Goal: Information Seeking & Learning: Check status

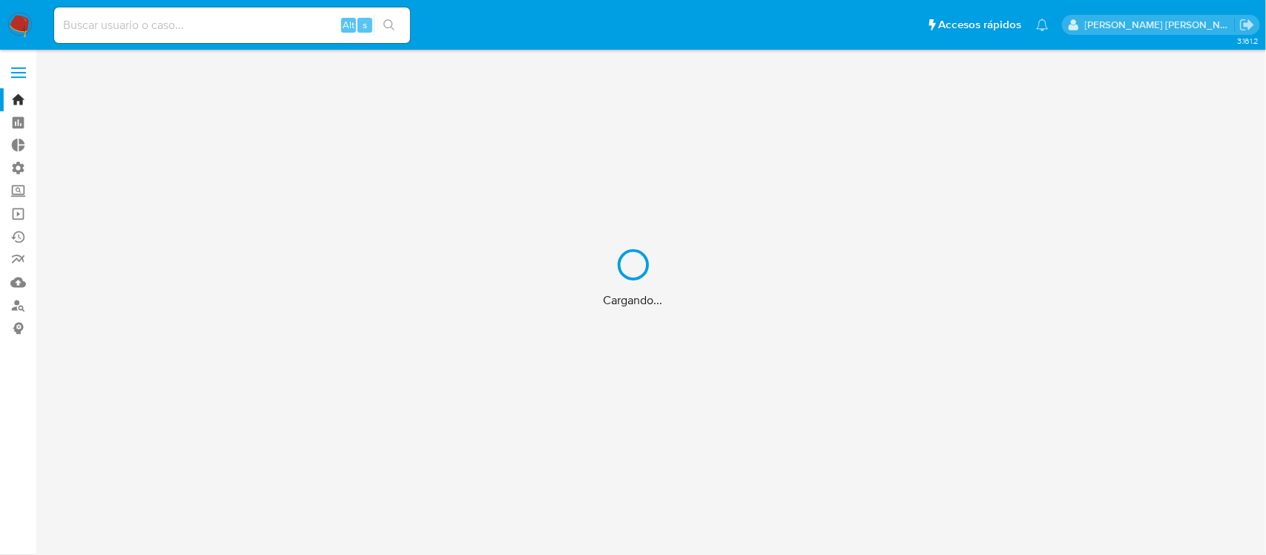
click at [19, 214] on div "Cargando..." at bounding box center [633, 277] width 1266 height 555
click at [19, 214] on link "Operaciones masivas" at bounding box center [88, 213] width 177 height 23
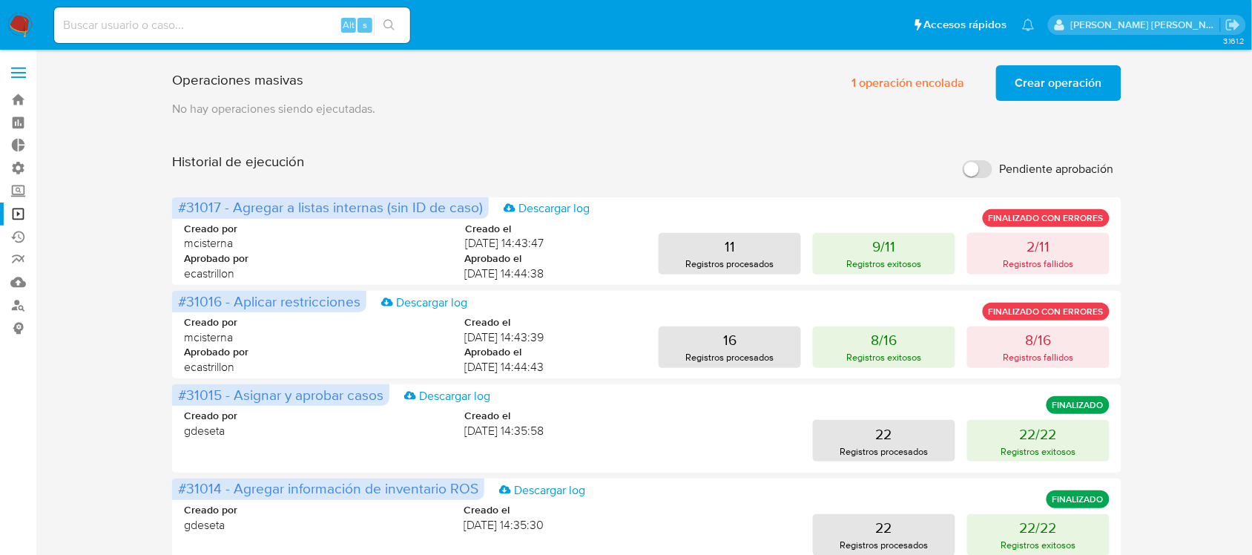
click at [1067, 78] on span "Crear operación" at bounding box center [1058, 83] width 87 height 33
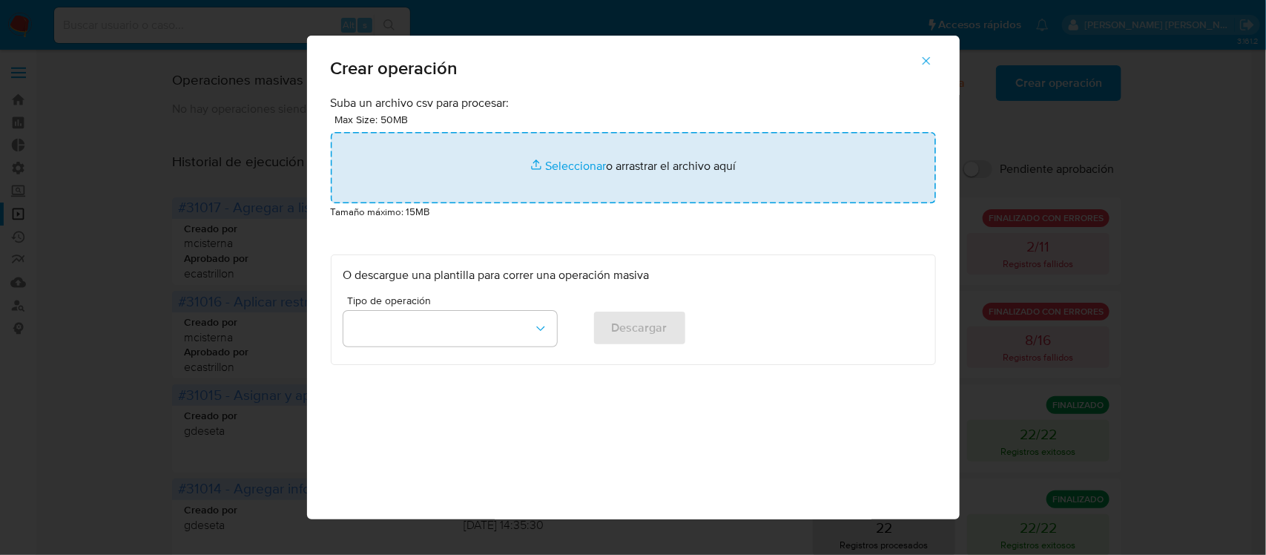
click at [547, 164] on input "file" at bounding box center [633, 167] width 605 height 71
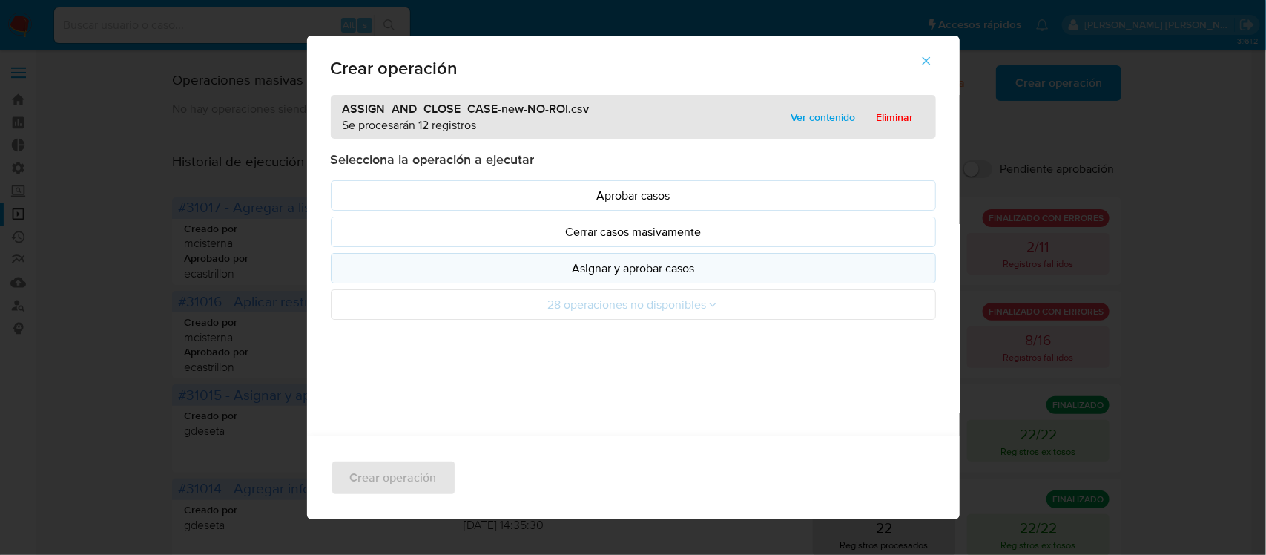
drag, startPoint x: 547, startPoint y: 164, endPoint x: 607, endPoint y: 272, distance: 123.8
click at [607, 272] on p "Asignar y aprobar casos" at bounding box center [633, 268] width 580 height 17
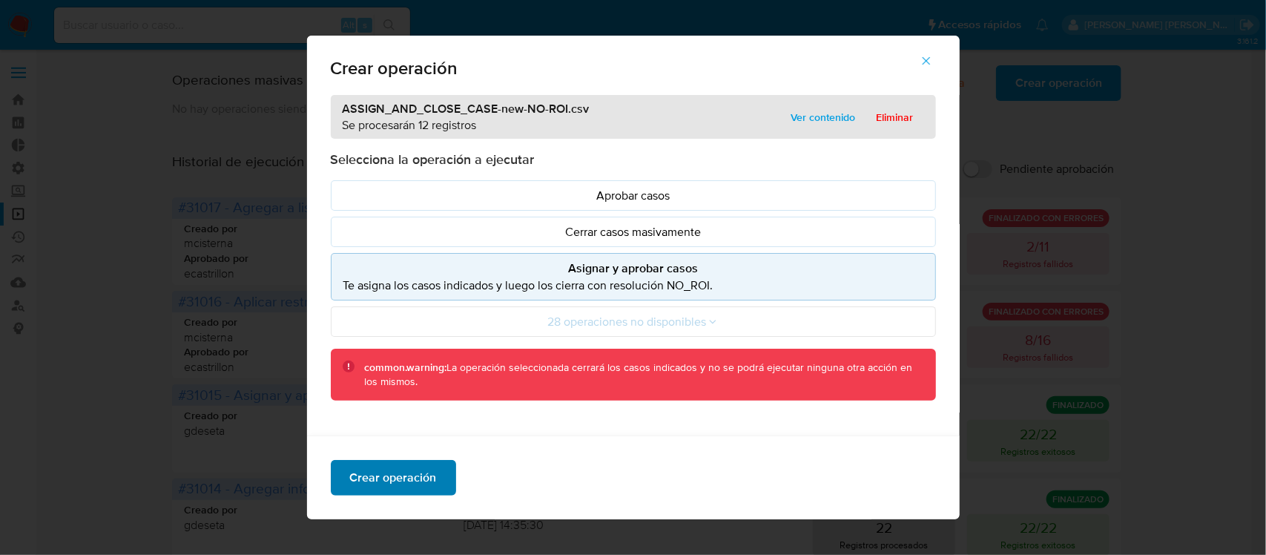
click at [378, 466] on span "Crear operación" at bounding box center [393, 477] width 87 height 33
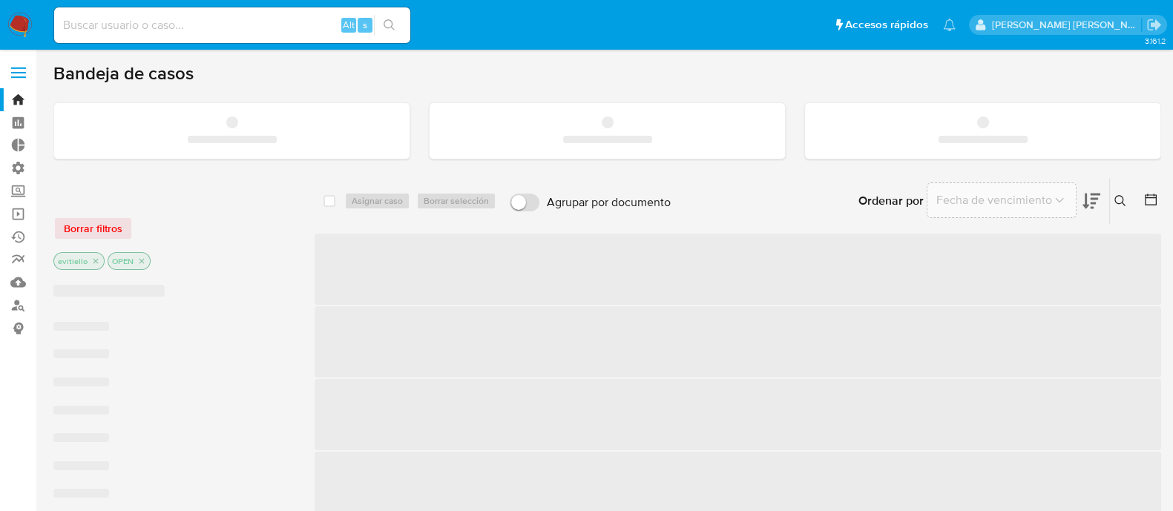
click at [251, 30] on input at bounding box center [232, 25] width 356 height 19
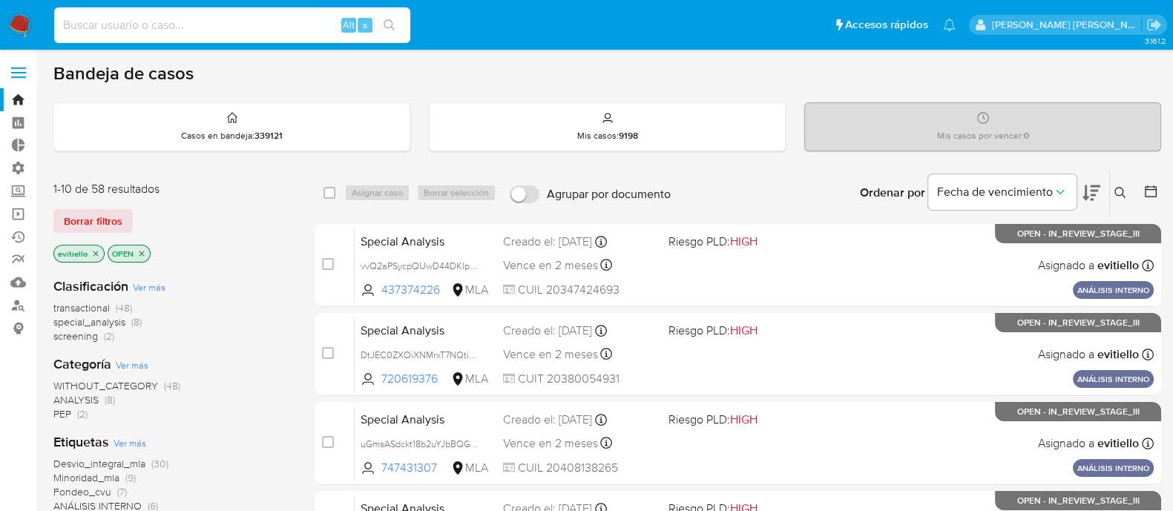
paste input "377259739"
type input "377259739"
click at [395, 28] on icon "search-icon" at bounding box center [389, 25] width 12 height 12
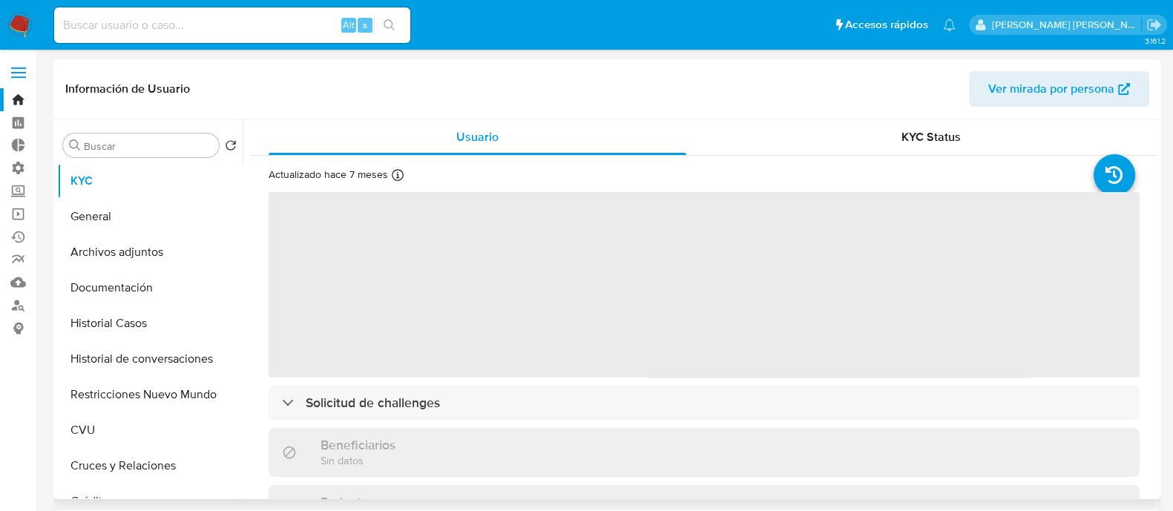
select select "10"
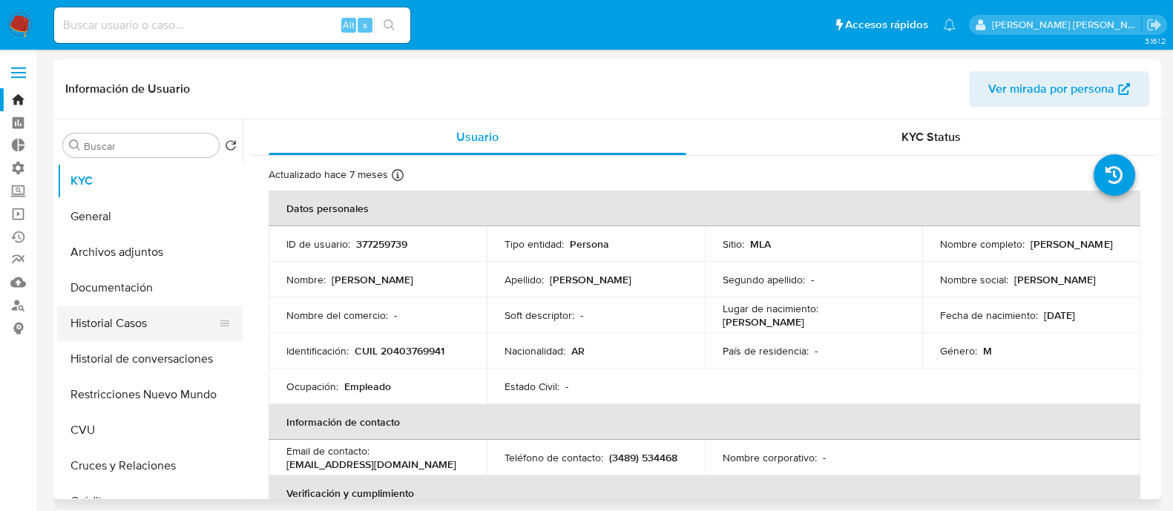
click at [148, 332] on button "Historial Casos" at bounding box center [144, 324] width 174 height 36
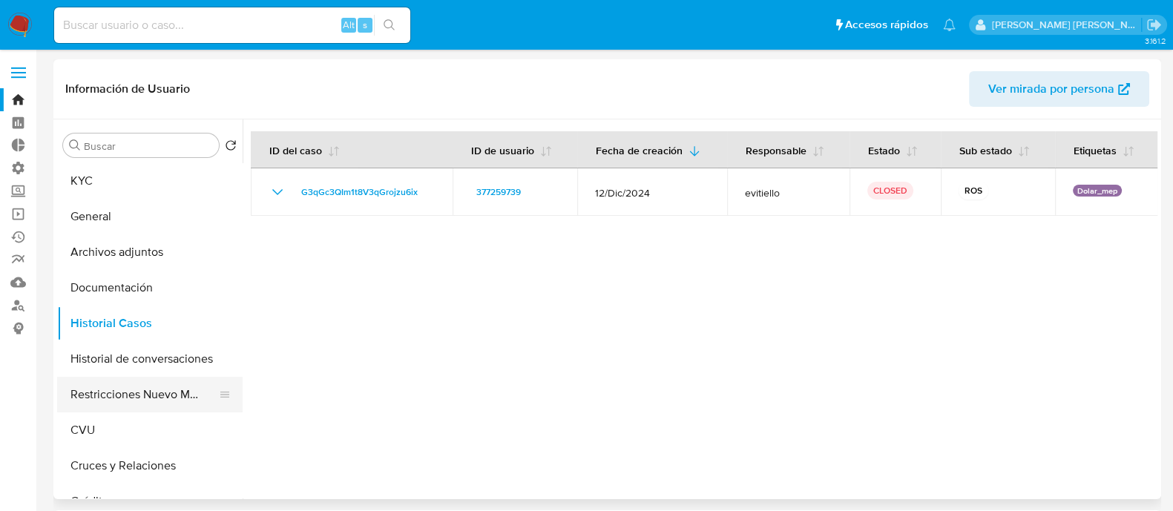
click at [156, 403] on button "Restricciones Nuevo Mundo" at bounding box center [144, 395] width 174 height 36
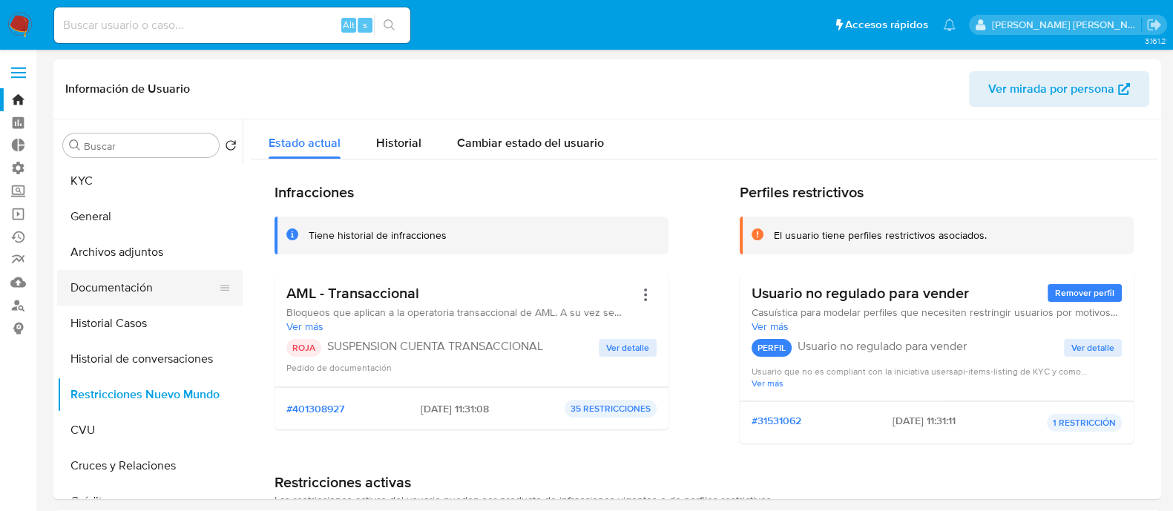
click at [182, 281] on button "Documentación" at bounding box center [144, 288] width 174 height 36
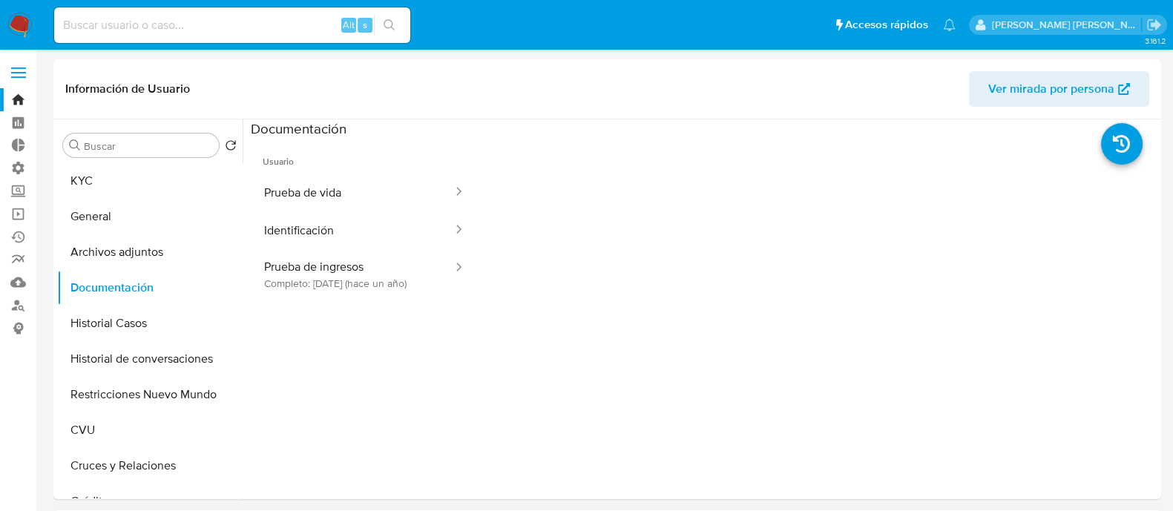
click at [426, 171] on span "Usuario" at bounding box center [364, 156] width 227 height 36
click at [423, 197] on button "Prueba de vida" at bounding box center [352, 193] width 203 height 38
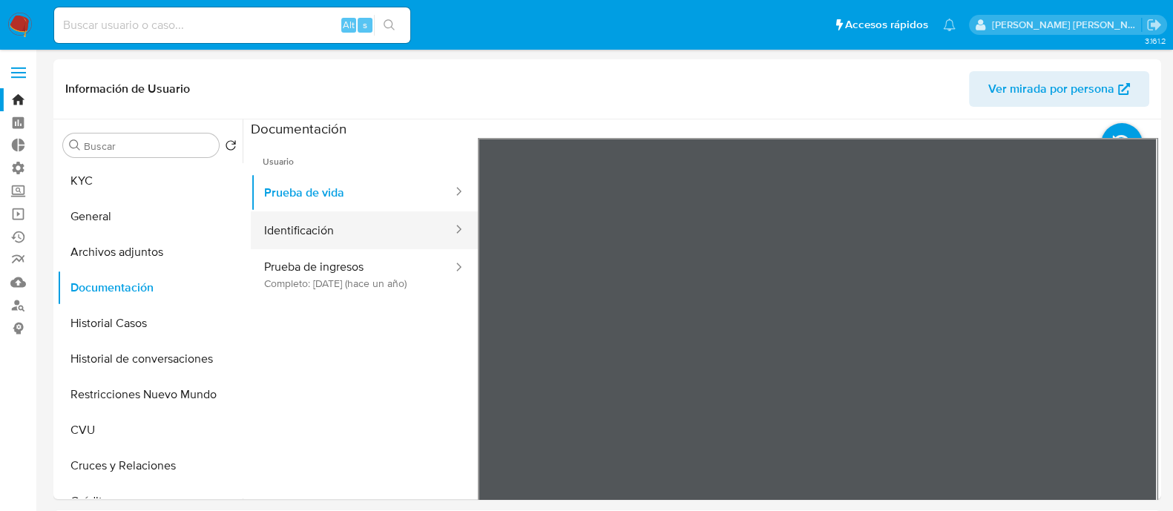
click at [419, 224] on button "Identificación" at bounding box center [352, 230] width 203 height 38
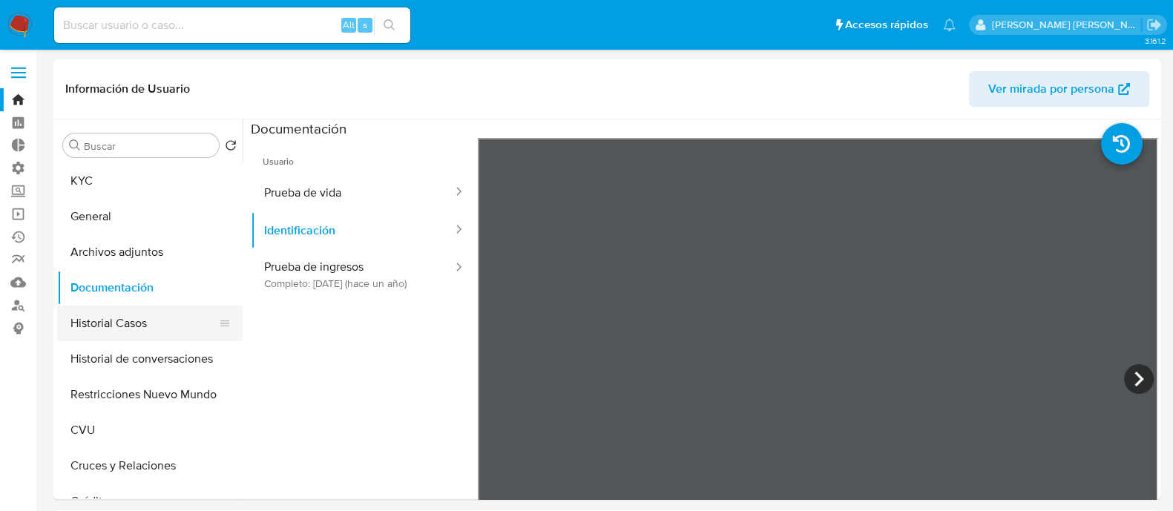
click at [168, 324] on button "Historial Casos" at bounding box center [144, 324] width 174 height 36
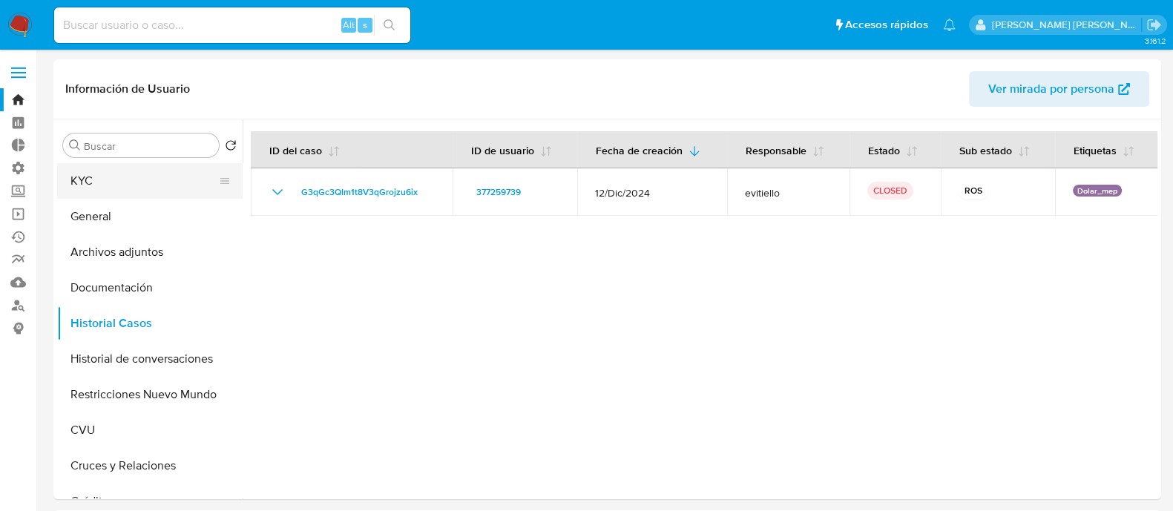
click at [141, 174] on button "KYC" at bounding box center [144, 181] width 174 height 36
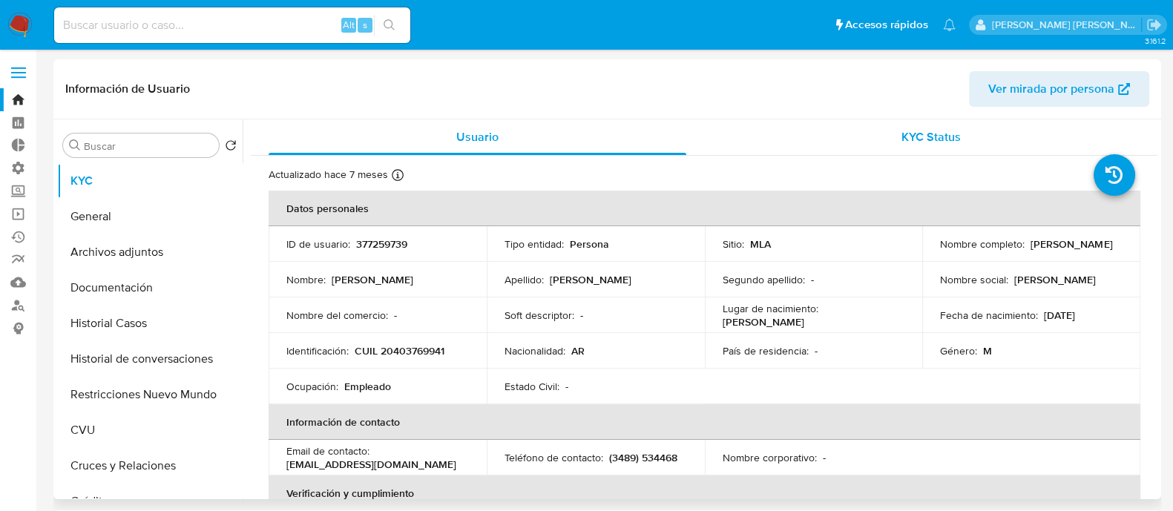
click at [842, 140] on div "KYC Status" at bounding box center [931, 137] width 418 height 36
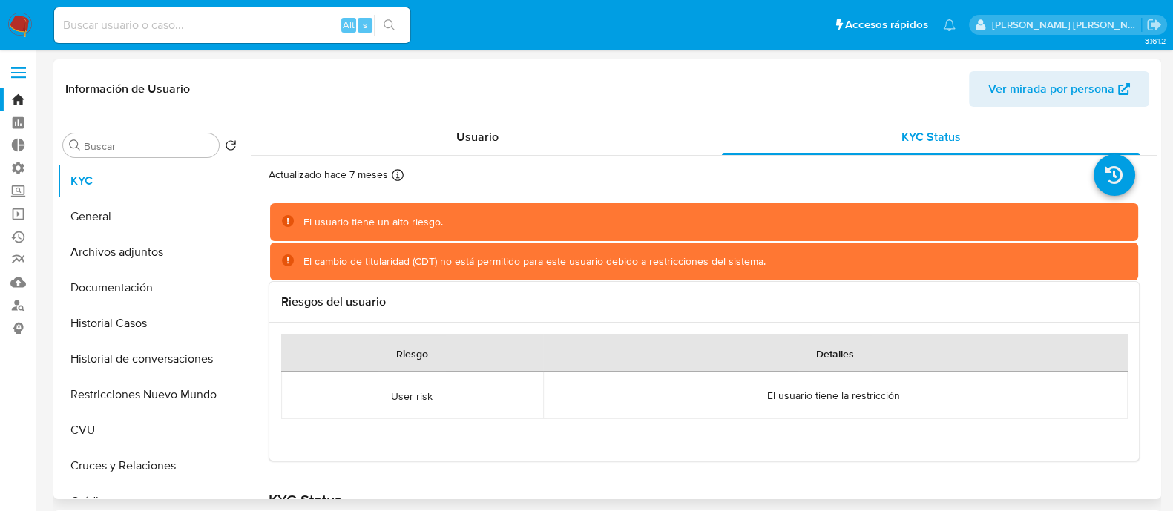
click at [407, 223] on div "El usuario tiene un alto riesgo." at bounding box center [372, 222] width 139 height 14
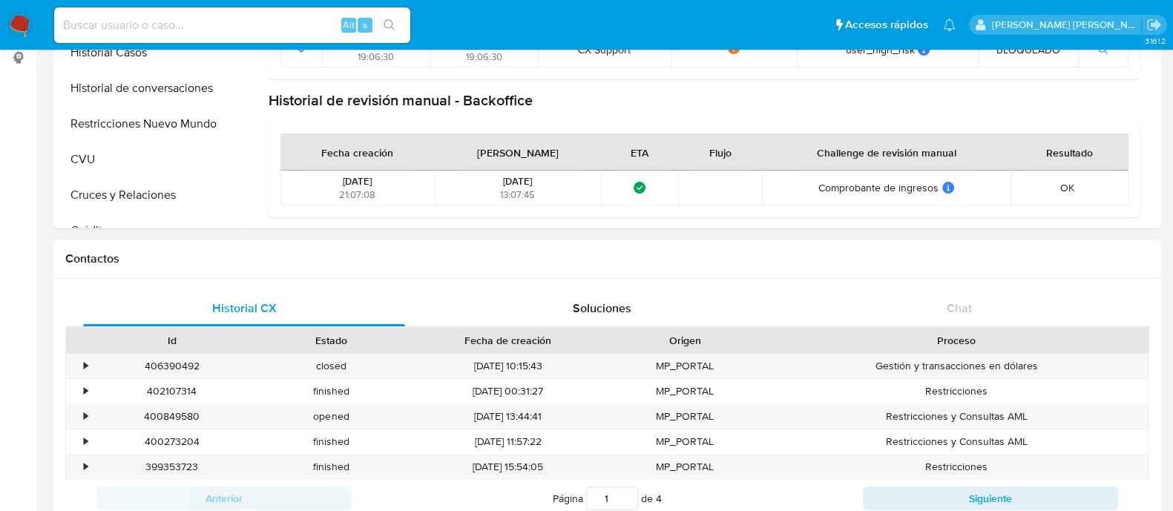
scroll to position [278, 0]
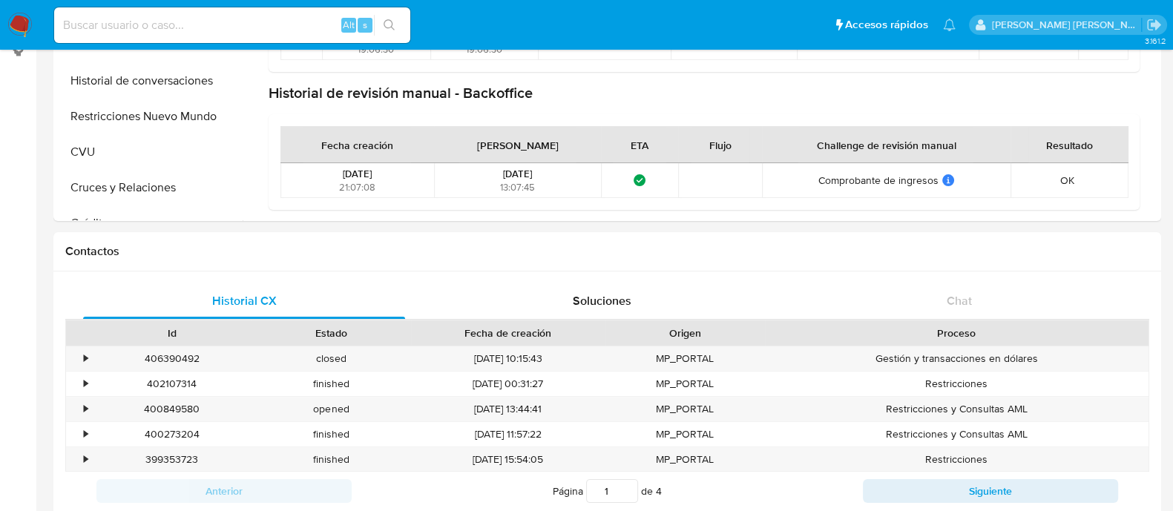
click at [19, 26] on img at bounding box center [19, 25] width 25 height 25
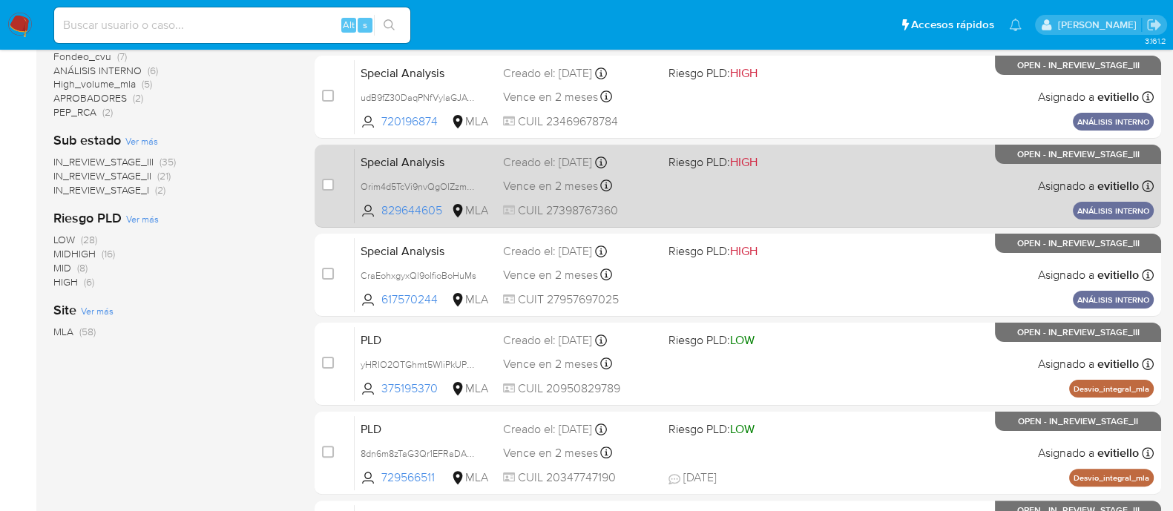
scroll to position [185, 0]
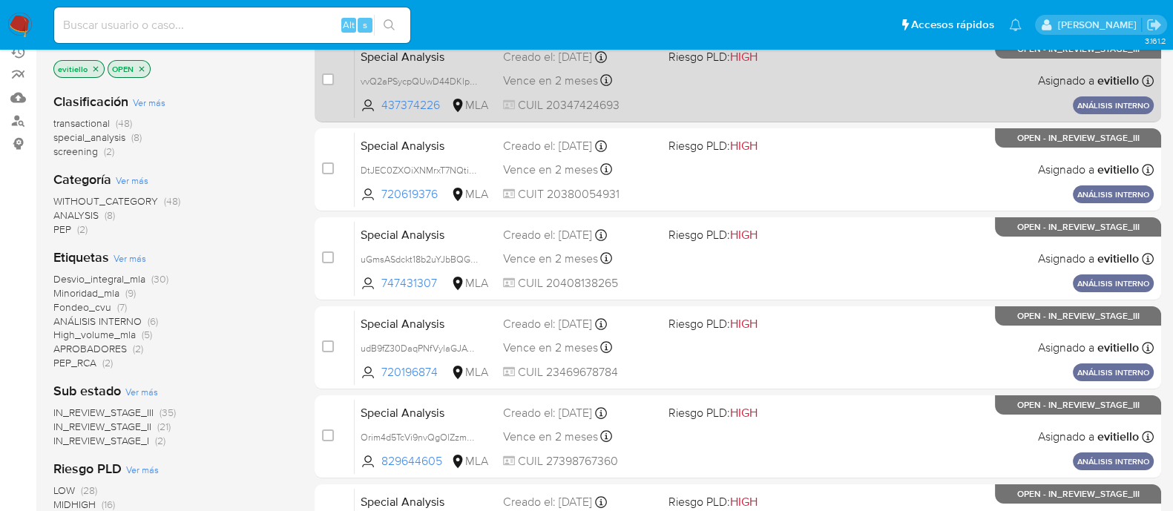
click at [790, 91] on div "Special Analysis vvQ2aPSycpQUwD44DKlpXHWA 437374226 MLA Riesgo PLD: HIGH Creado…" at bounding box center [754, 80] width 799 height 75
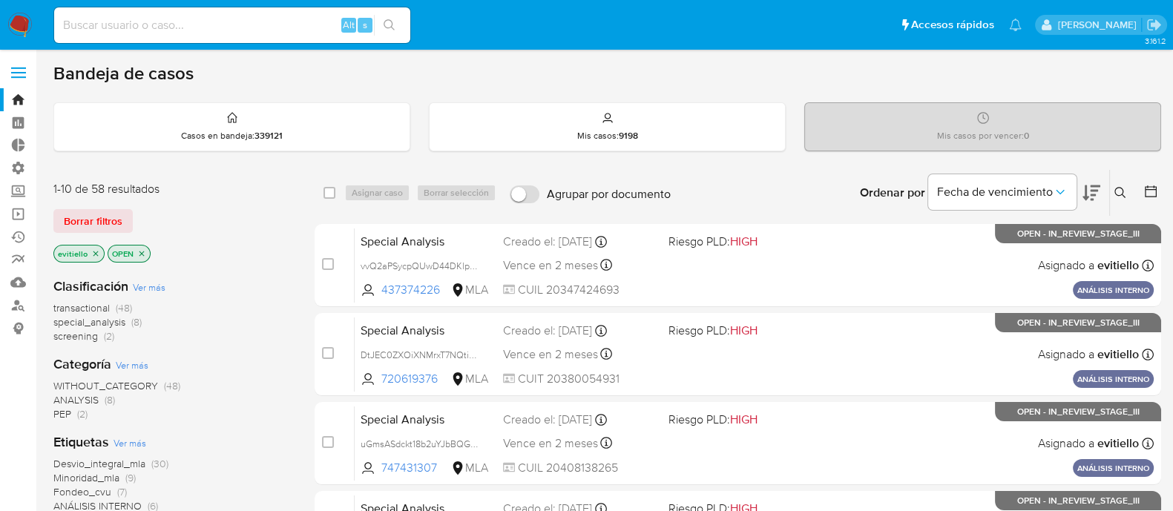
scroll to position [370, 0]
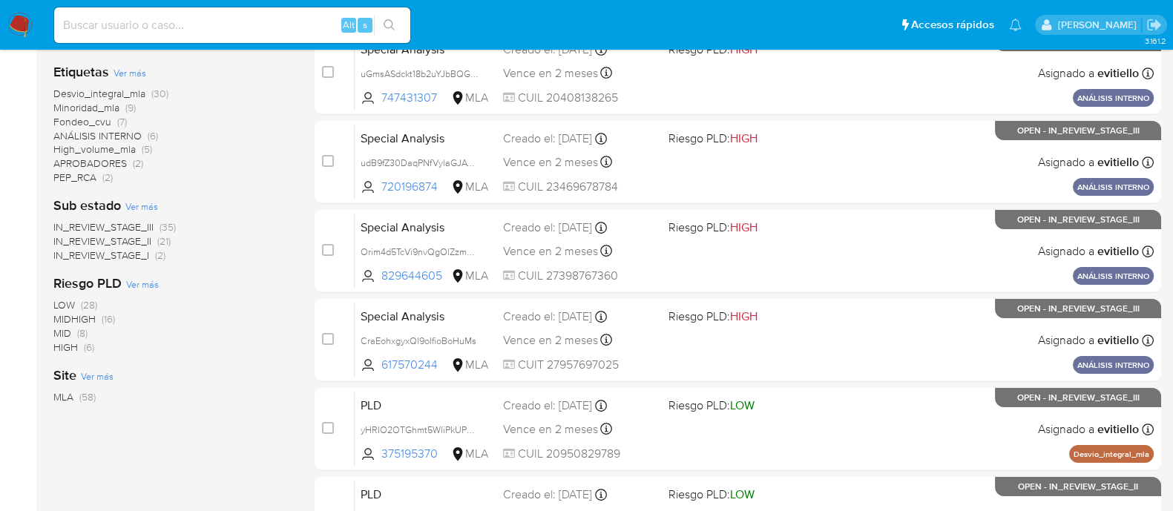
click at [135, 66] on span "Ver más" at bounding box center [129, 72] width 33 height 13
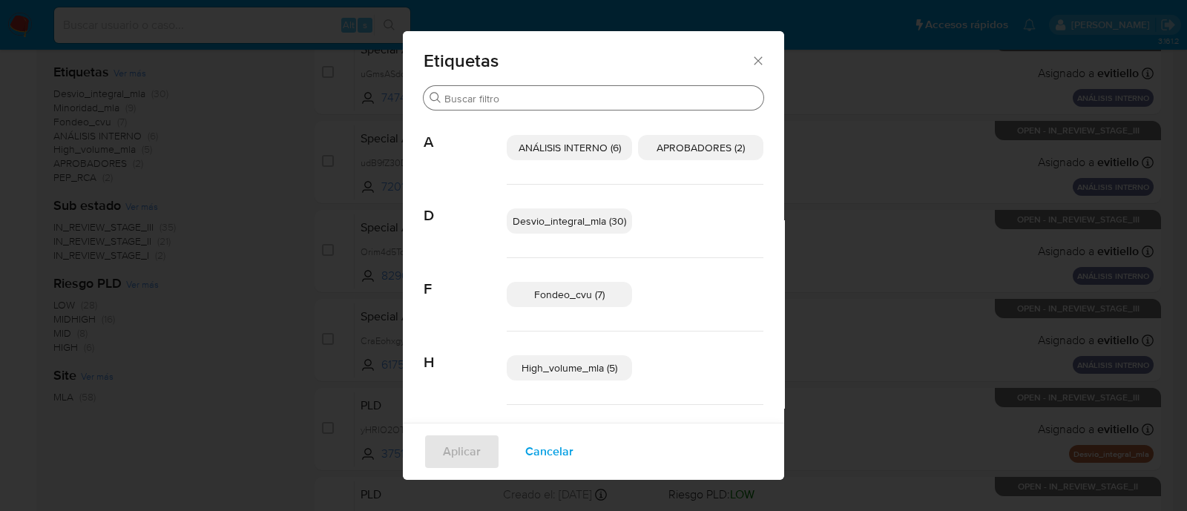
click at [528, 94] on input "Buscar" at bounding box center [600, 98] width 313 height 13
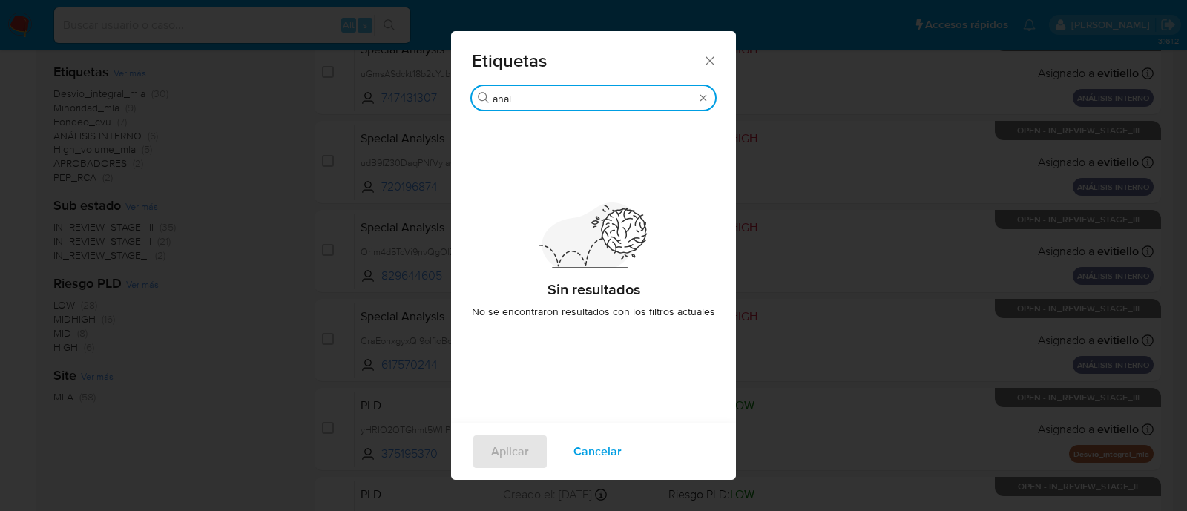
type input "anali"
click at [170, 198] on div "Etiquetas Buscar anali Sin resultados No se encontraron resultados con los filt…" at bounding box center [593, 255] width 1187 height 511
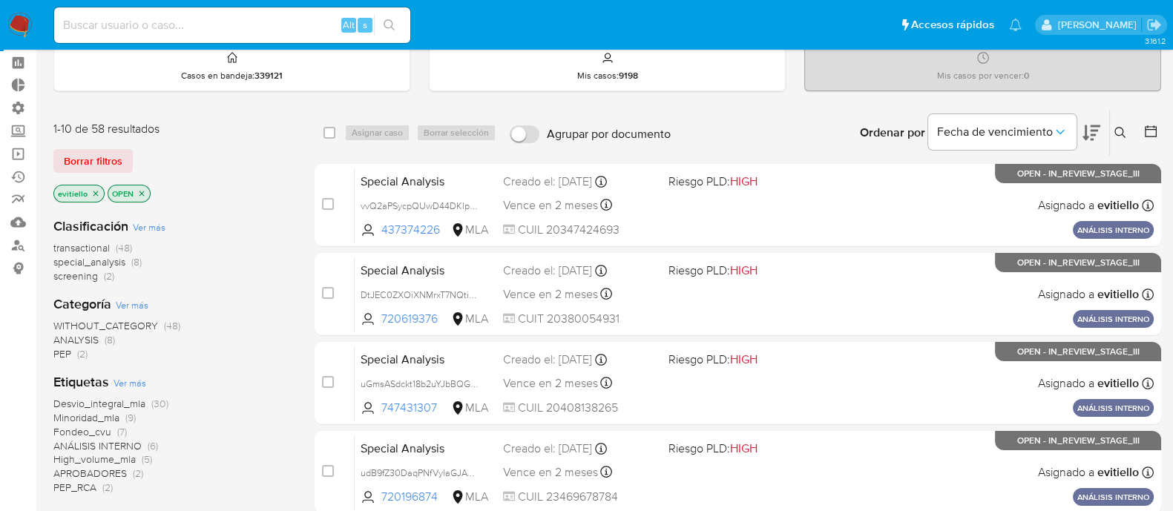
scroll to position [0, 0]
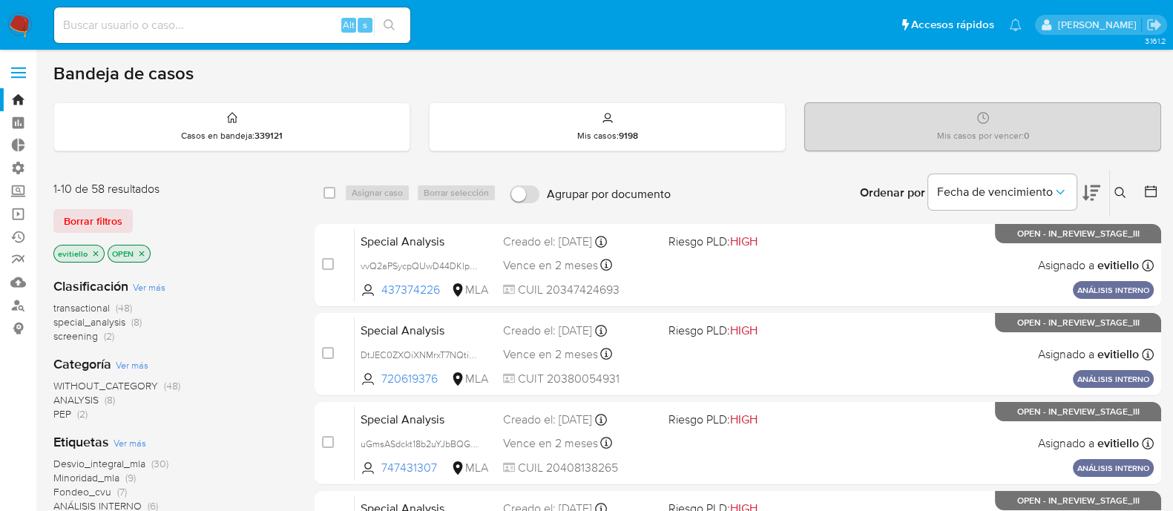
click at [94, 252] on icon "close-filter" at bounding box center [95, 253] width 5 height 5
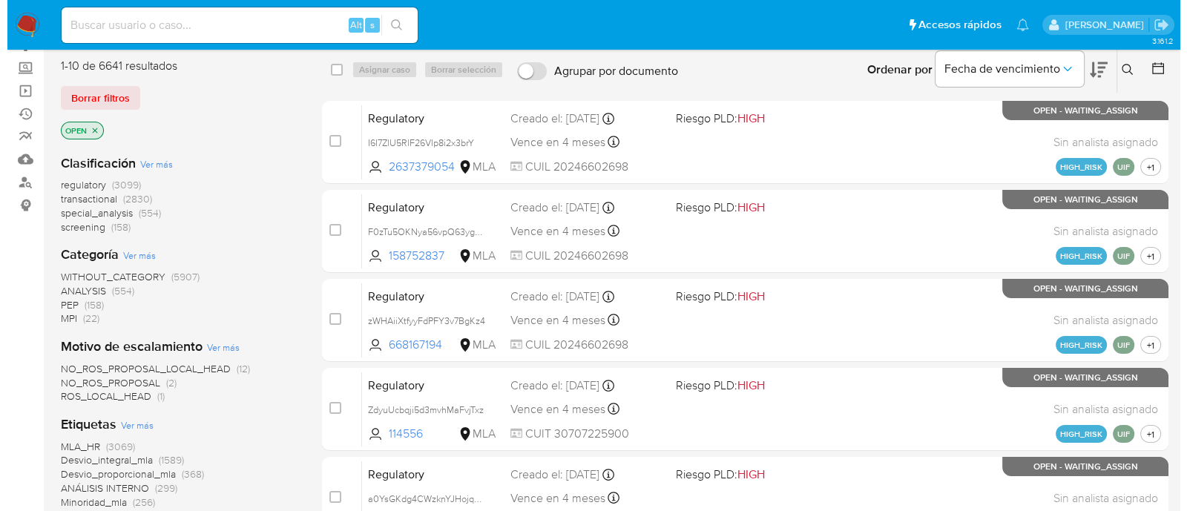
scroll to position [278, 0]
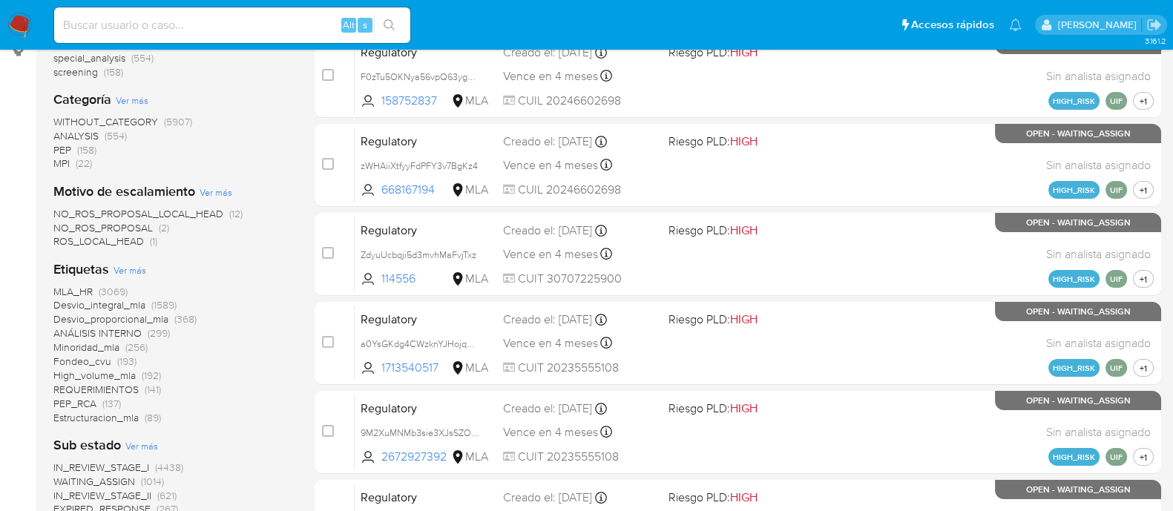
click at [141, 273] on span "Ver más" at bounding box center [129, 269] width 33 height 13
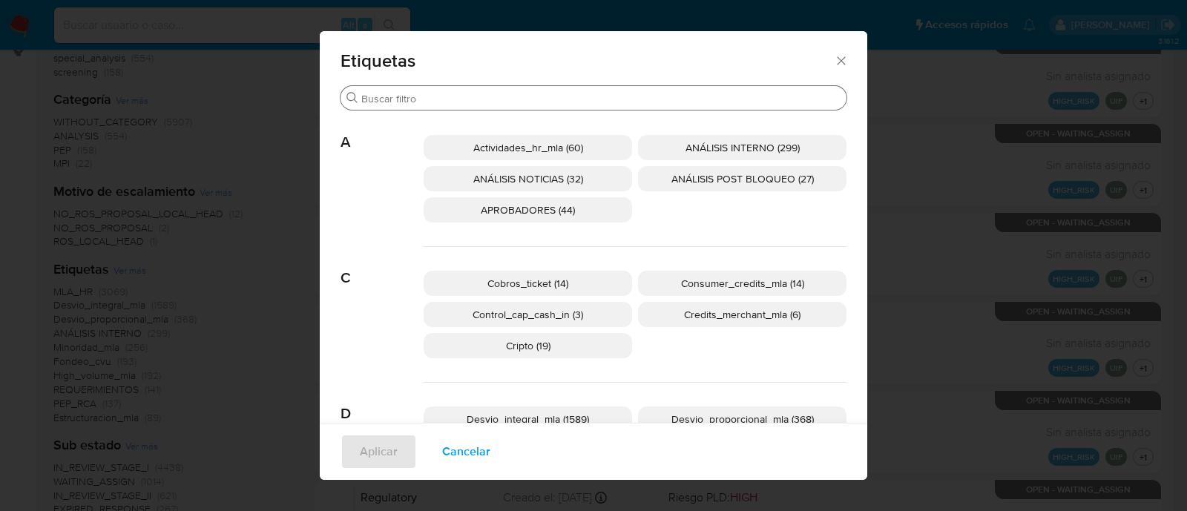
click at [508, 88] on div "Buscar" at bounding box center [593, 98] width 506 height 24
click at [503, 97] on input "Buscar" at bounding box center [600, 98] width 479 height 13
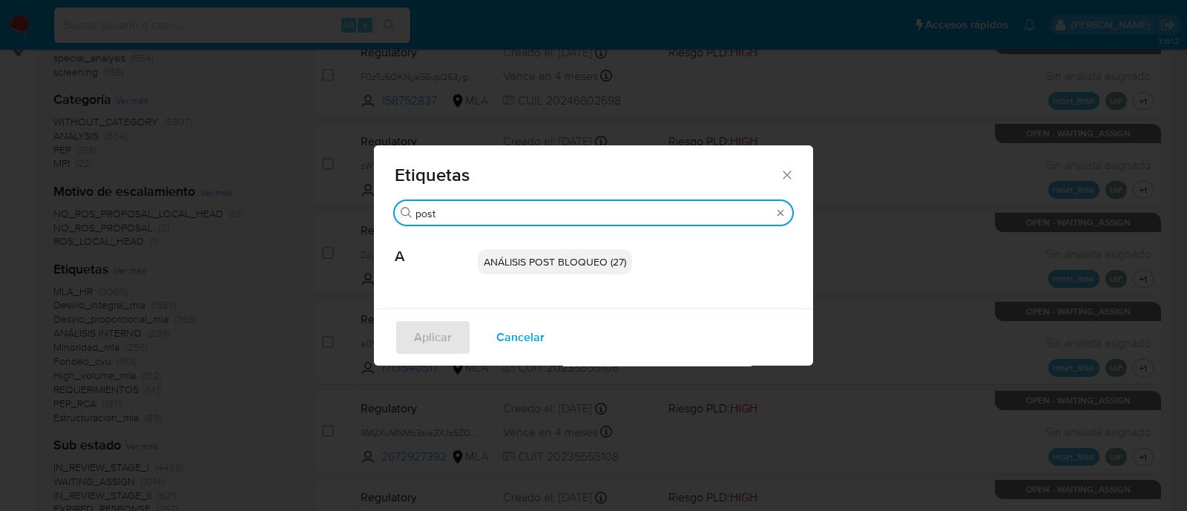
type input "post"
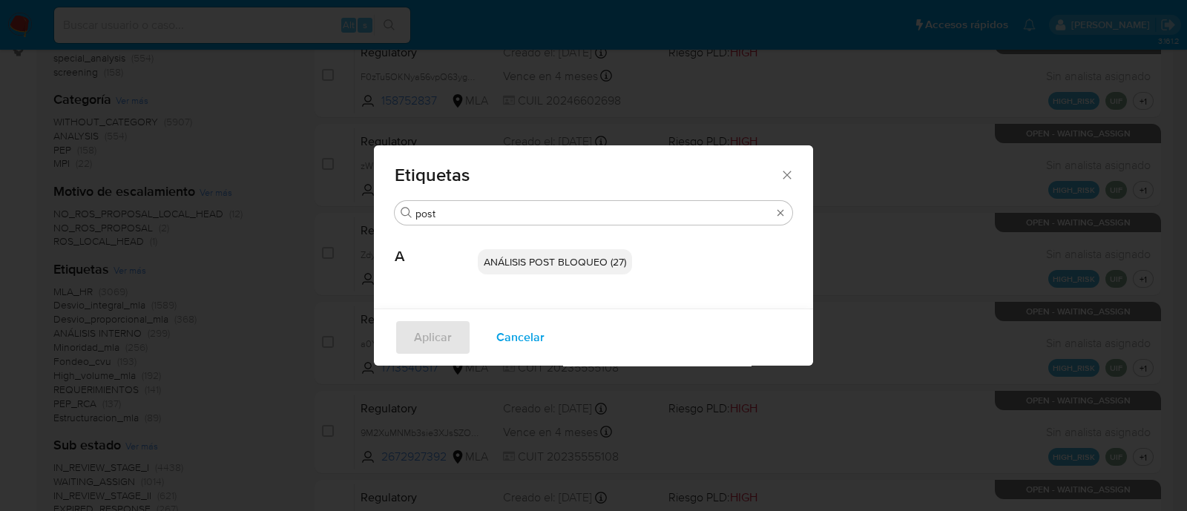
click at [597, 260] on span "ANÁLISIS POST BLOQUEO (27)" at bounding box center [555, 261] width 142 height 15
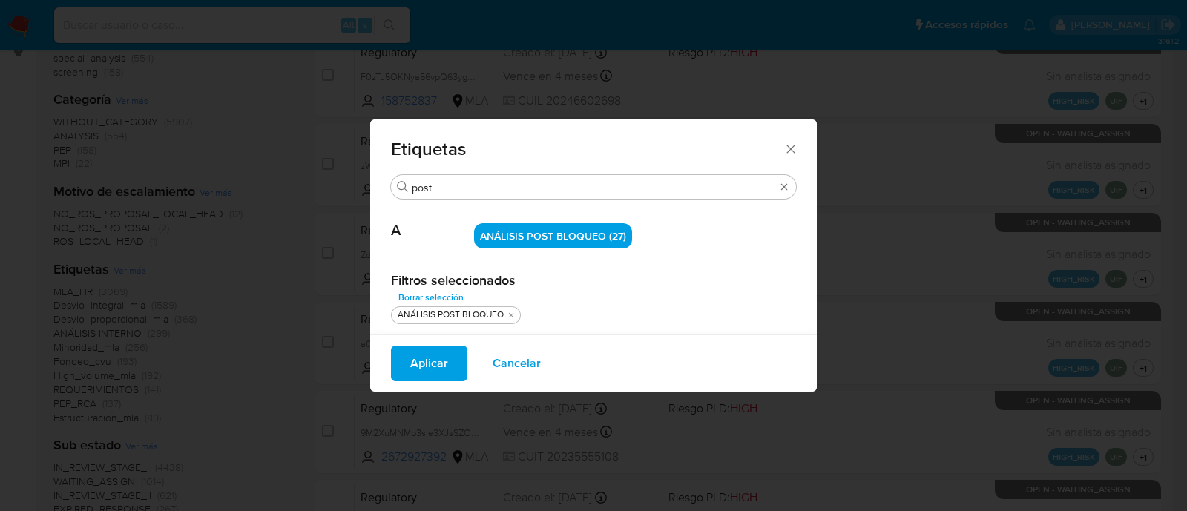
click at [432, 363] on span "Aplicar" at bounding box center [429, 363] width 38 height 33
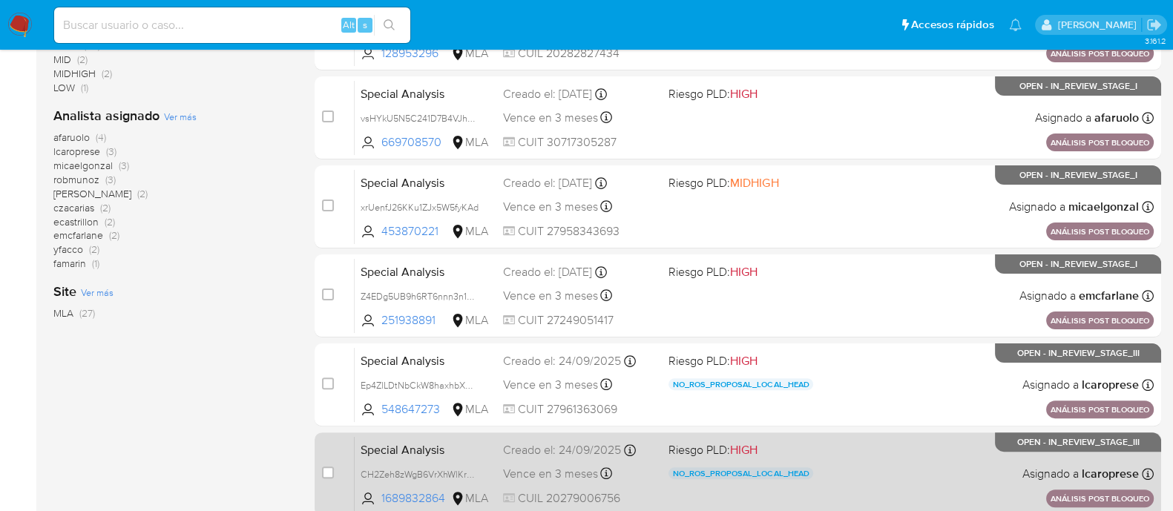
scroll to position [711, 0]
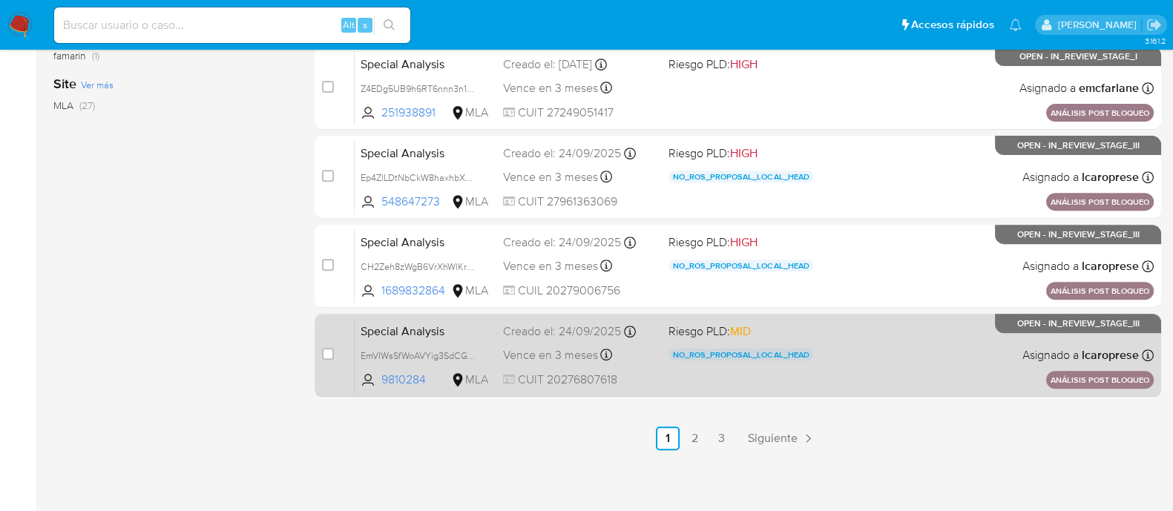
click at [874, 349] on div "Special Analysis EmVIWsSfWoAVYig3SdCGcHoG 9810284 MLA Riesgo PLD: MID NO_ROS_PR…" at bounding box center [754, 354] width 799 height 75
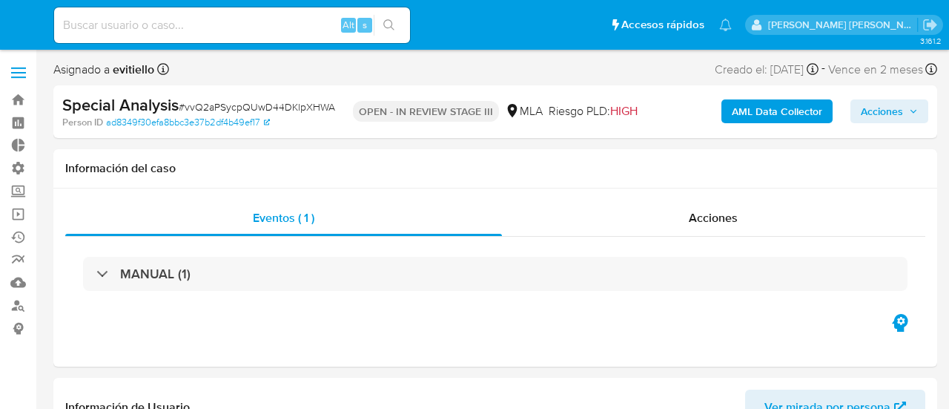
select select "10"
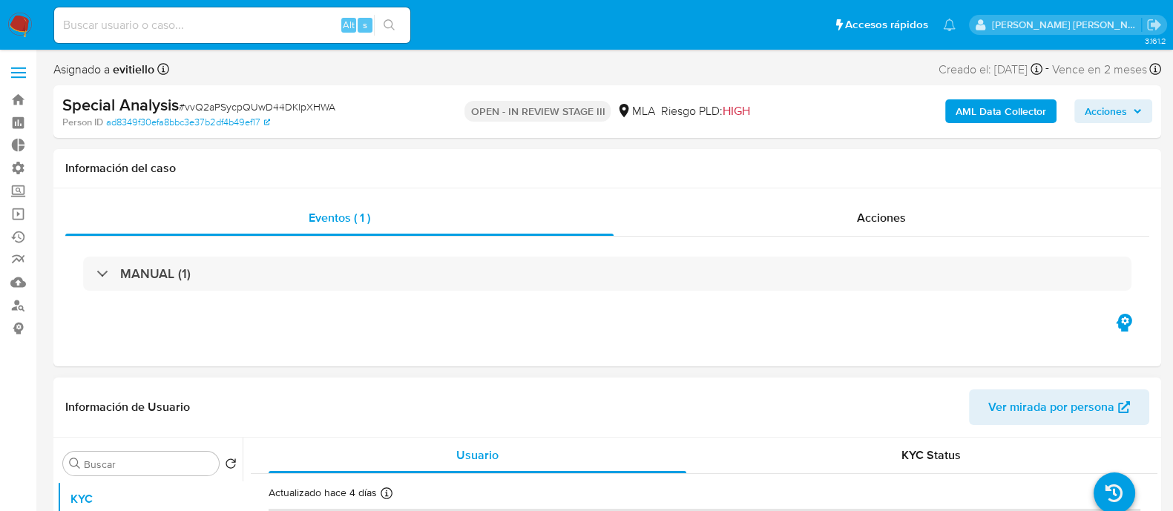
scroll to position [278, 0]
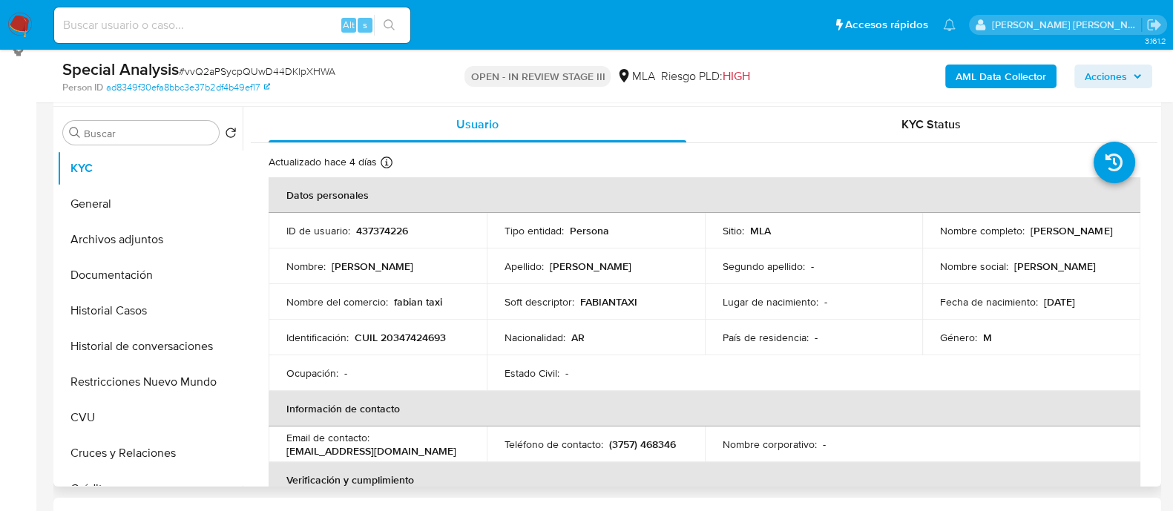
click at [362, 236] on p "437374226" at bounding box center [382, 230] width 52 height 13
copy p "437374226"
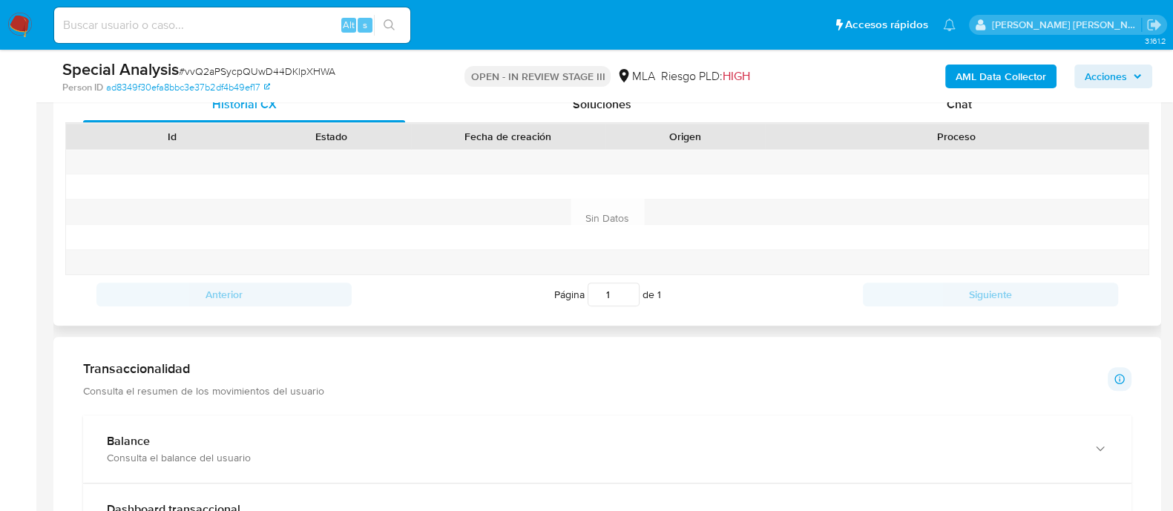
scroll to position [648, 0]
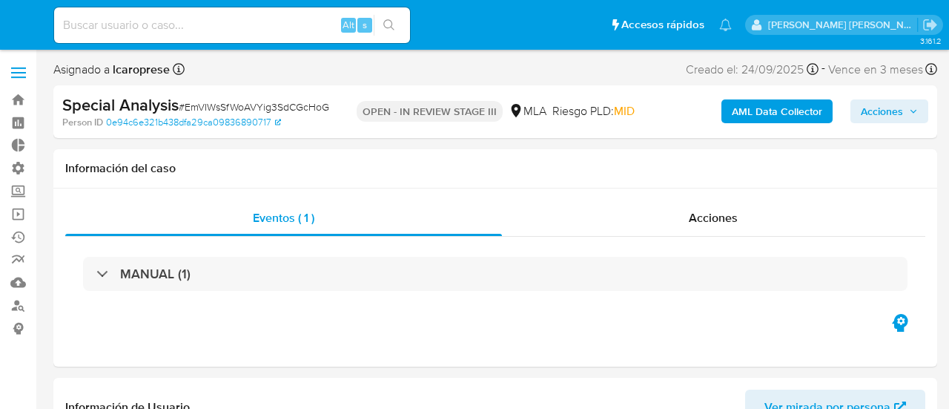
select select "10"
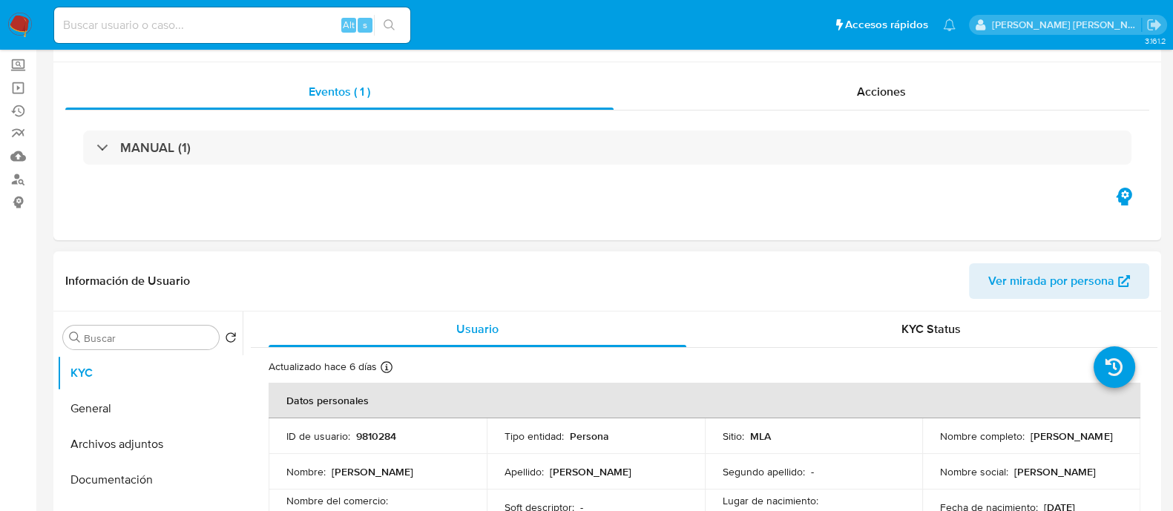
scroll to position [185, 0]
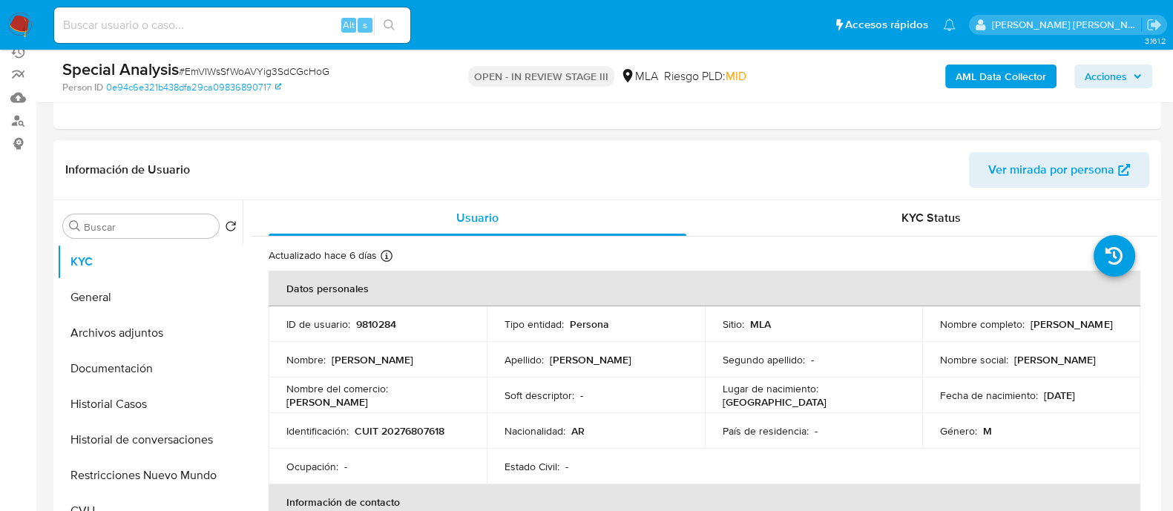
click at [388, 320] on p "9810284" at bounding box center [376, 323] width 40 height 13
copy p "9810284"
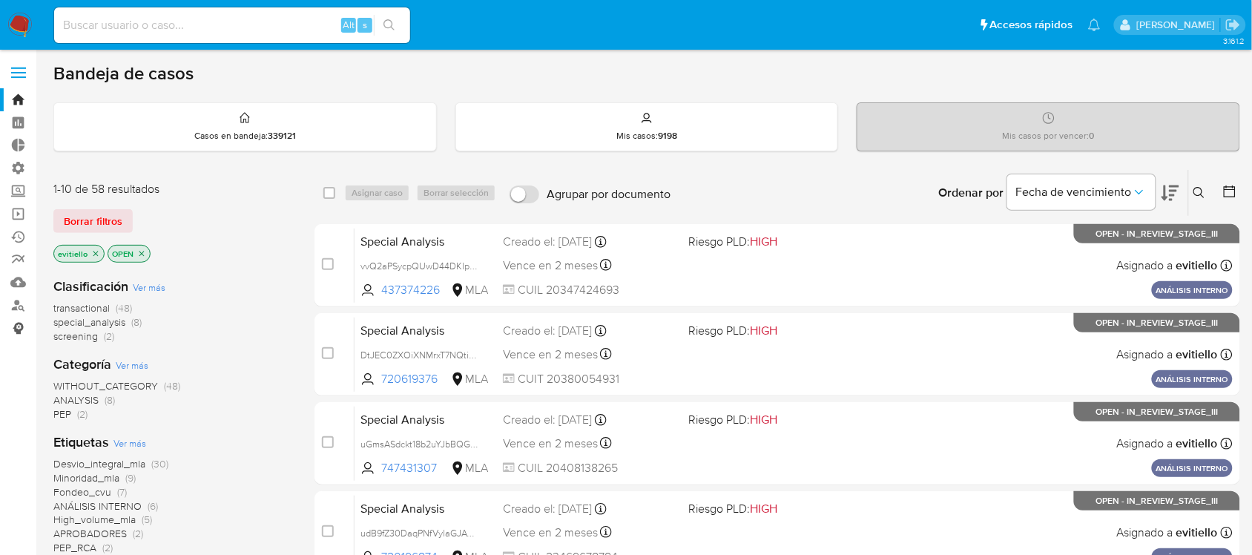
click at [16, 327] on link "Consolidado" at bounding box center [88, 328] width 177 height 23
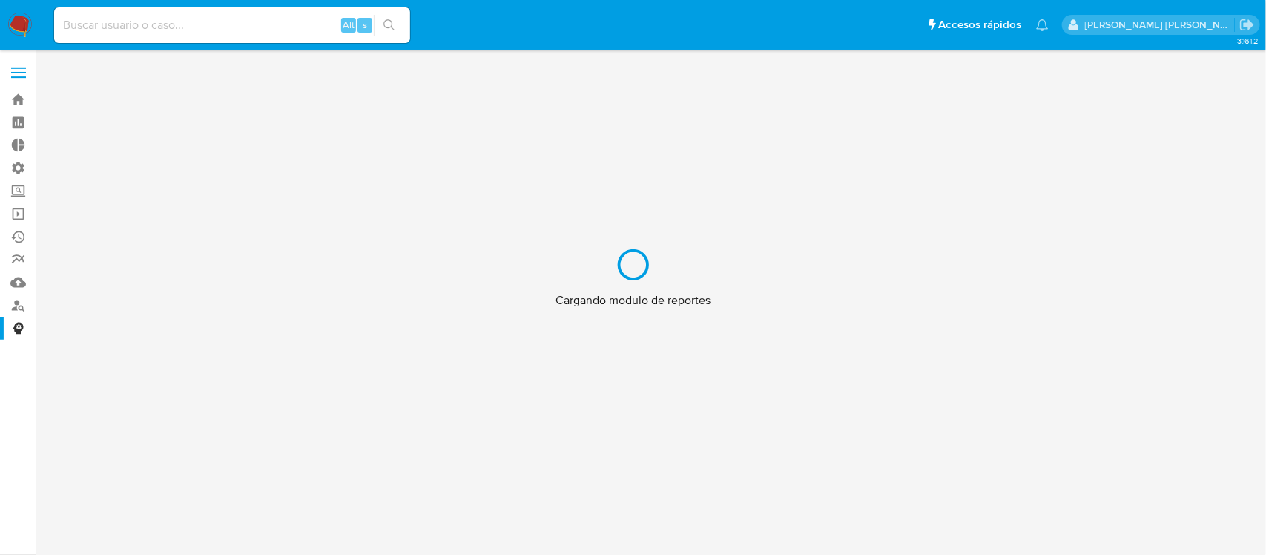
click at [13, 308] on div "Cargando modulo de reportes" at bounding box center [633, 277] width 1266 height 555
click at [17, 276] on div "Cargando modulo de reportes" at bounding box center [633, 277] width 1266 height 555
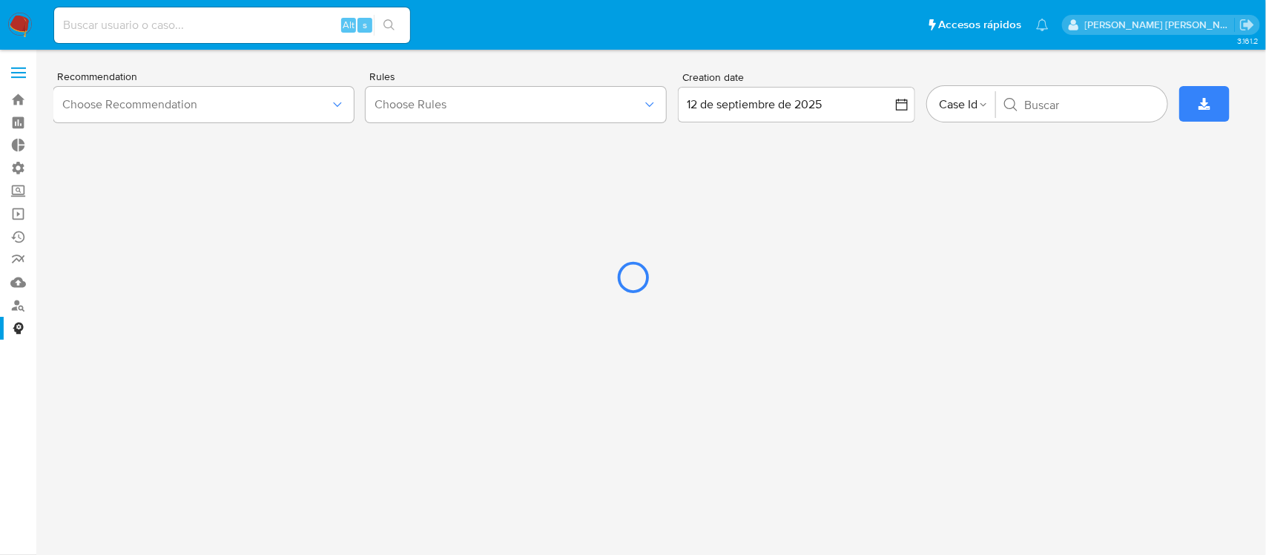
click at [17, 282] on div at bounding box center [633, 277] width 1266 height 555
click at [7, 280] on div at bounding box center [633, 277] width 1266 height 555
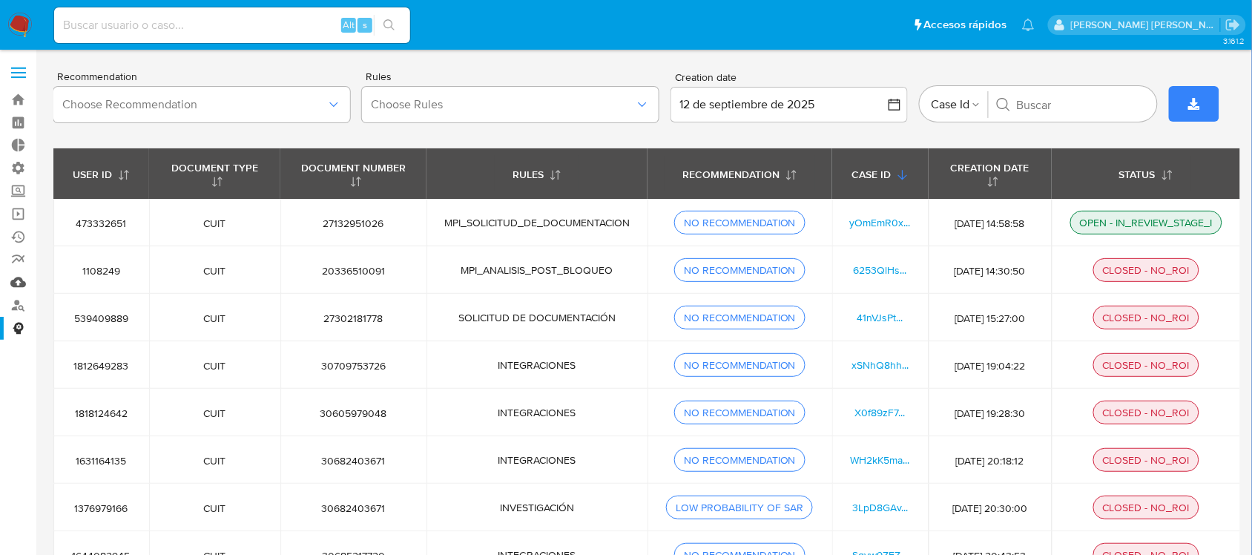
click at [16, 276] on link "Mulan" at bounding box center [88, 282] width 177 height 23
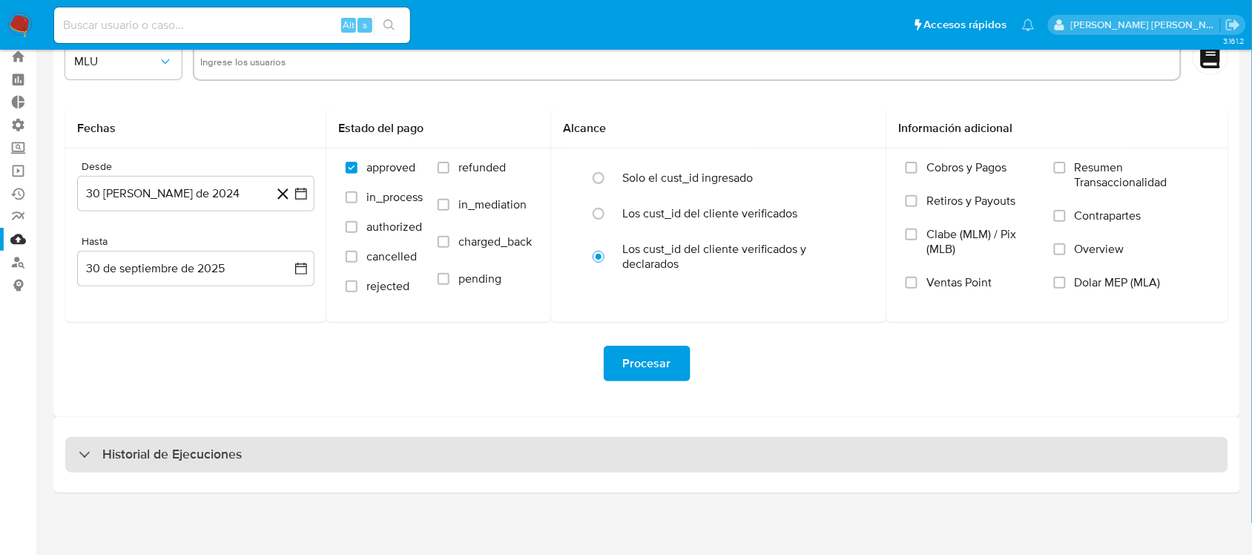
click at [220, 441] on div "Historial de Ejecuciones" at bounding box center [646, 455] width 1163 height 36
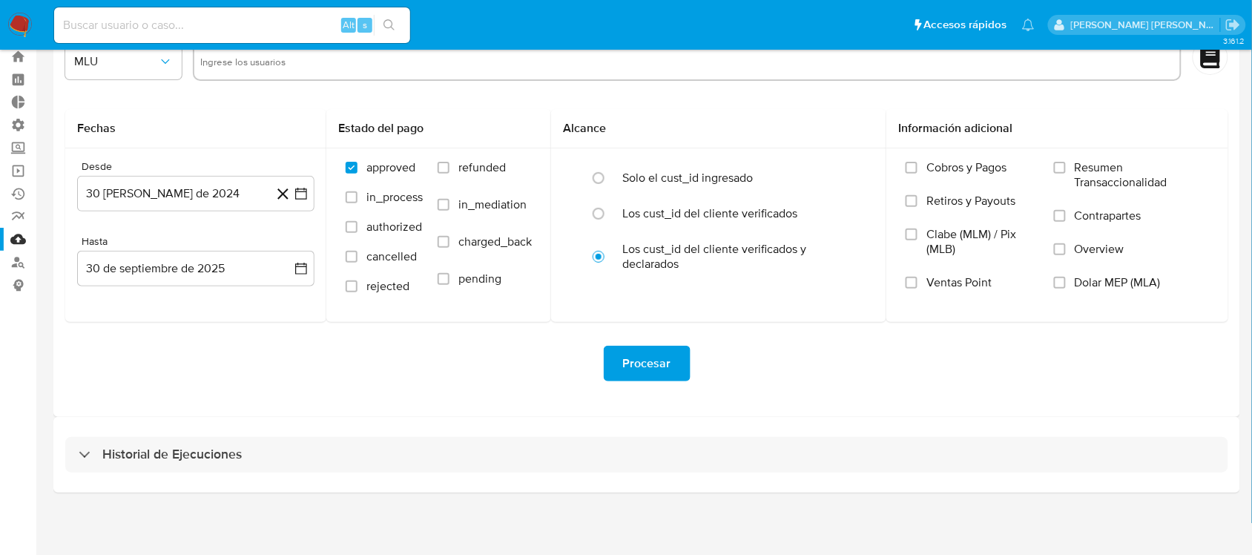
select select "10"
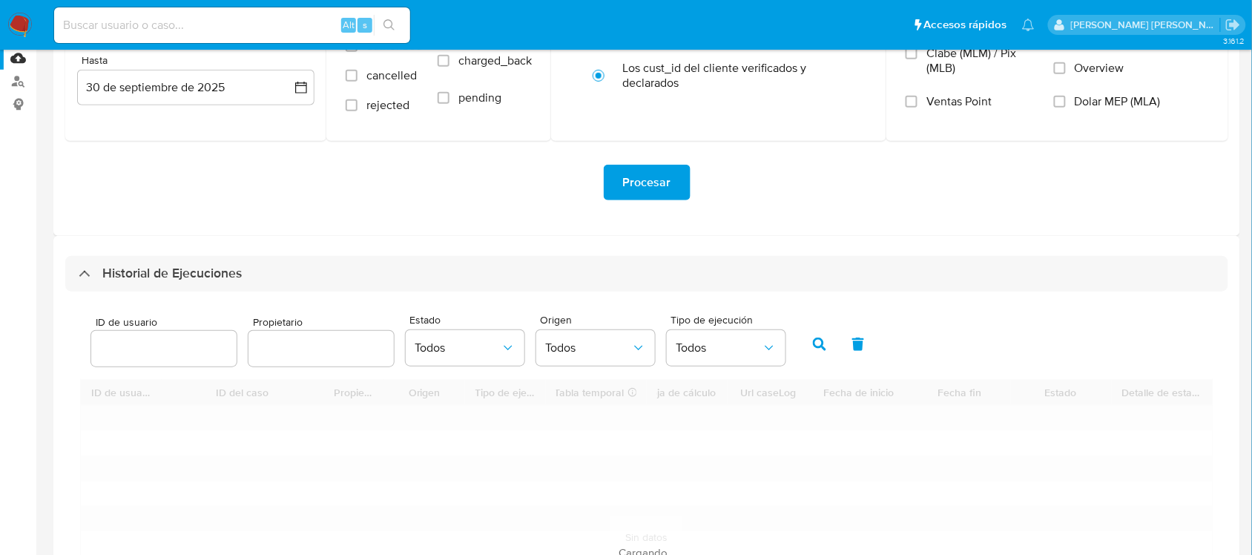
scroll to position [321, 0]
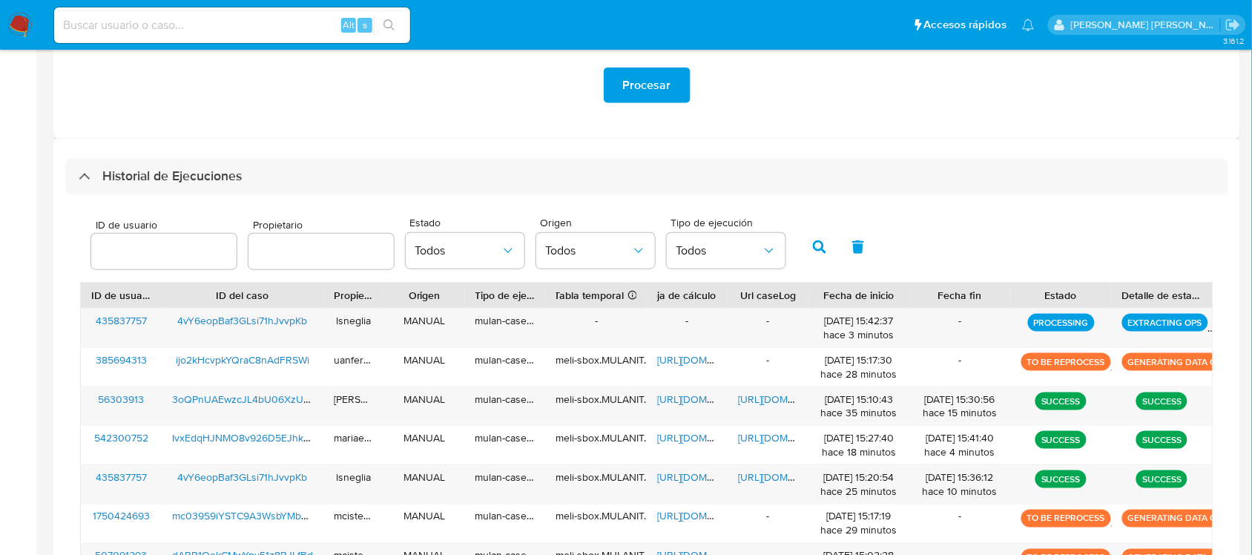
click at [168, 243] on input "number" at bounding box center [163, 251] width 145 height 19
click at [813, 240] on icon "button" at bounding box center [819, 246] width 13 height 13
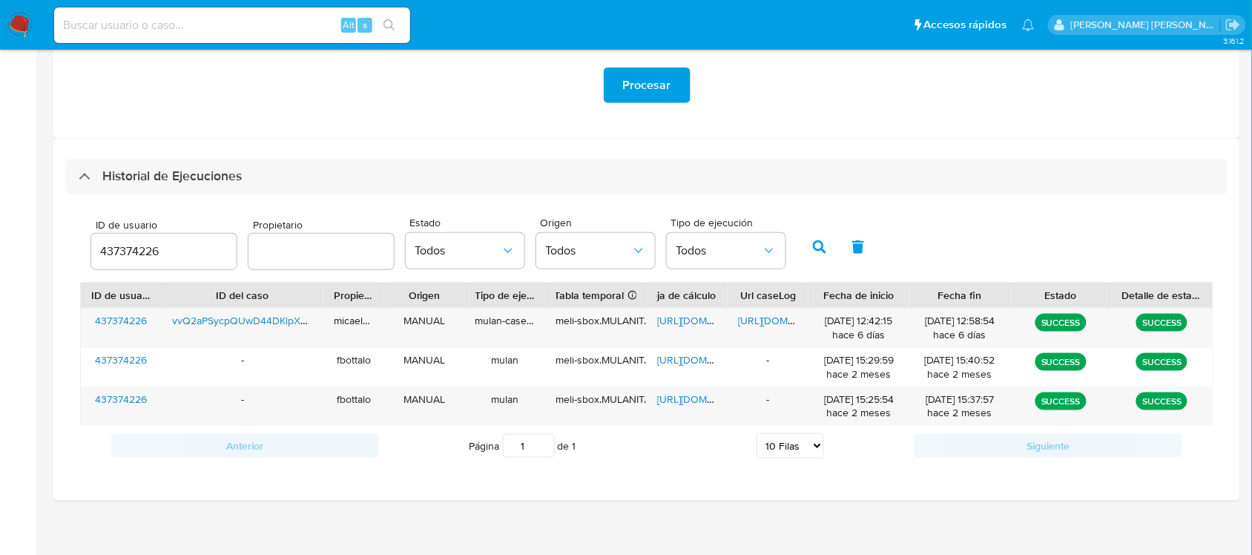
click at [169, 262] on div "437374226" at bounding box center [163, 252] width 145 height 36
click at [177, 248] on input "437374226" at bounding box center [163, 251] width 145 height 19
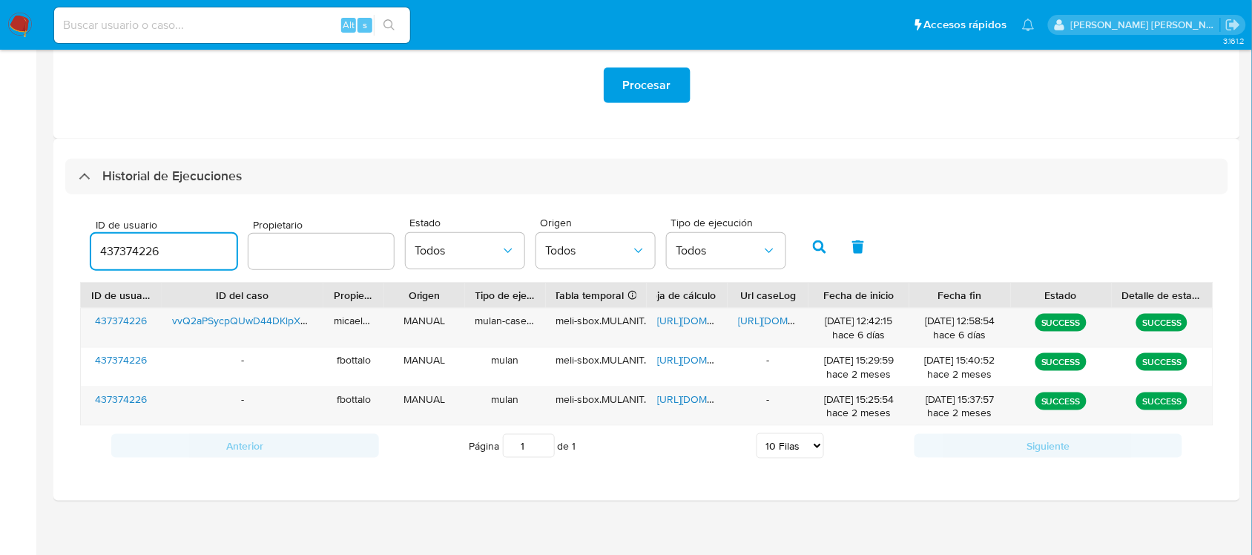
click at [127, 251] on input "437374226" at bounding box center [163, 251] width 145 height 19
paste input "9810284"
click at [813, 243] on icon "button" at bounding box center [819, 246] width 13 height 13
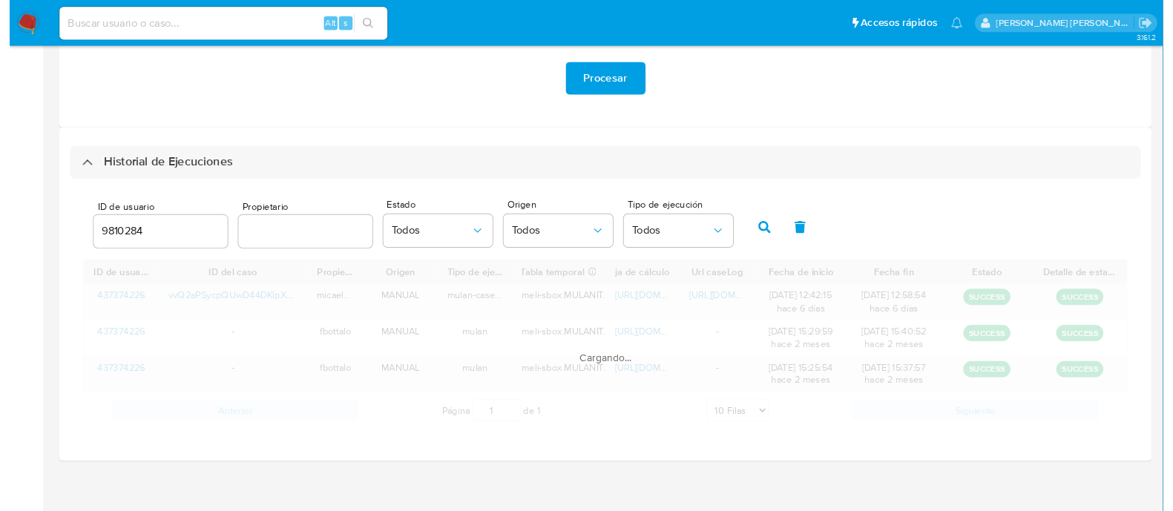
scroll to position [250, 0]
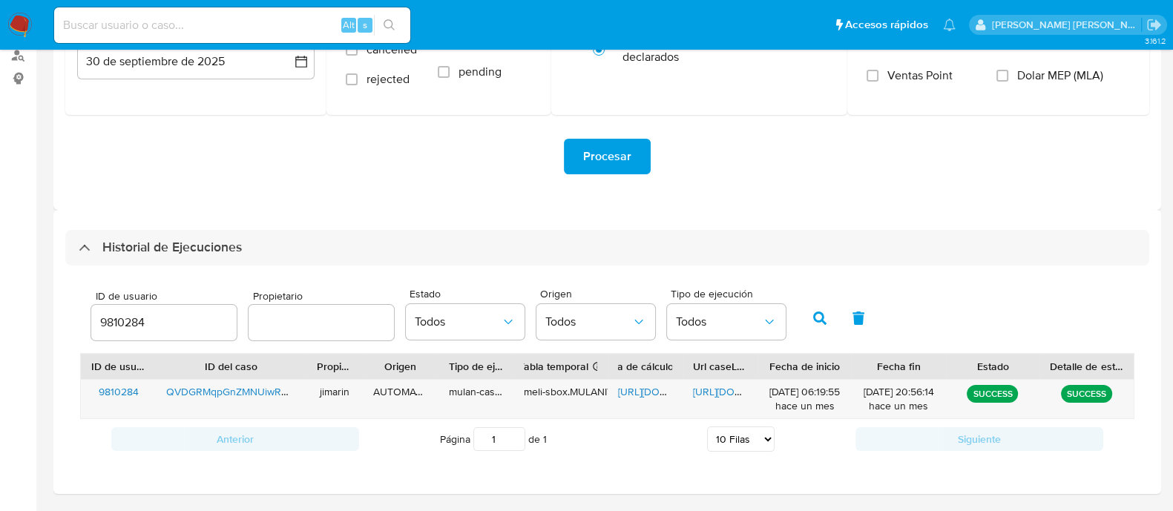
click at [156, 322] on input "9810284" at bounding box center [163, 322] width 145 height 19
paste input "2021243396"
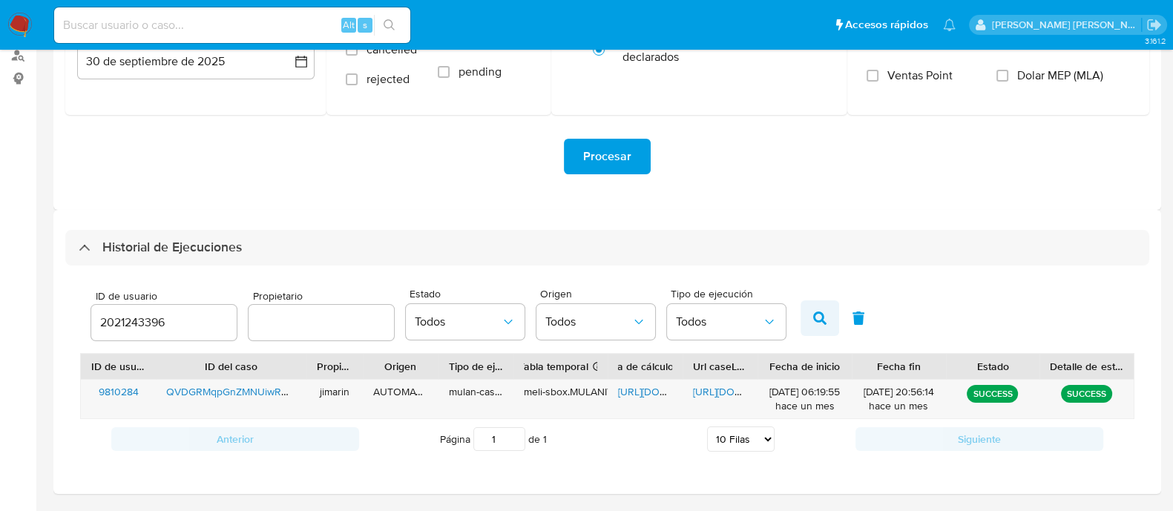
click at [800, 312] on button "button" at bounding box center [819, 318] width 39 height 36
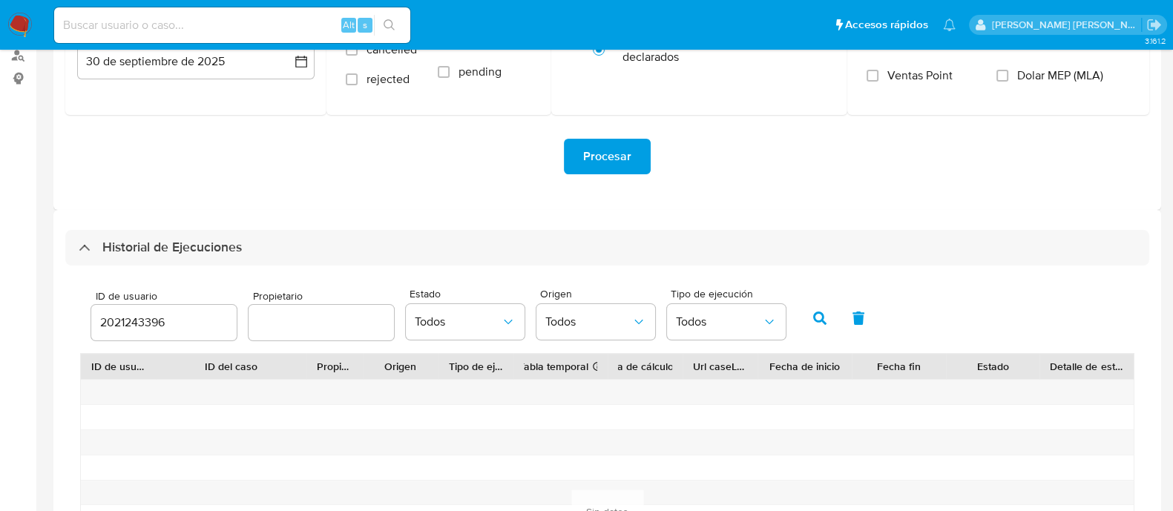
click at [137, 309] on div "2021243396" at bounding box center [163, 323] width 145 height 36
click at [139, 311] on div "2021243396" at bounding box center [163, 323] width 145 height 36
click at [141, 318] on input "2021243396" at bounding box center [163, 322] width 145 height 19
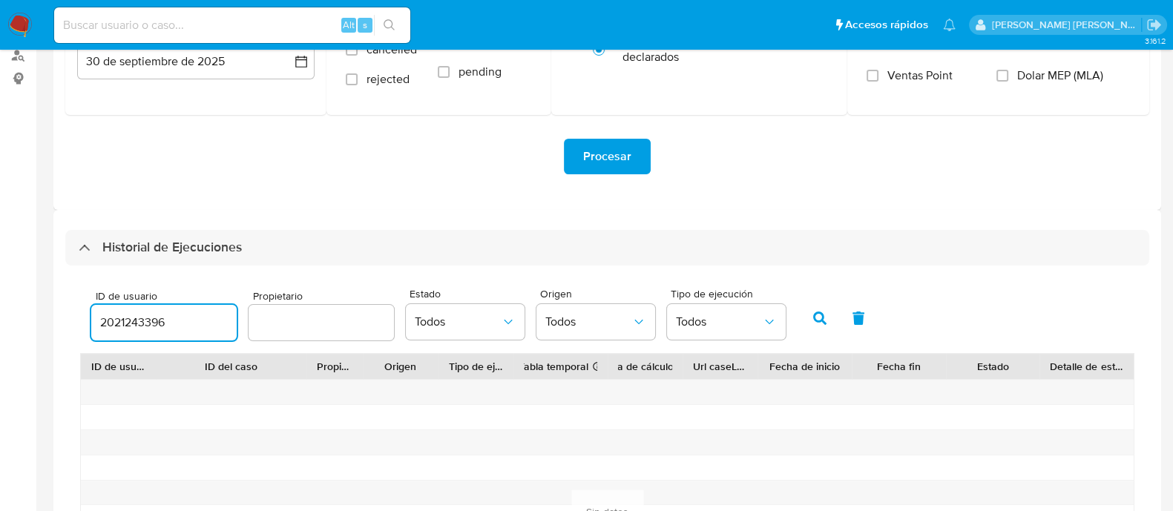
paste input "137640475"
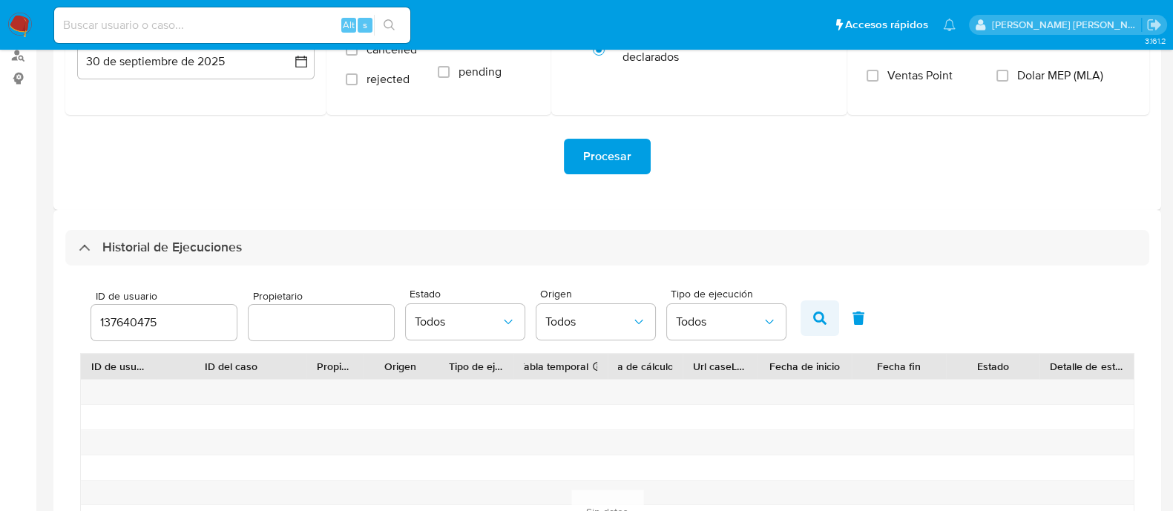
click at [814, 313] on icon "button" at bounding box center [819, 318] width 13 height 13
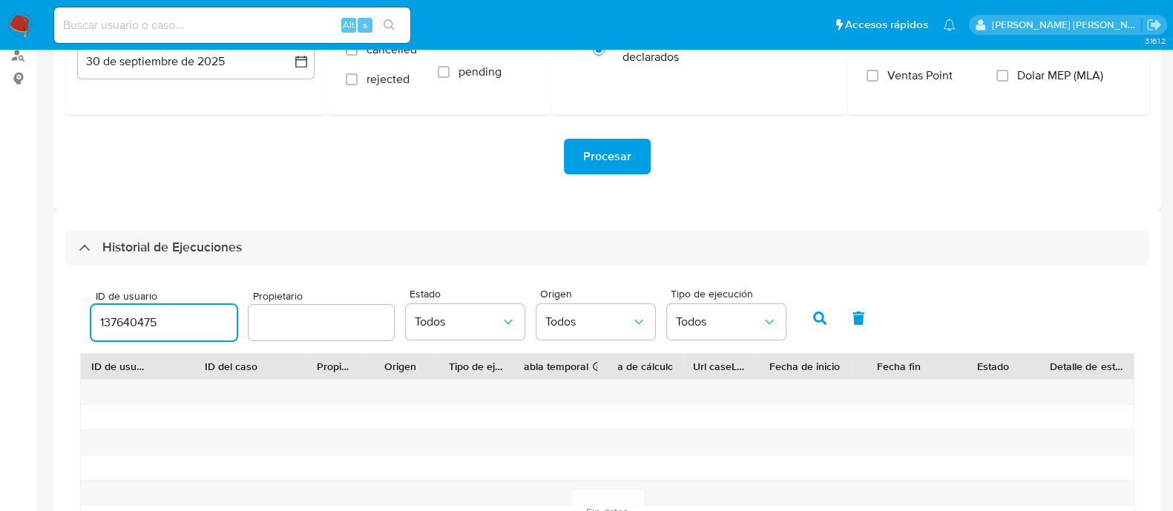
click at [180, 317] on input "137640475" at bounding box center [163, 322] width 145 height 19
paste input "533446800"
click at [168, 315] on input "137640475533446800" at bounding box center [163, 322] width 145 height 19
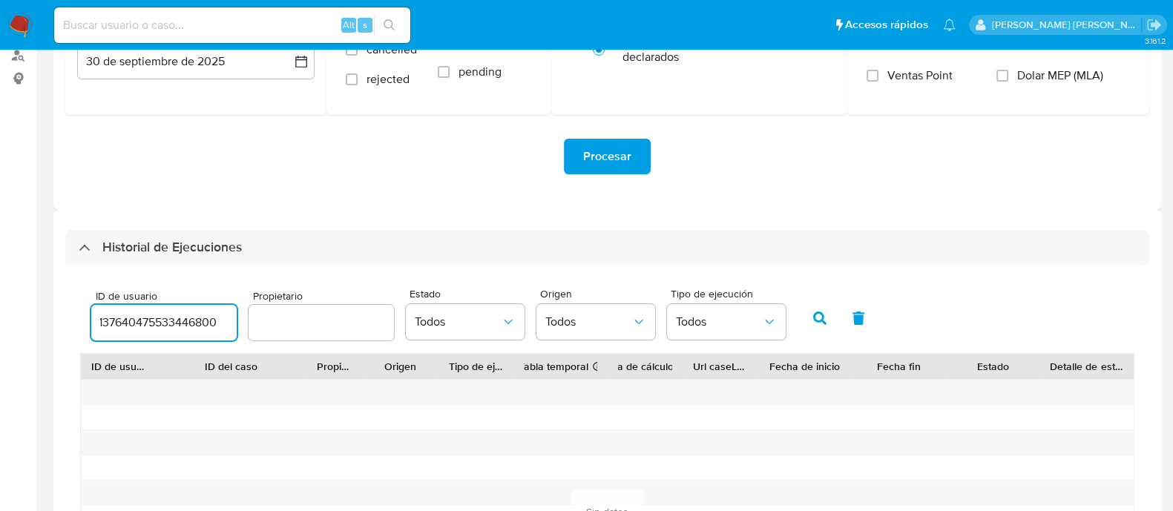
click at [168, 315] on input "137640475533446800" at bounding box center [163, 322] width 145 height 19
paste input "number"
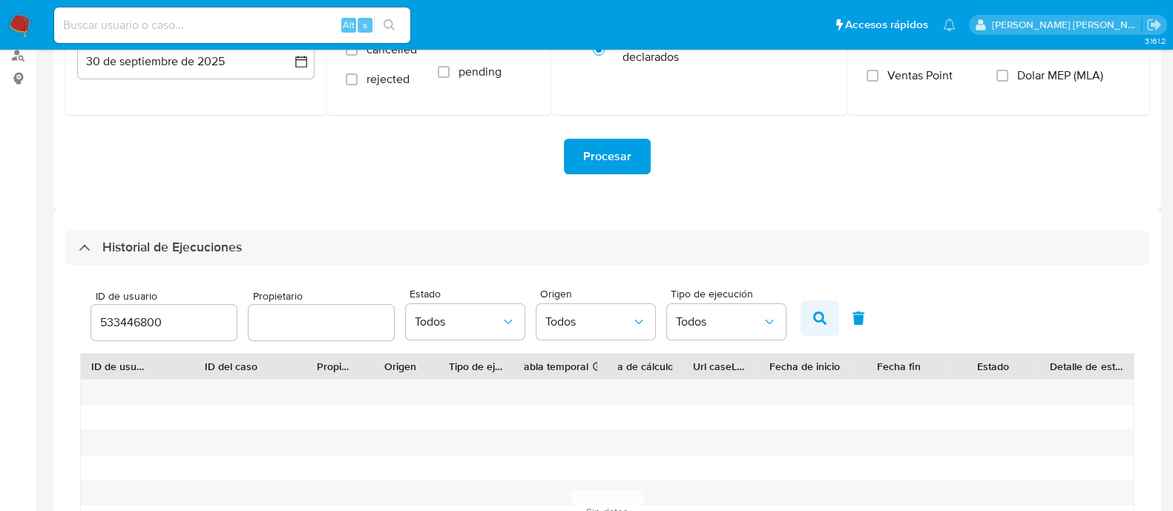
click at [810, 308] on button "button" at bounding box center [819, 318] width 39 height 36
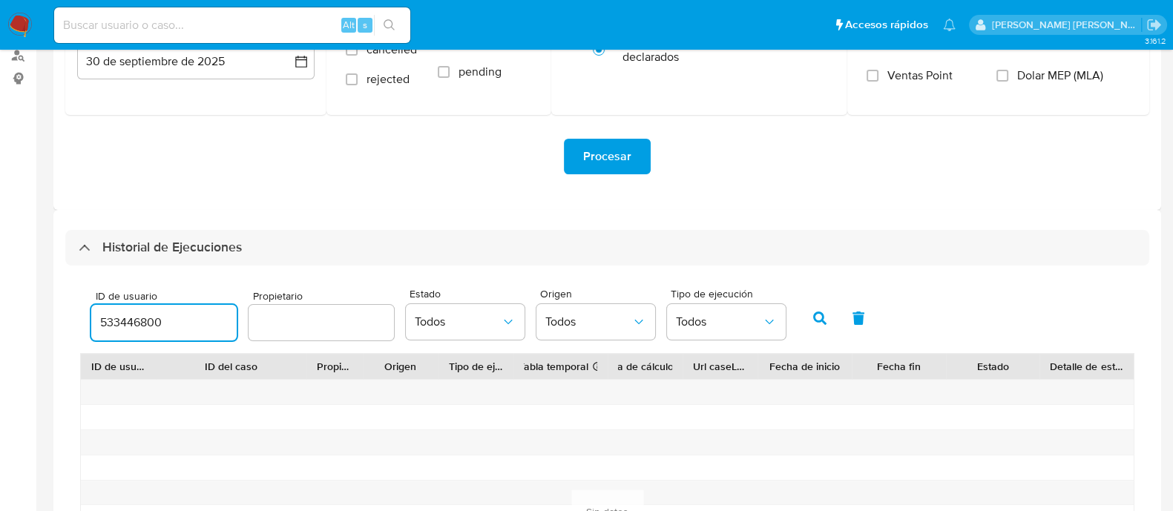
click at [158, 329] on input "533446800" at bounding box center [163, 322] width 145 height 19
paste input "196604856"
type input "196604856"
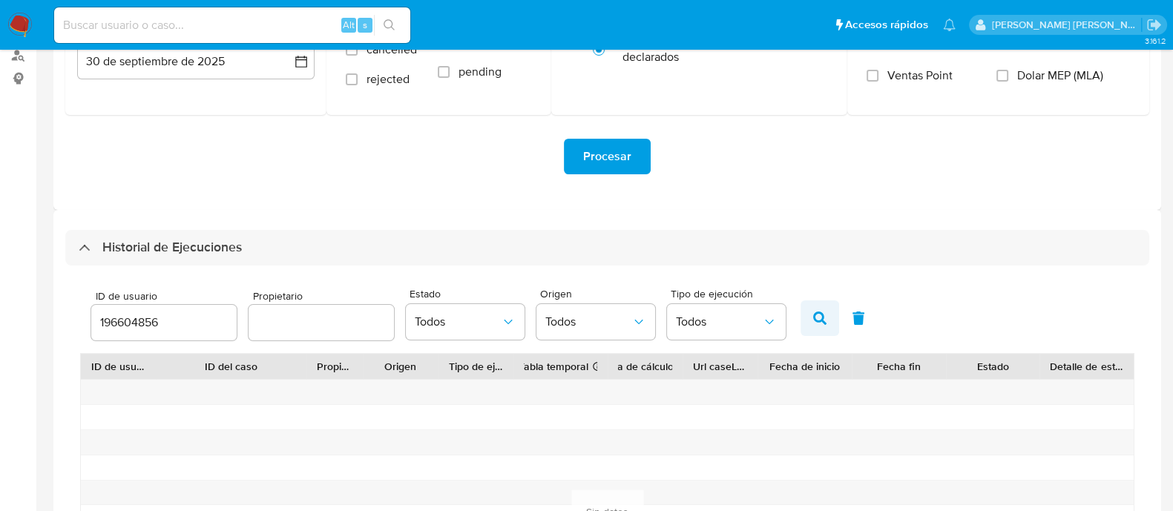
click at [813, 312] on icon "button" at bounding box center [819, 318] width 13 height 13
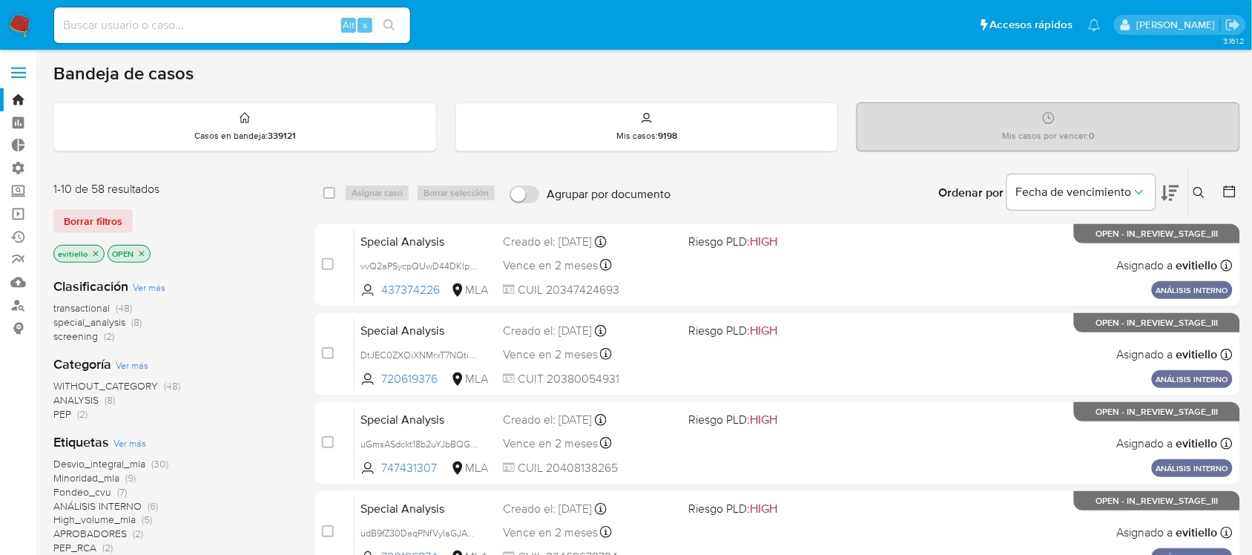
click at [98, 250] on icon "close-filter" at bounding box center [95, 253] width 9 height 9
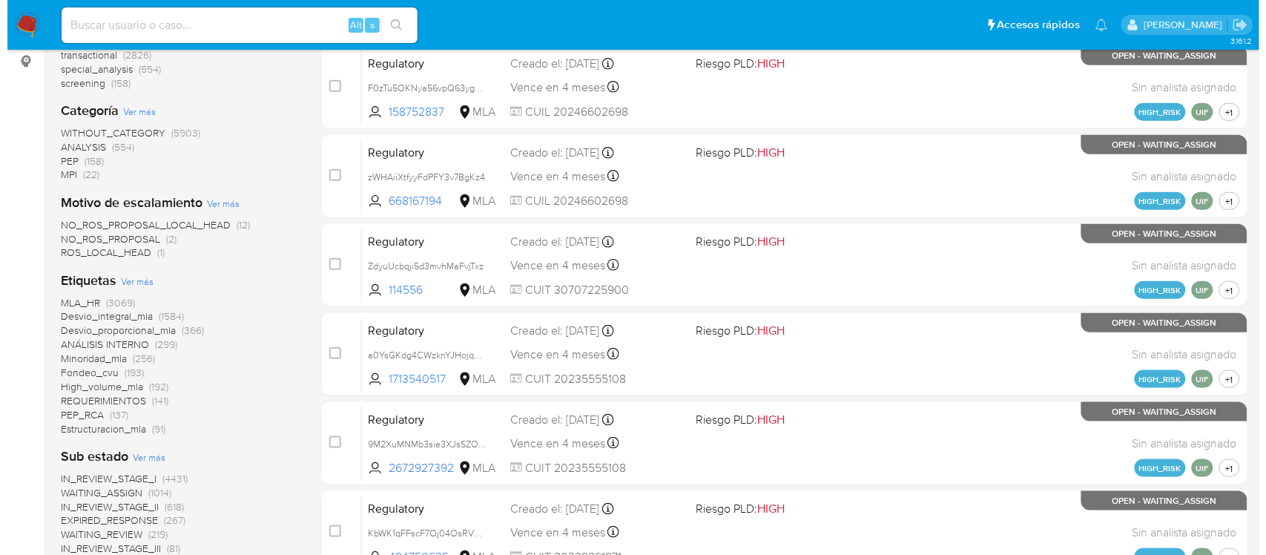
scroll to position [278, 0]
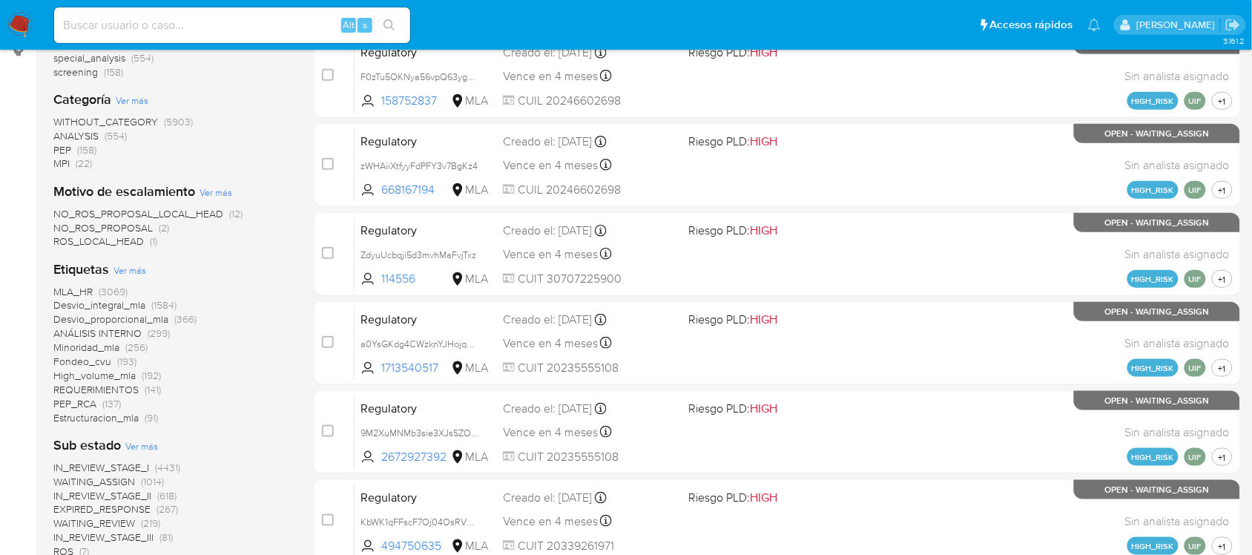
click at [128, 271] on span "Ver más" at bounding box center [129, 269] width 33 height 13
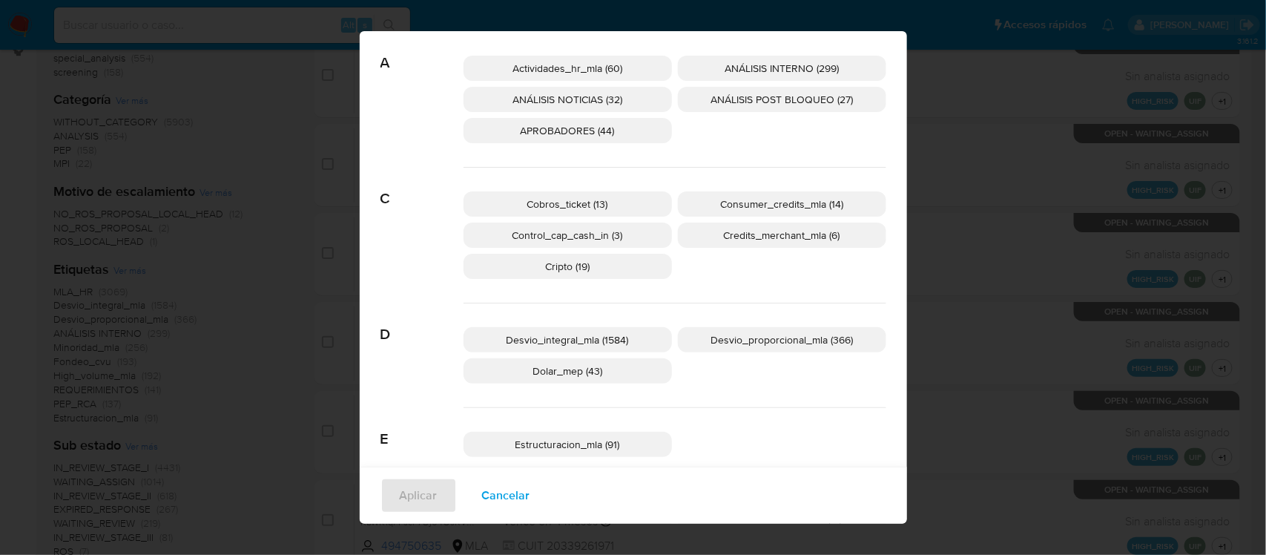
scroll to position [0, 0]
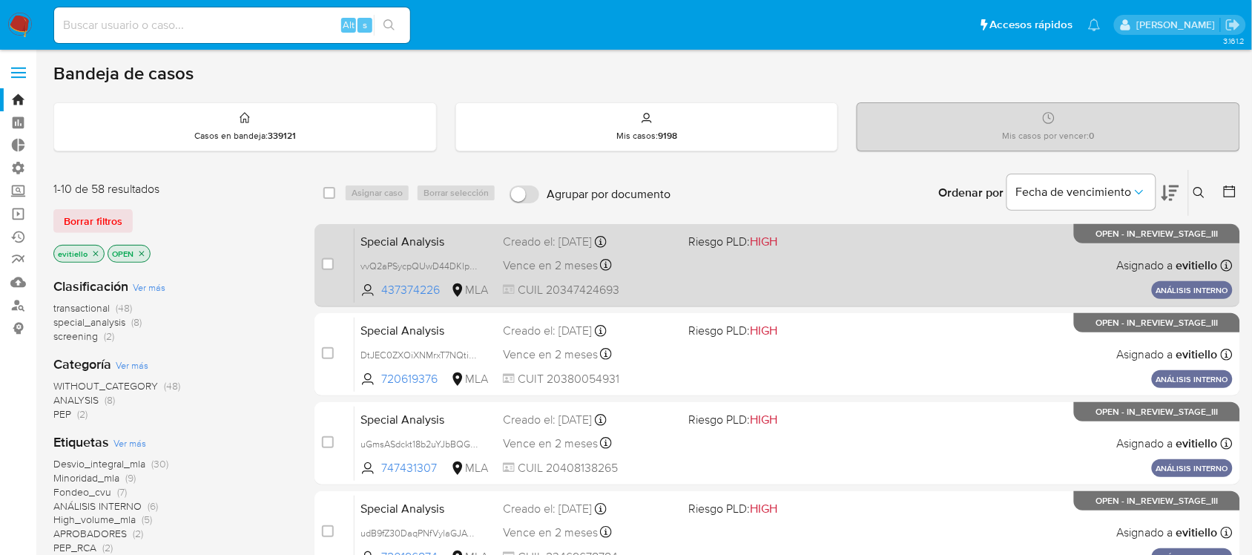
click at [1020, 246] on div "Special Analysis vvQ2aPSycpQUwD44DKlpXHWA 437374226 MLA Riesgo PLD: HIGH Creado…" at bounding box center [794, 265] width 878 height 75
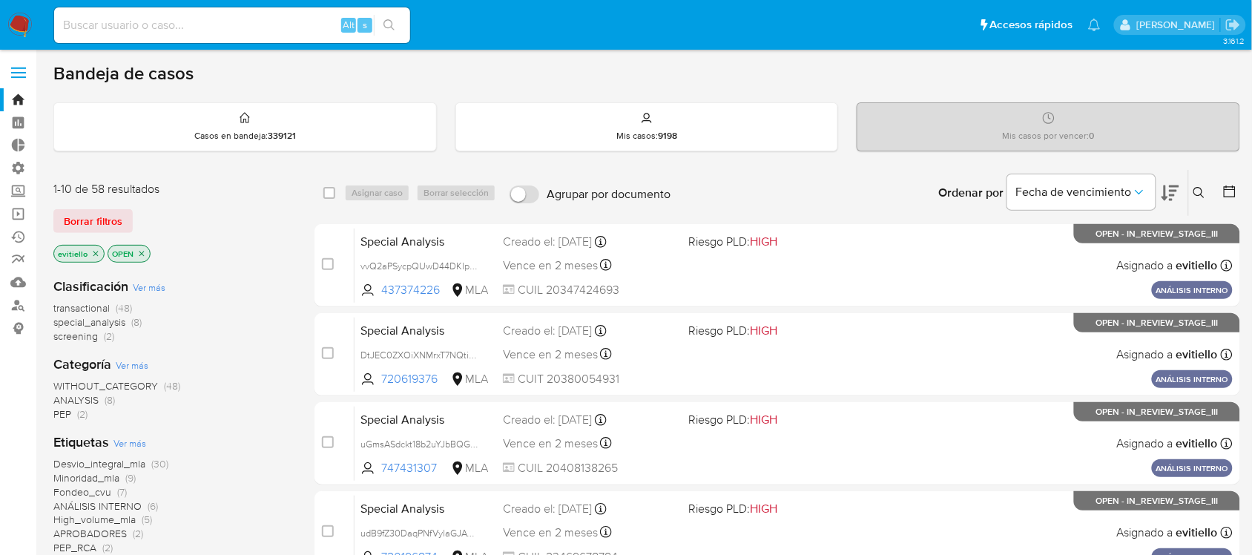
click at [96, 253] on icon "close-filter" at bounding box center [95, 253] width 9 height 9
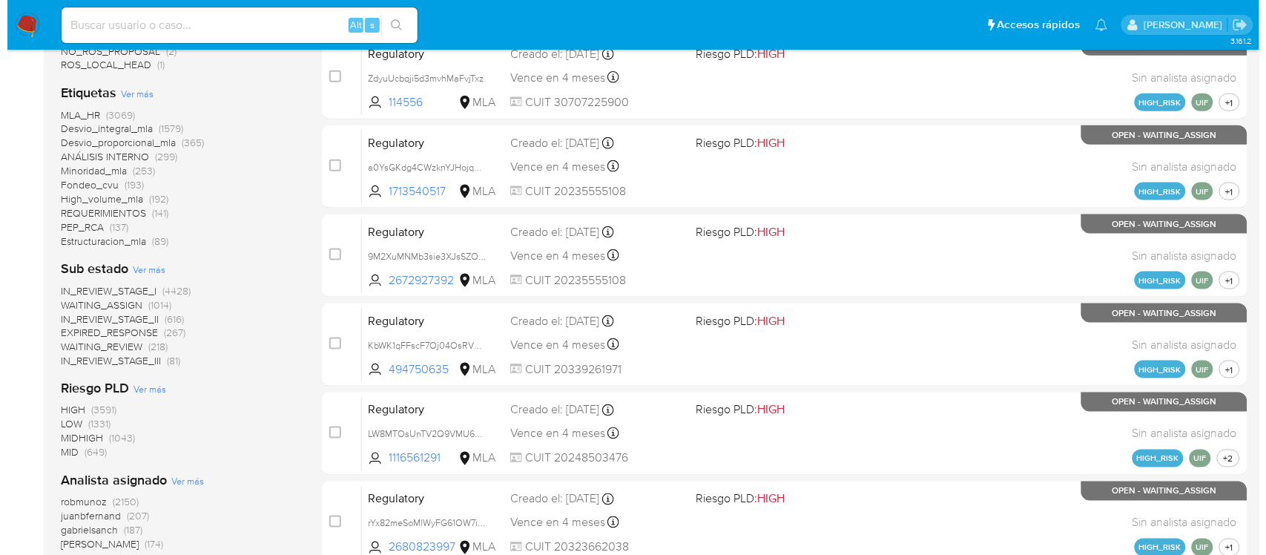
scroll to position [347, 0]
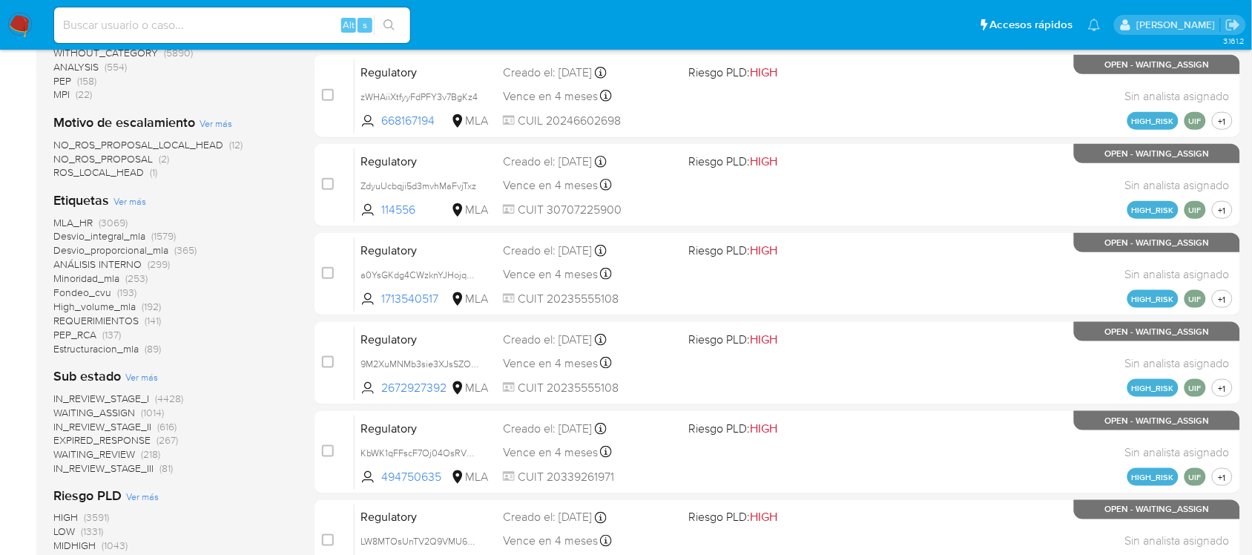
click at [128, 199] on span "Ver más" at bounding box center [129, 200] width 33 height 13
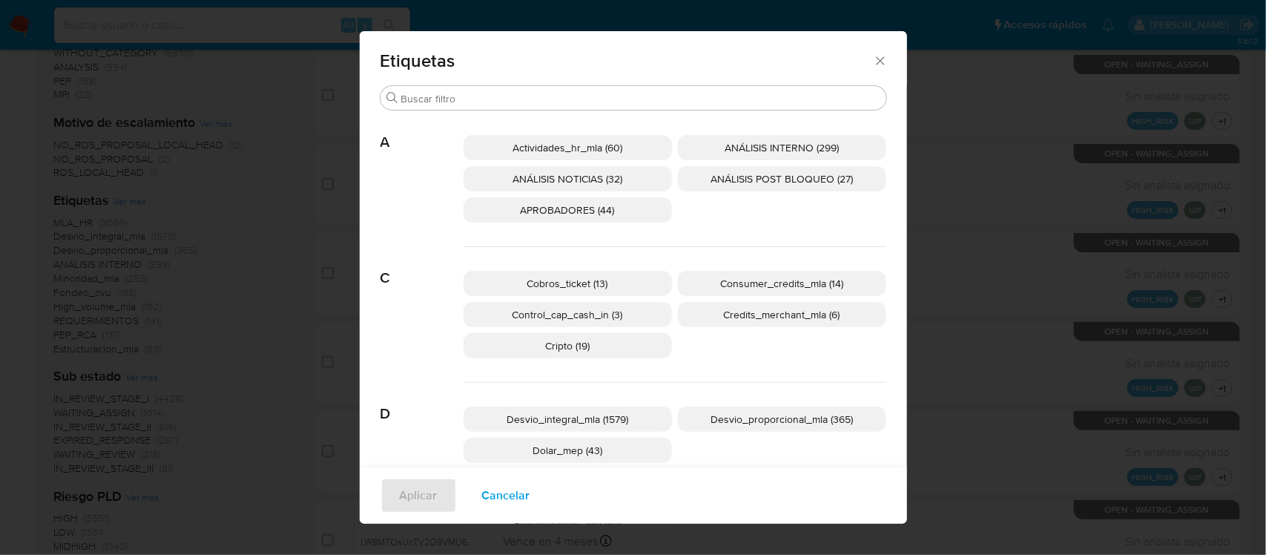
click at [617, 175] on p "ANÁLISIS NOTICIAS (32)" at bounding box center [568, 178] width 208 height 25
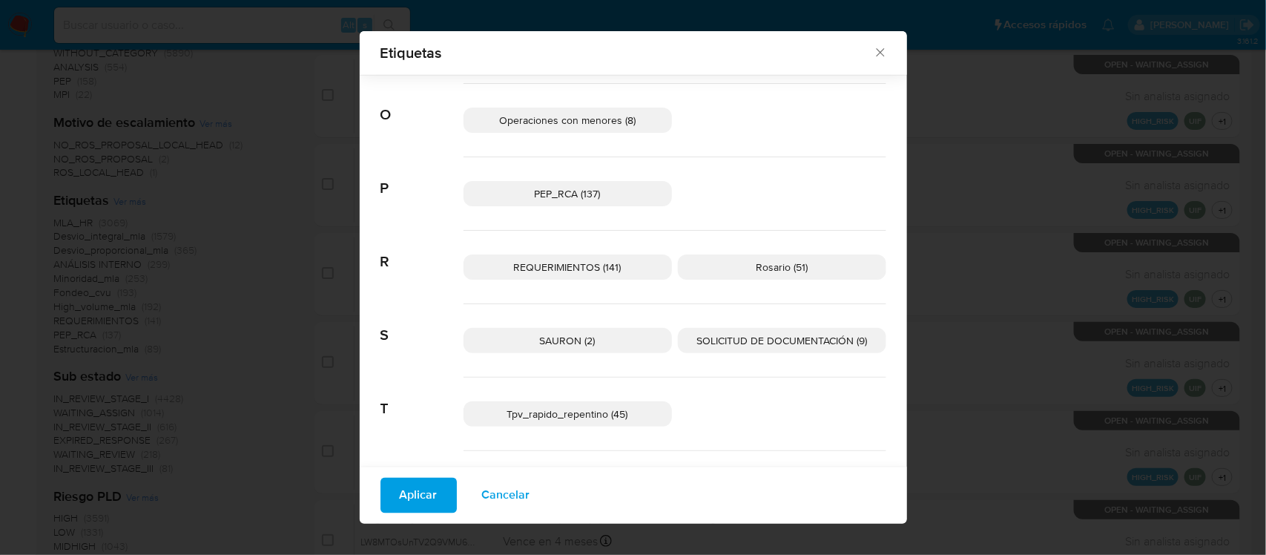
scroll to position [973, 0]
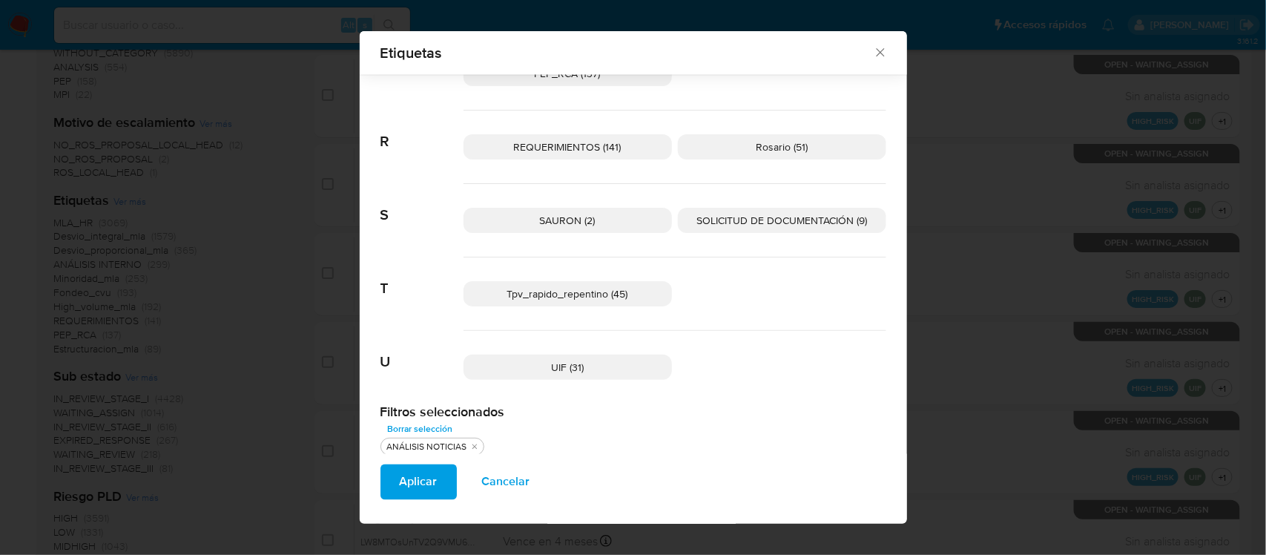
click at [616, 151] on p "REQUERIMIENTOS (141)" at bounding box center [568, 146] width 208 height 25
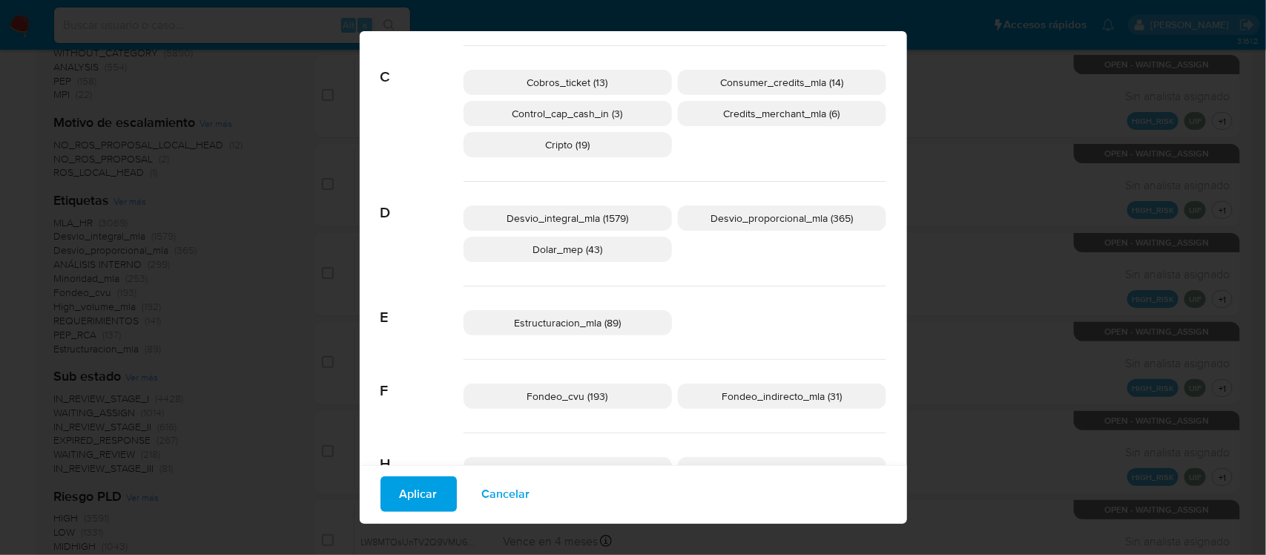
scroll to position [0, 0]
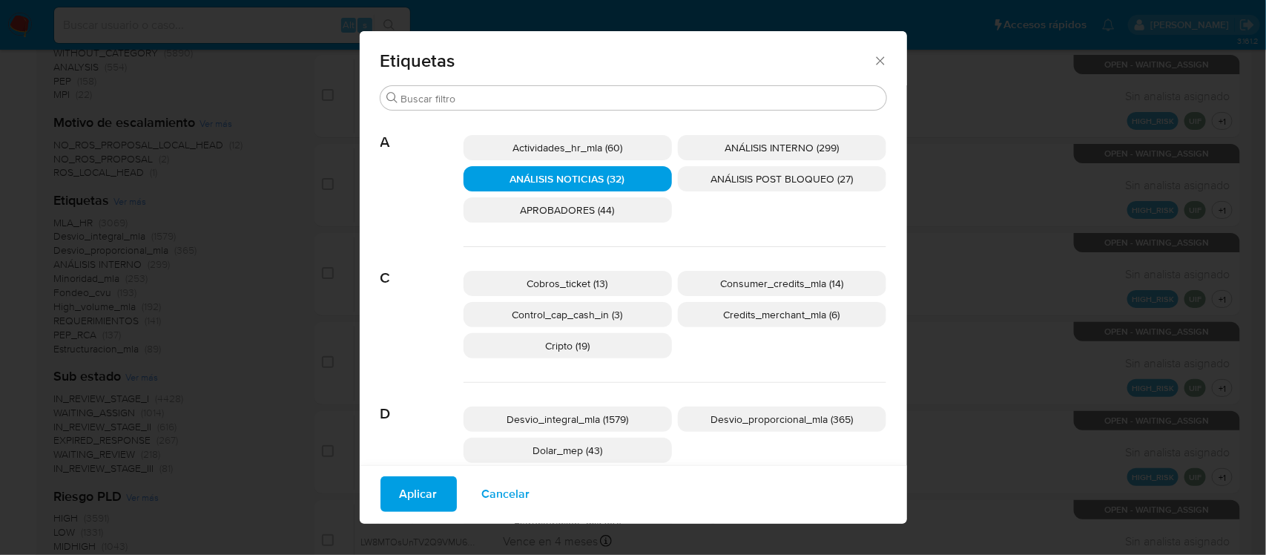
drag, startPoint x: 676, startPoint y: 323, endPoint x: 584, endPoint y: 254, distance: 115.0
click at [584, 254] on div "Cobros_ticket (13) Consumer_credits_mla (14) Control_cap_cash_in (3) Credits_me…" at bounding box center [675, 315] width 423 height 136
click at [631, 206] on p "APROBADORES (44)" at bounding box center [568, 209] width 208 height 25
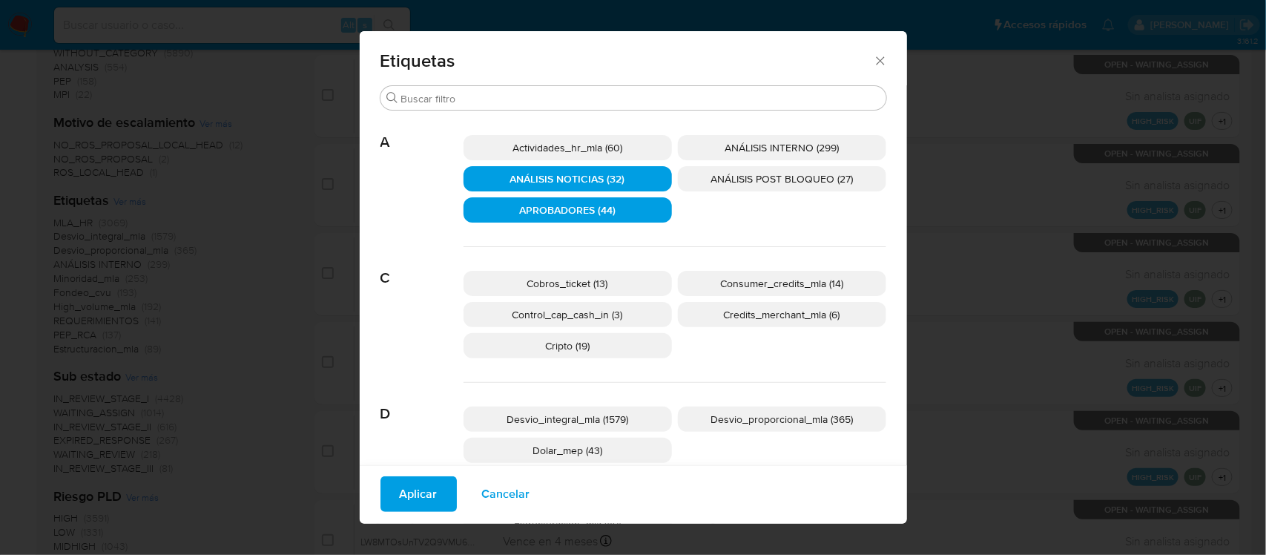
click at [769, 142] on span "ANÁLISIS INTERNO (299)" at bounding box center [782, 147] width 114 height 15
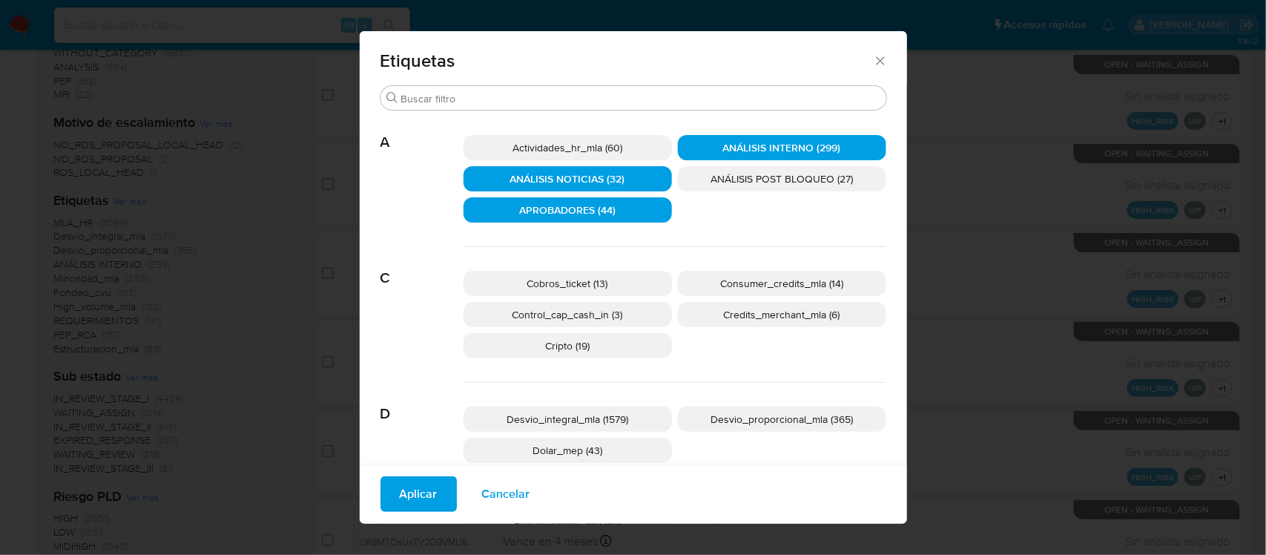
click at [412, 490] on span "Aplicar" at bounding box center [419, 494] width 38 height 33
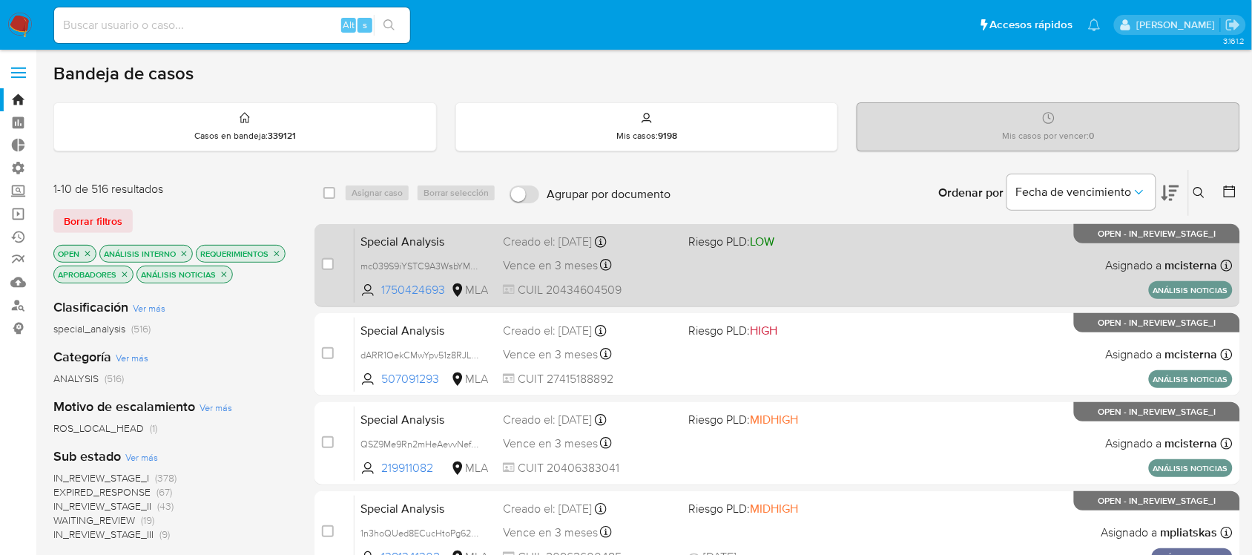
click at [846, 273] on div "Special Analysis mc039S9iYSTC9A3WsbYMbMeZ 1750424693 MLA Riesgo PLD: LOW Creado…" at bounding box center [794, 265] width 878 height 75
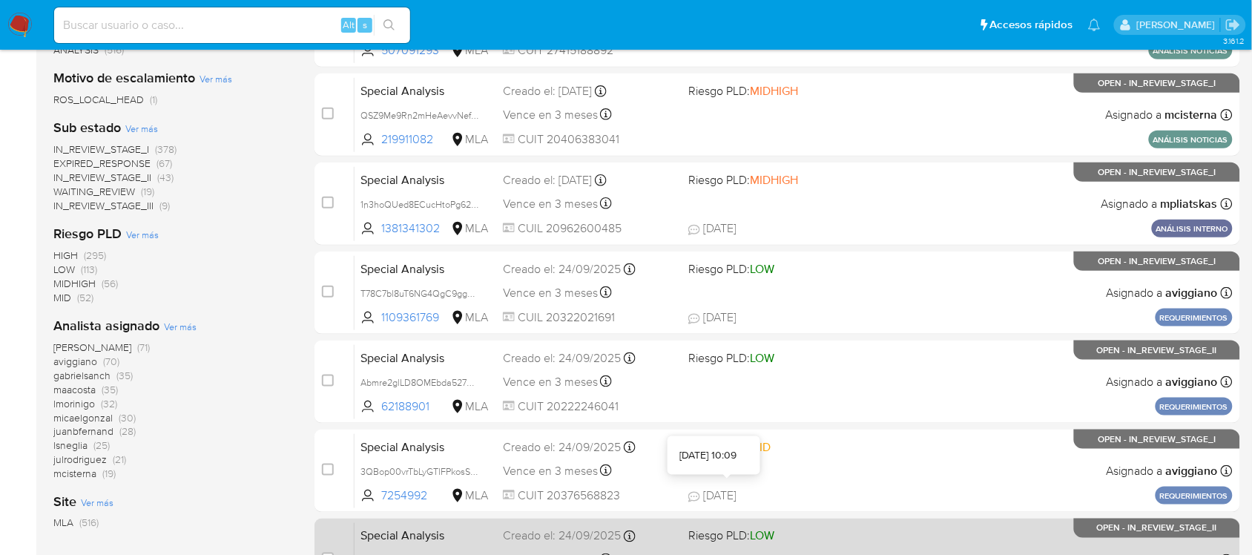
scroll to position [556, 0]
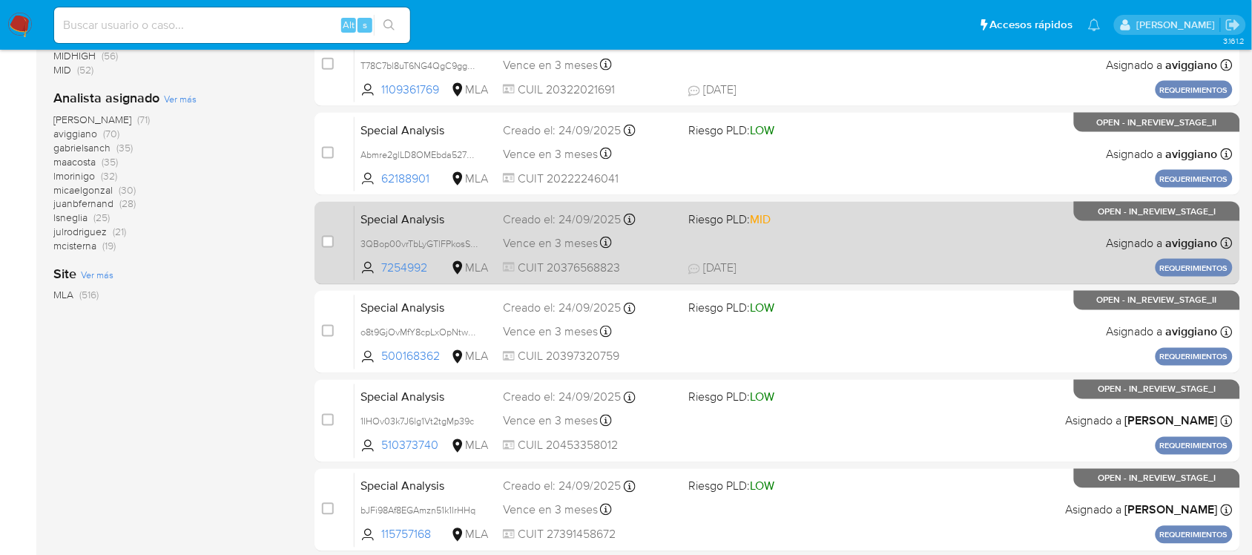
click at [820, 263] on span "25/09/2025 25/09/2025 10:09" at bounding box center [867, 268] width 359 height 16
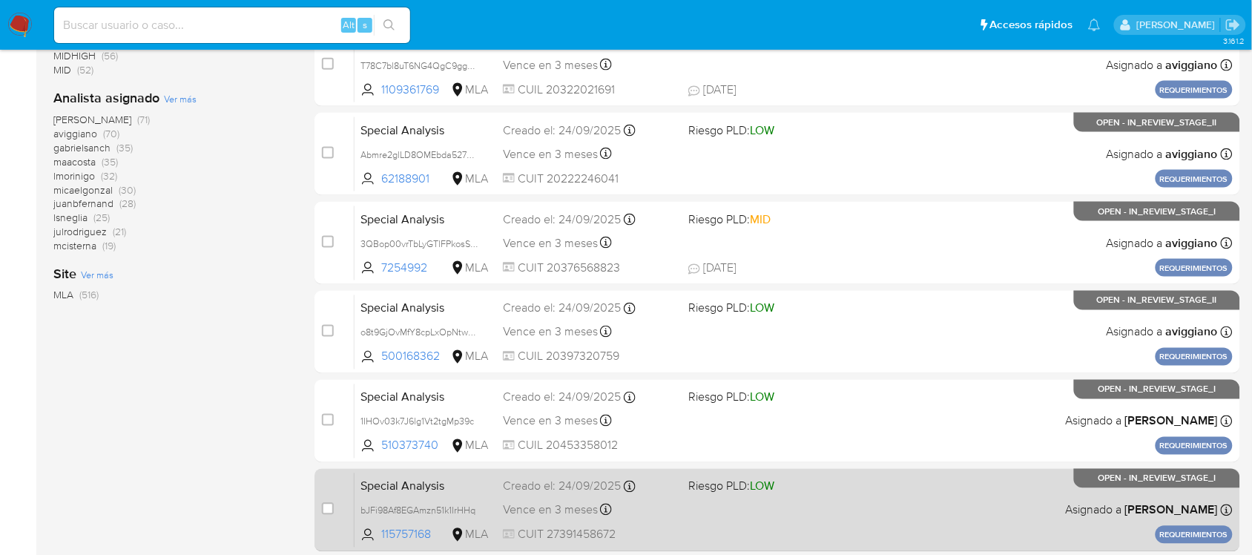
scroll to position [668, 0]
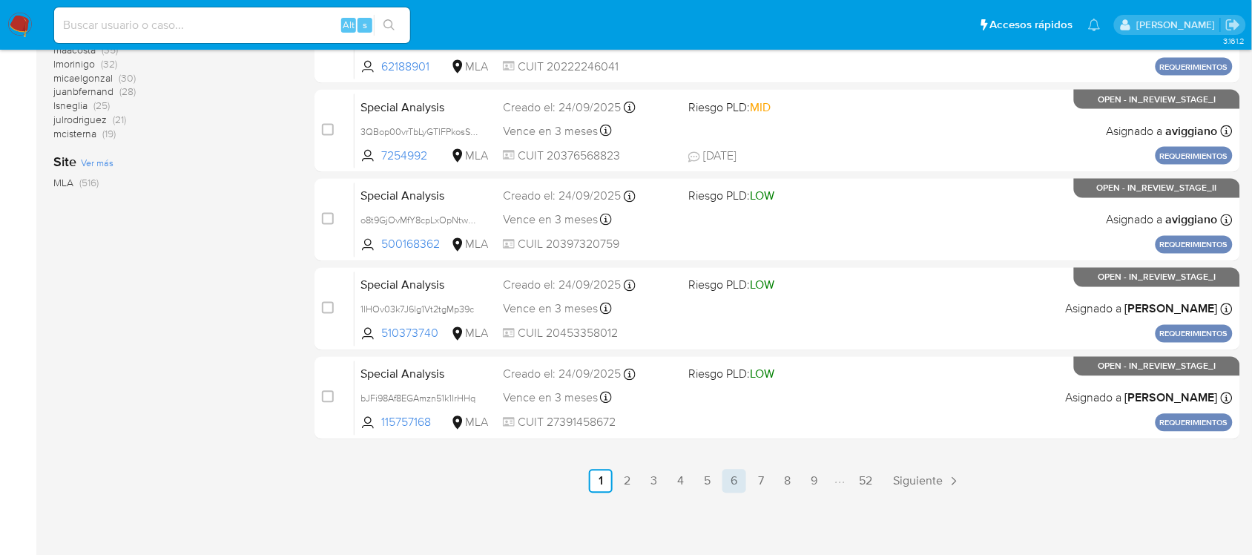
click at [736, 475] on link "6" at bounding box center [734, 481] width 24 height 24
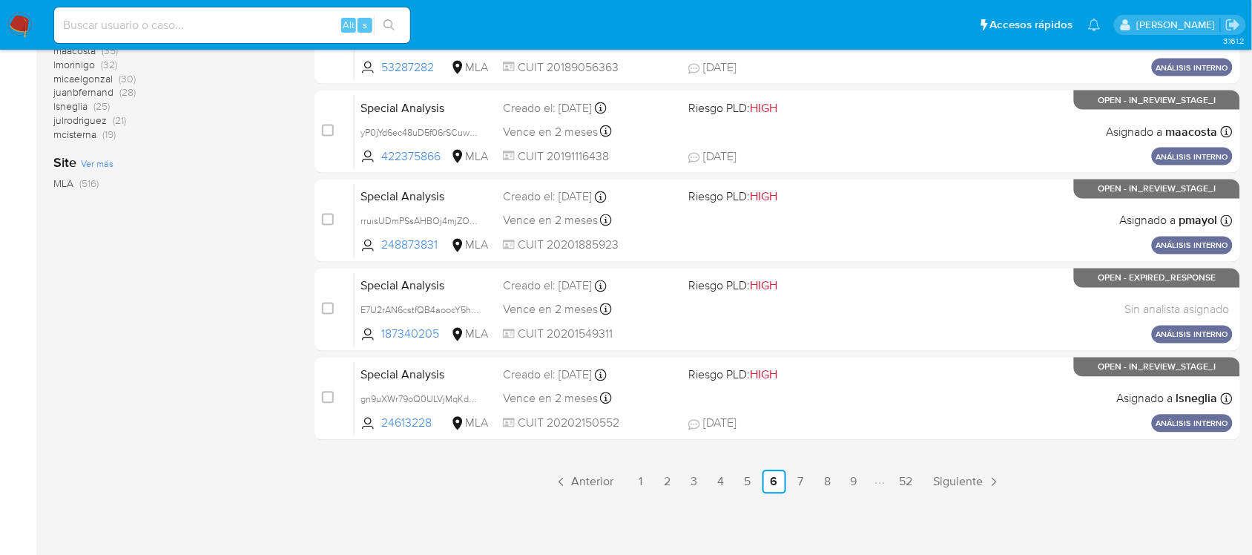
scroll to position [668, 0]
click at [810, 481] on link "7" at bounding box center [801, 481] width 24 height 24
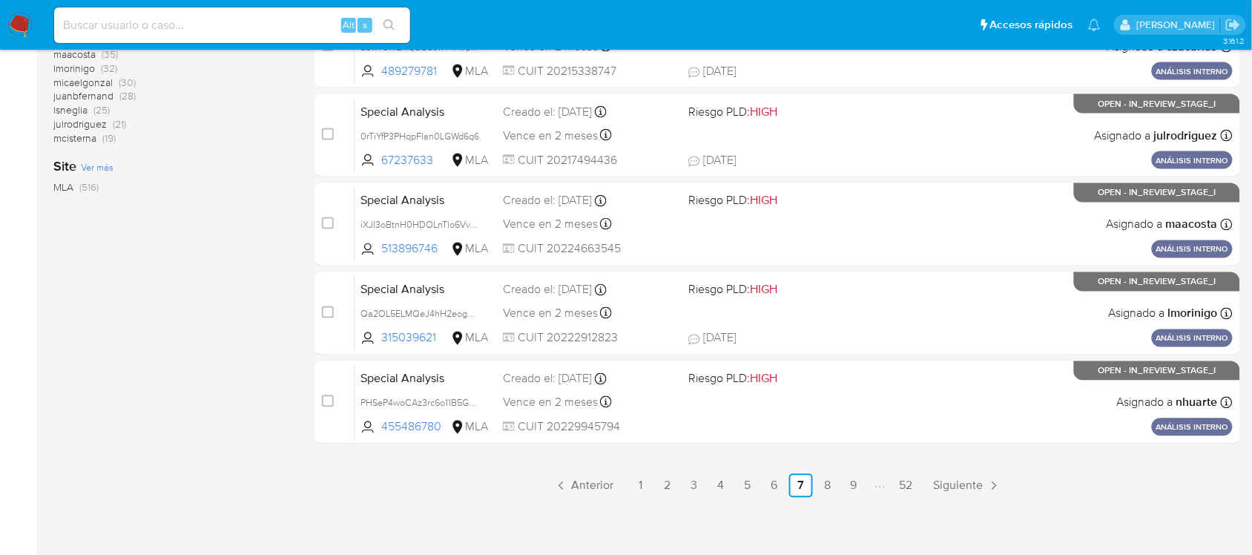
scroll to position [668, 0]
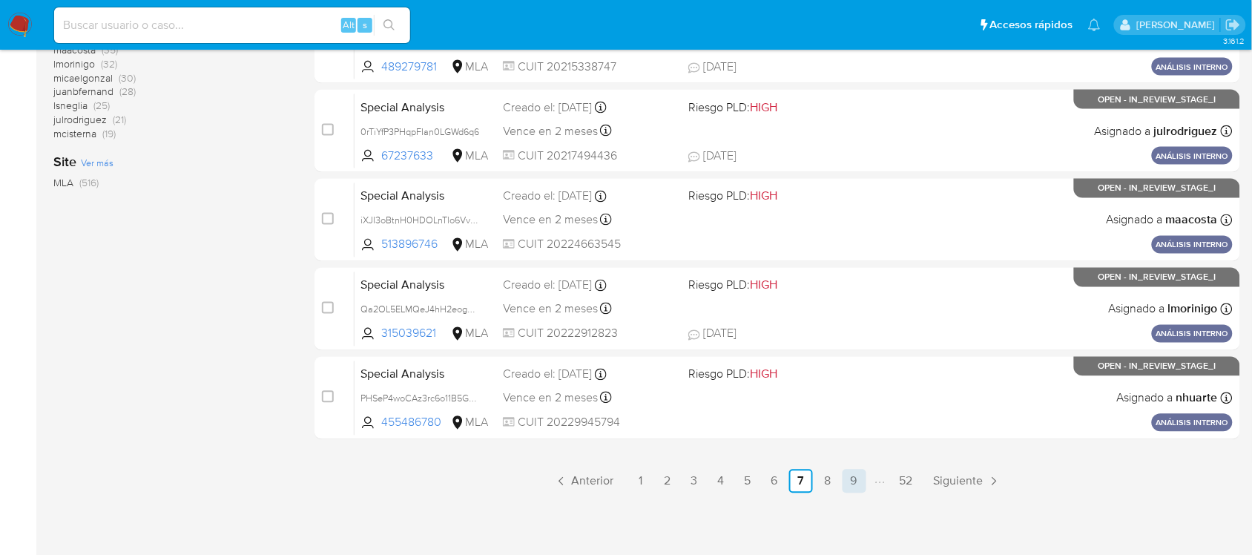
click at [853, 478] on link "9" at bounding box center [855, 481] width 24 height 24
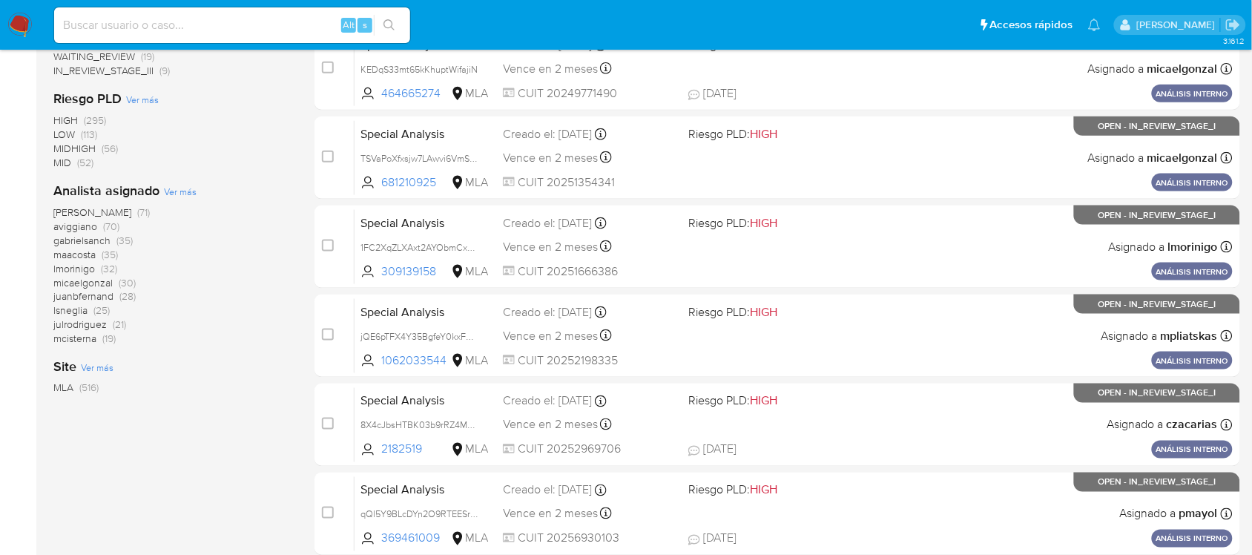
scroll to position [668, 0]
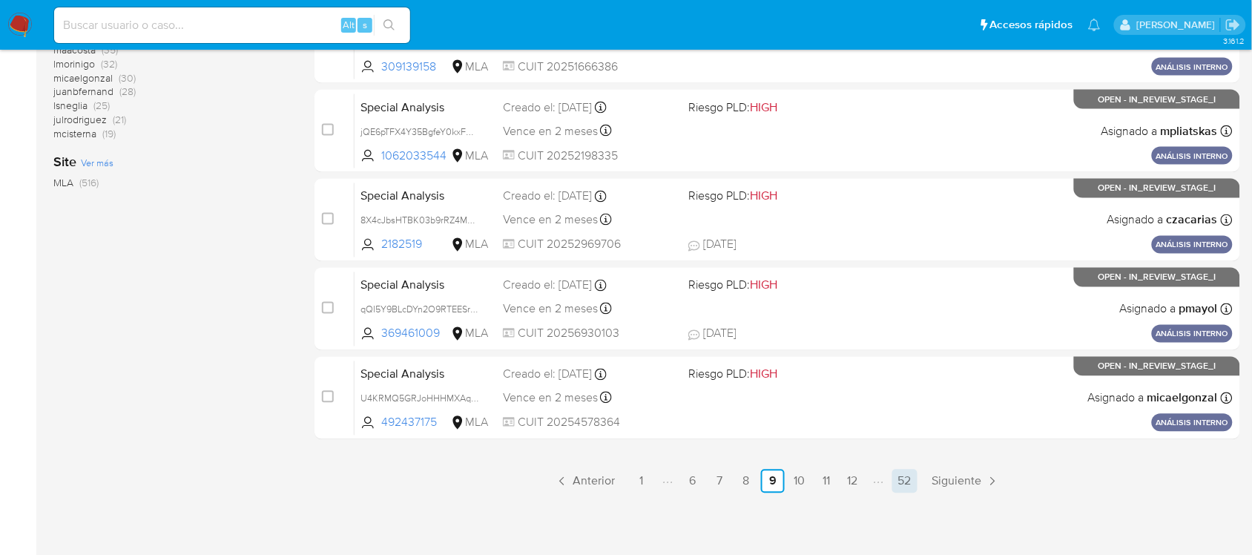
click at [902, 476] on link "52" at bounding box center [904, 481] width 25 height 24
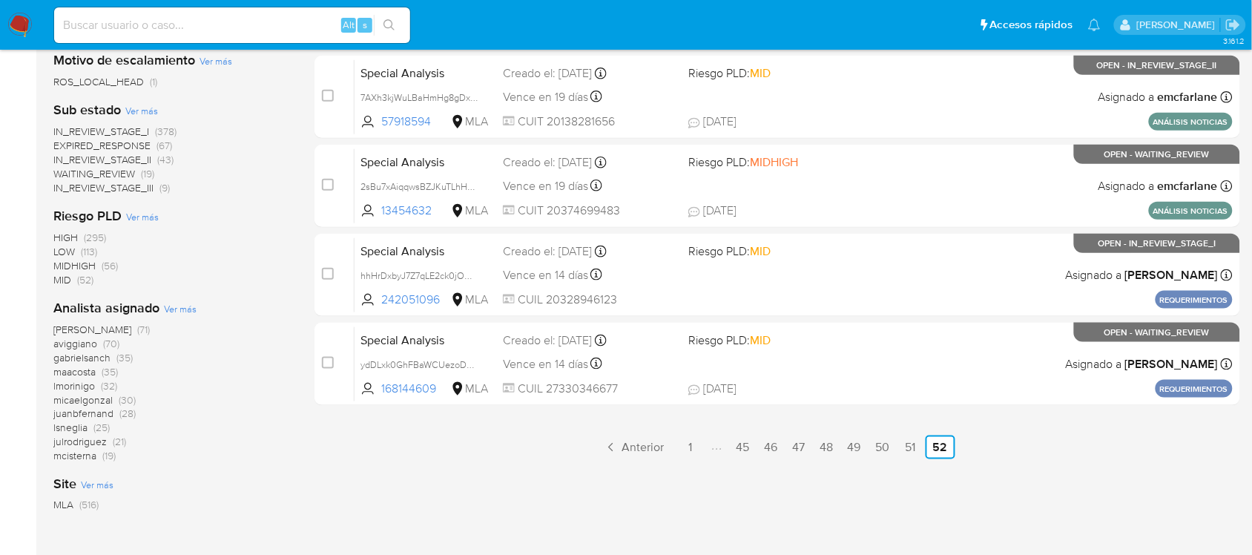
scroll to position [436, 0]
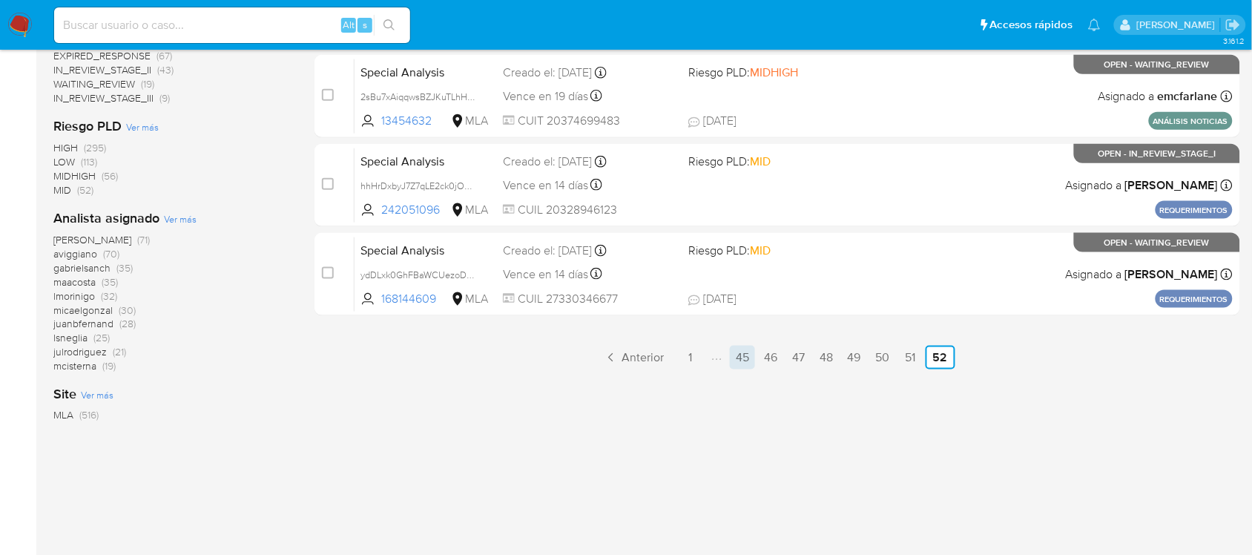
click at [743, 360] on link "45" at bounding box center [742, 358] width 25 height 24
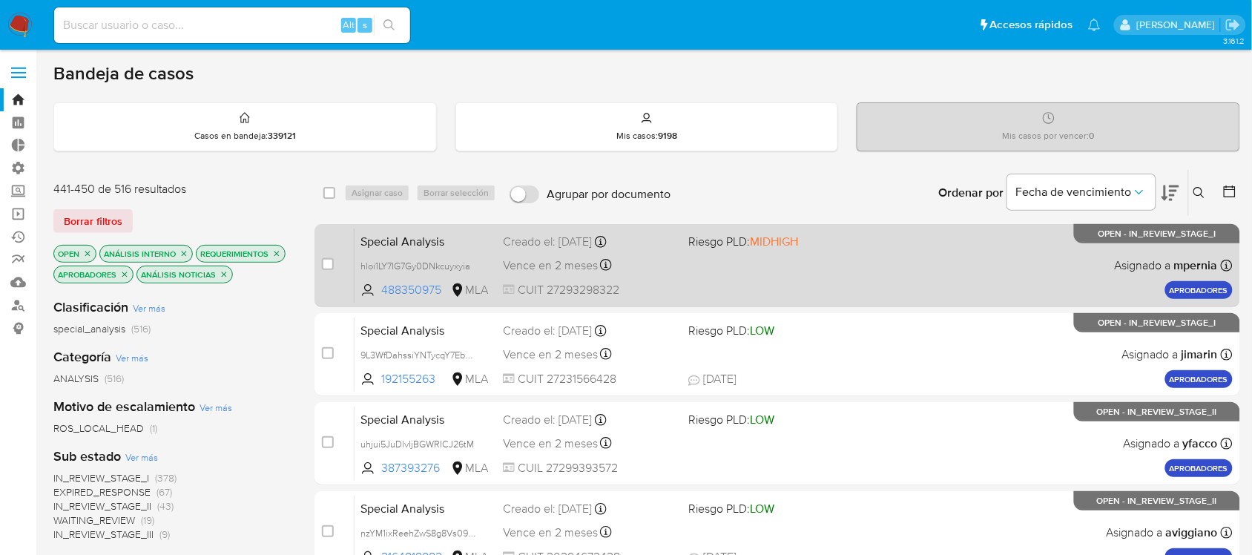
click at [834, 267] on div "Special Analysis hloi1LY7IG7Gy0DNkcuyxyia 488350975 MLA Riesgo PLD: MIDHIGH Cre…" at bounding box center [794, 265] width 878 height 75
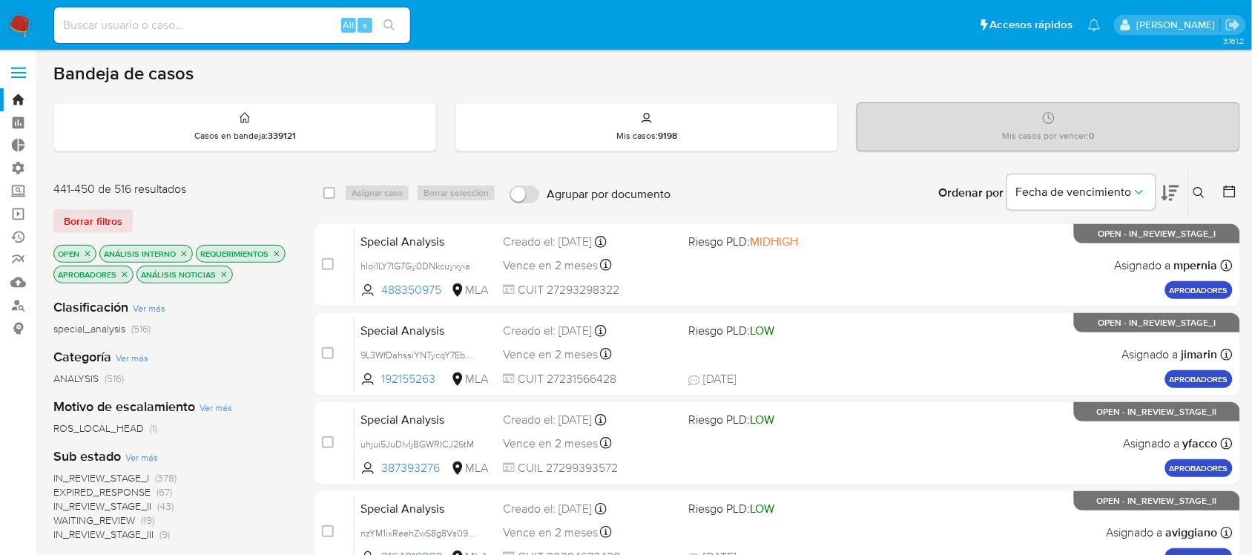
click at [226, 274] on icon "close-filter" at bounding box center [224, 274] width 9 height 9
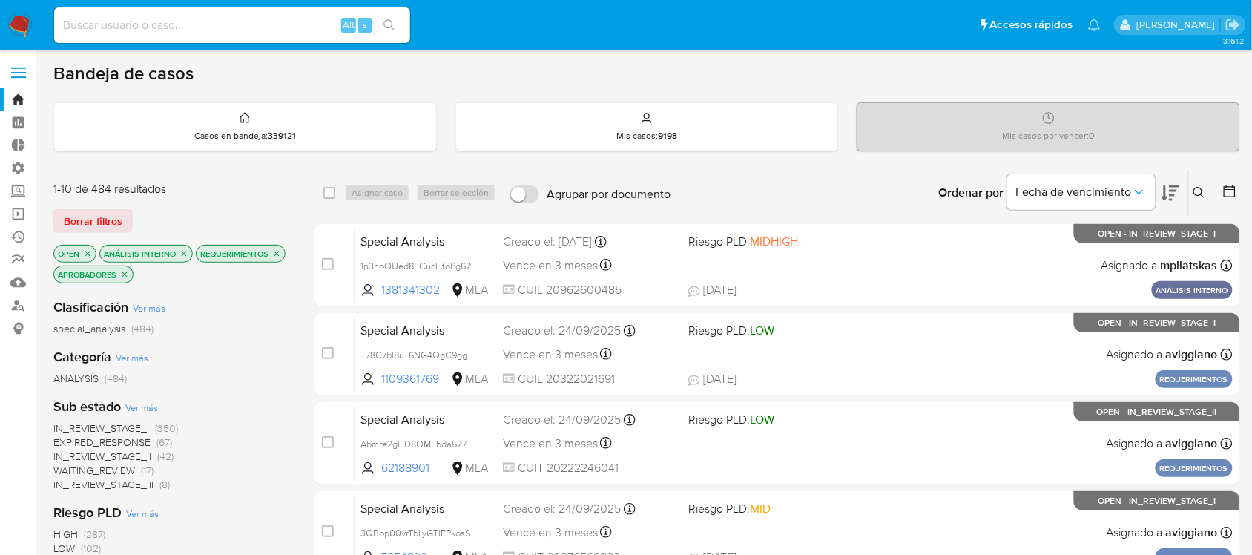
click at [185, 252] on icon "close-filter" at bounding box center [184, 253] width 5 height 5
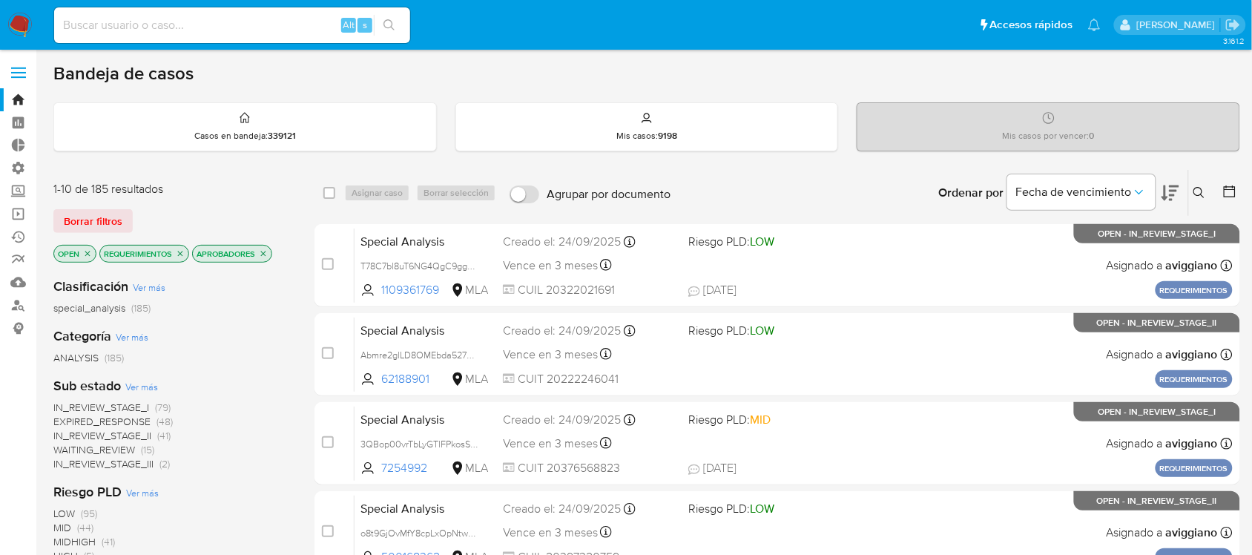
click at [268, 254] on icon "close-filter" at bounding box center [263, 253] width 9 height 9
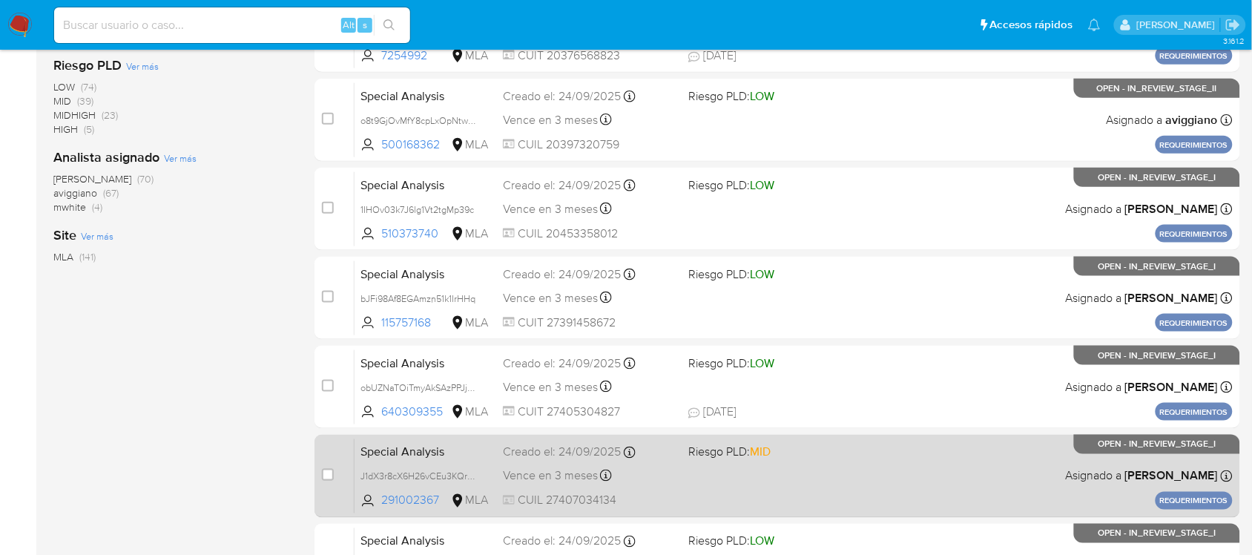
scroll to position [668, 0]
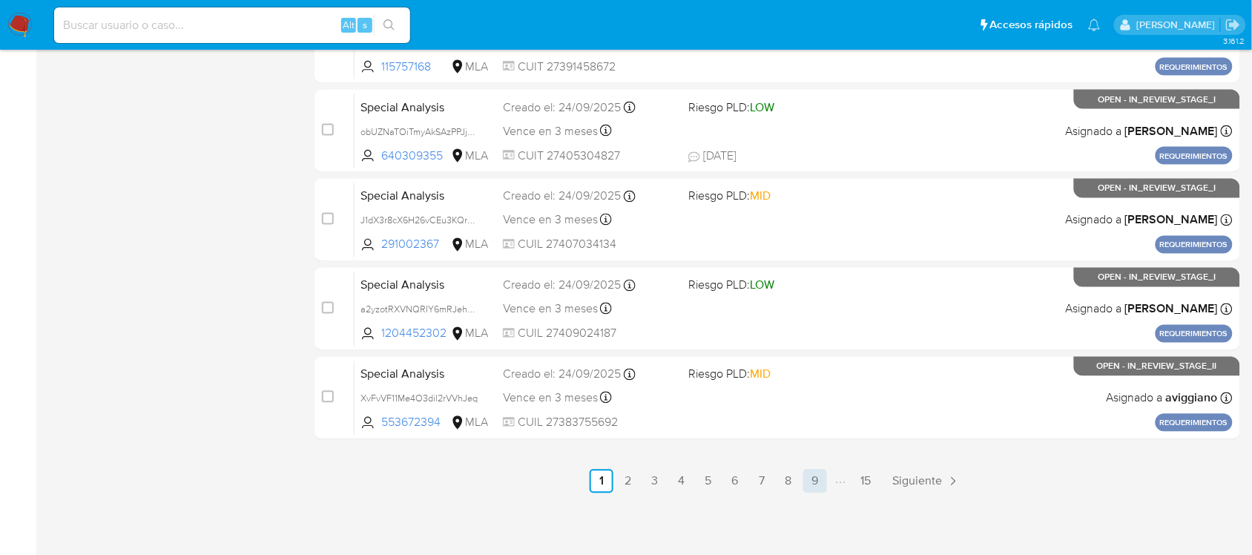
click at [809, 479] on link "9" at bounding box center [815, 481] width 24 height 24
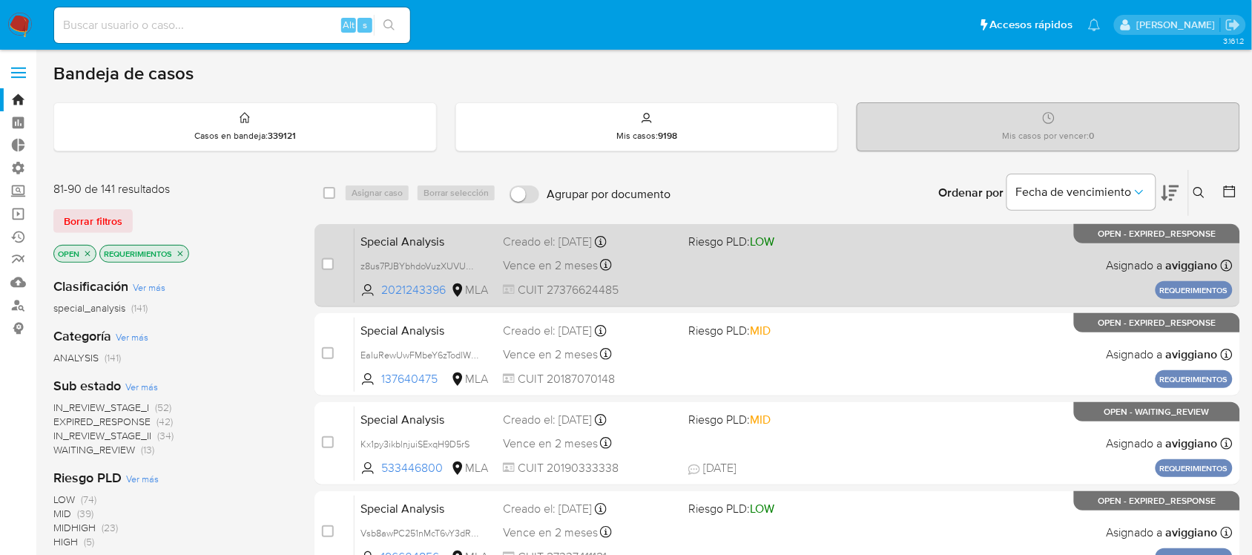
click at [880, 282] on div "Special Analysis z8us7PJBYbhdoVuzXUVUMyaB 2021243396 MLA Riesgo PLD: LOW Creado…" at bounding box center [794, 265] width 878 height 75
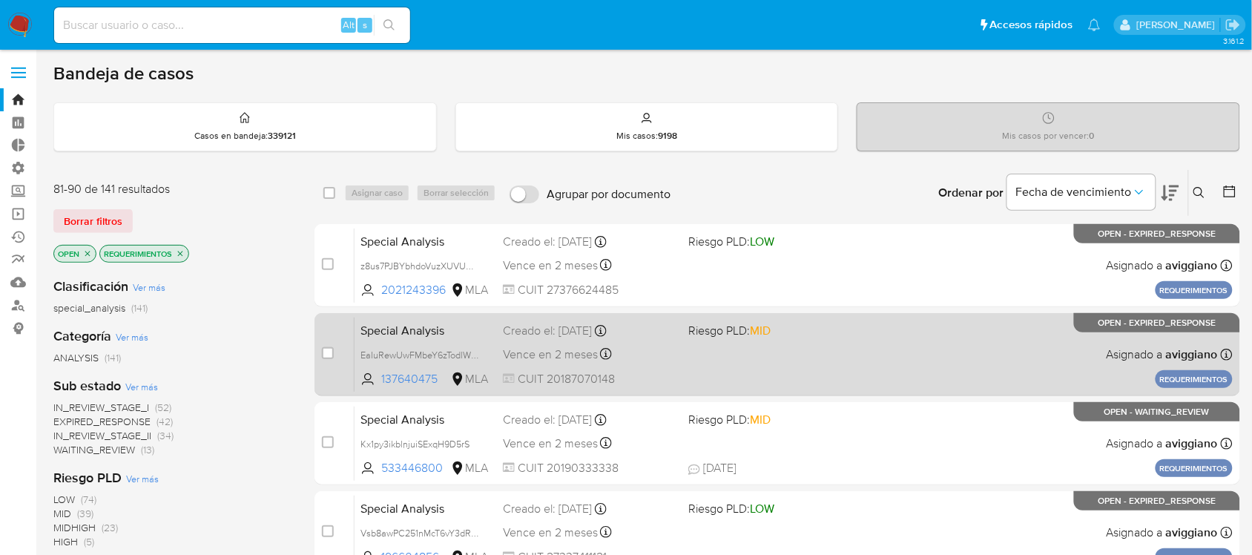
click at [851, 350] on div "Special Analysis EaIuRewUwFMbeY6zTodlWCyA 137640475 MLA Riesgo PLD: MID Creado …" at bounding box center [794, 354] width 878 height 75
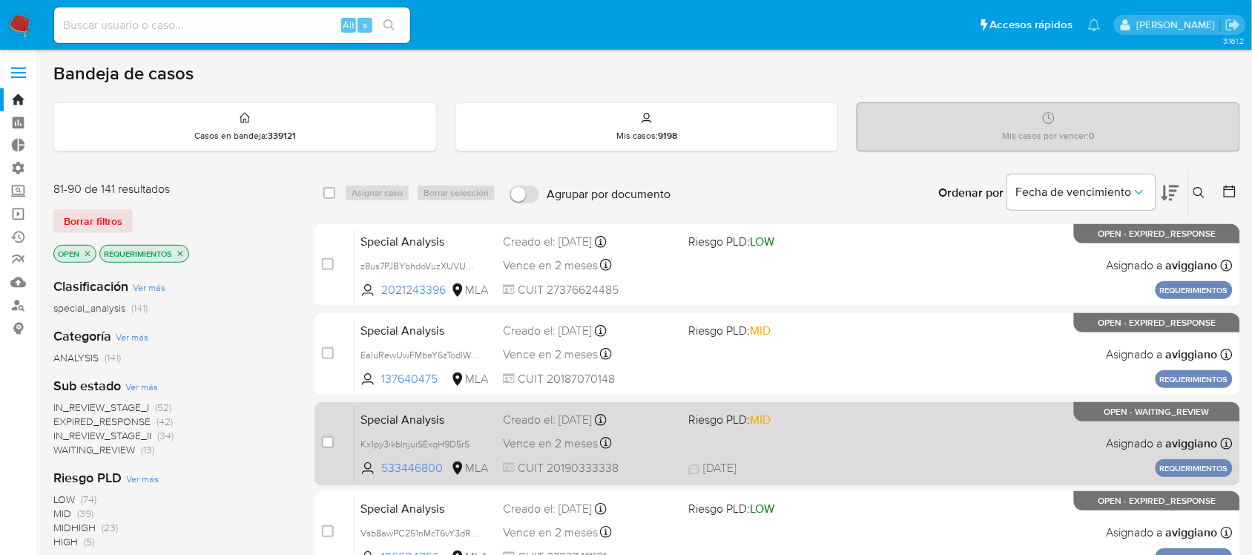
click at [837, 413] on span "Riesgo PLD: MID" at bounding box center [775, 418] width 174 height 19
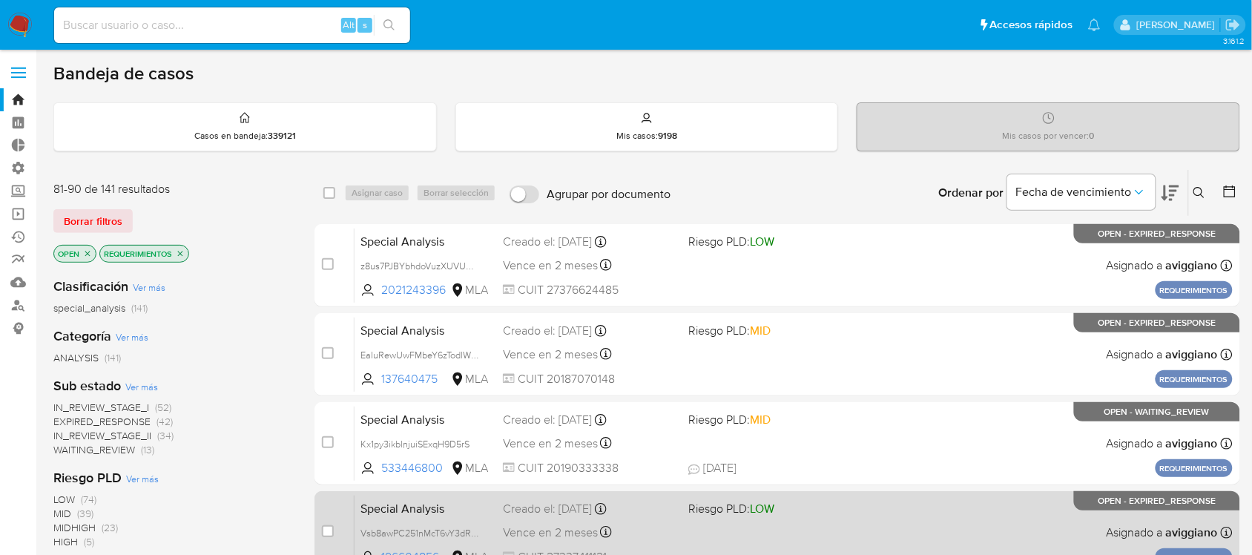
click at [836, 501] on span "Riesgo PLD: LOW" at bounding box center [775, 507] width 174 height 19
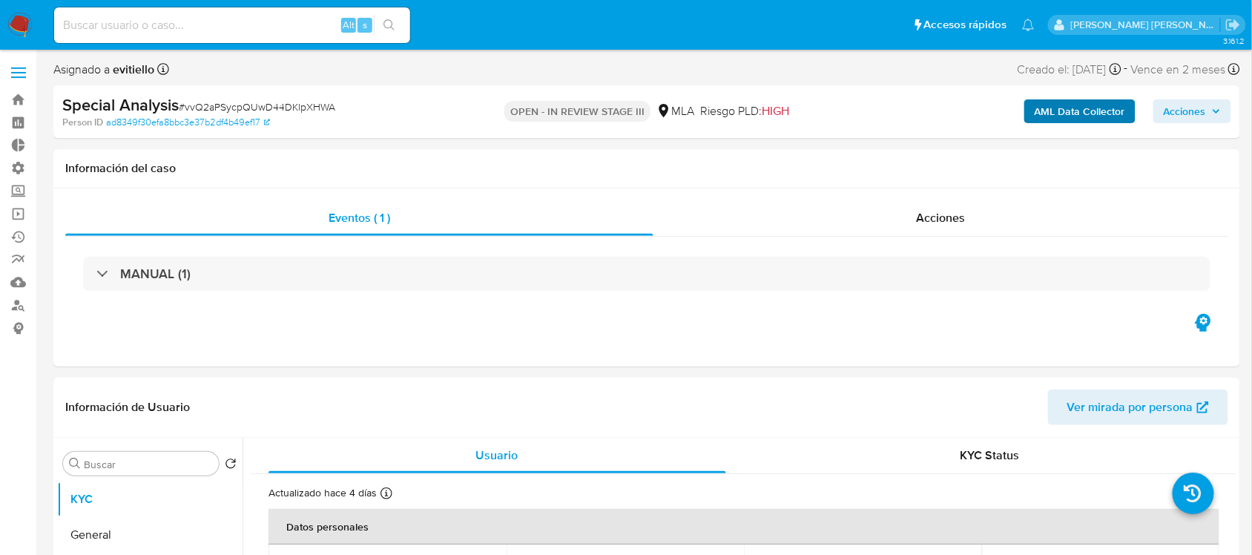
select select "10"
click at [1070, 108] on b "AML Data Collector" at bounding box center [1080, 111] width 90 height 24
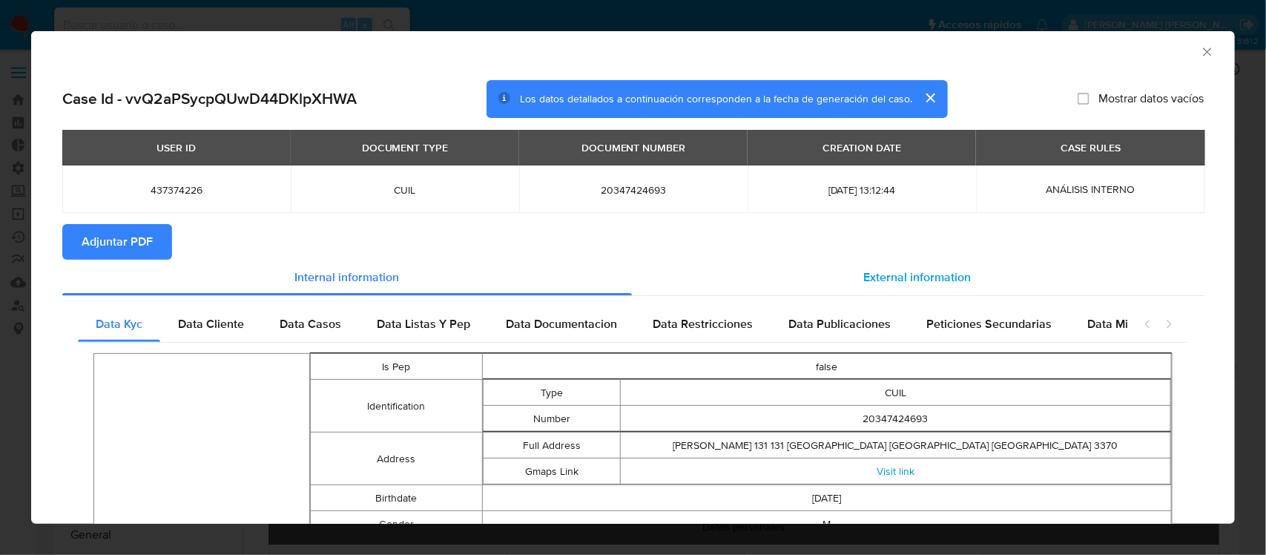
click at [842, 280] on div "External information" at bounding box center [918, 278] width 573 height 36
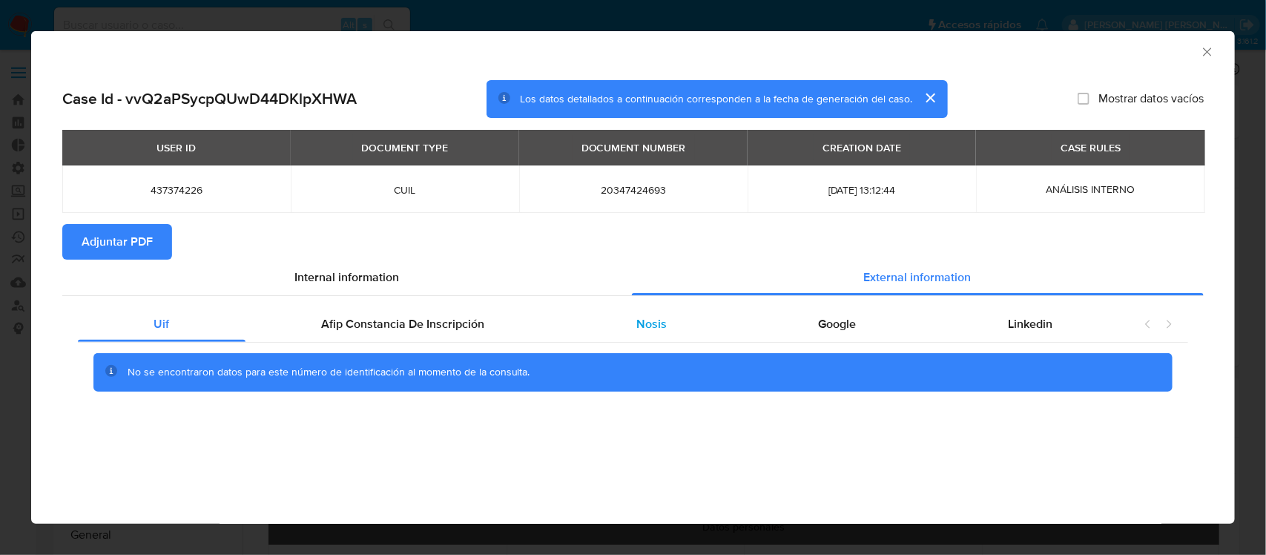
click at [639, 327] on span "Nosis" at bounding box center [651, 323] width 30 height 17
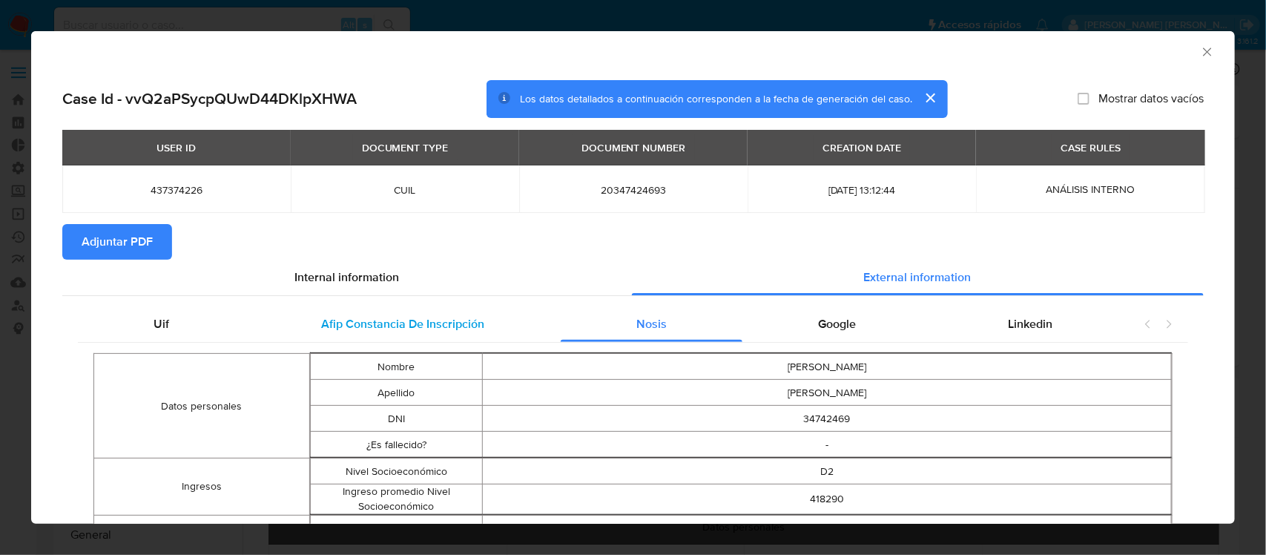
click at [449, 329] on span "Afip Constancia De Inscripción" at bounding box center [402, 323] width 163 height 17
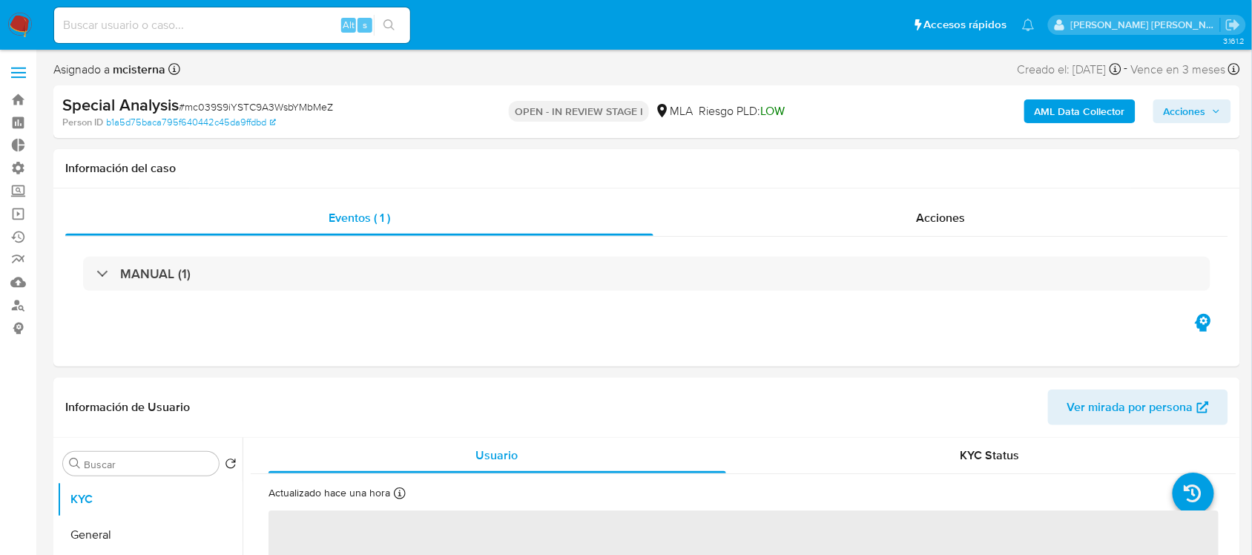
select select "10"
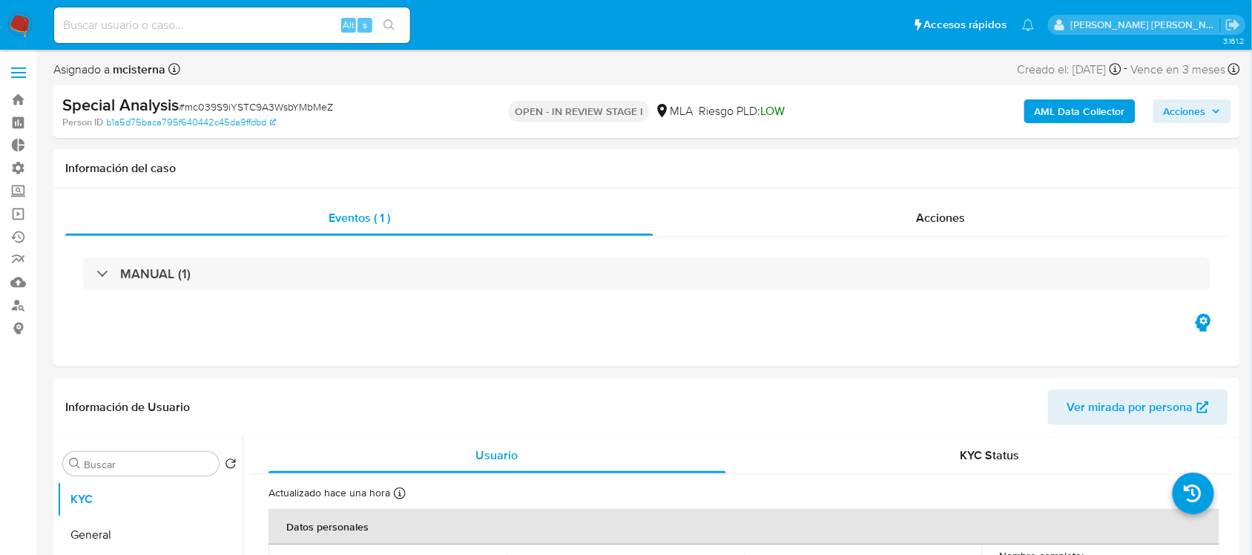
click at [1012, 122] on b "AML Data Collector" at bounding box center [1080, 111] width 90 height 24
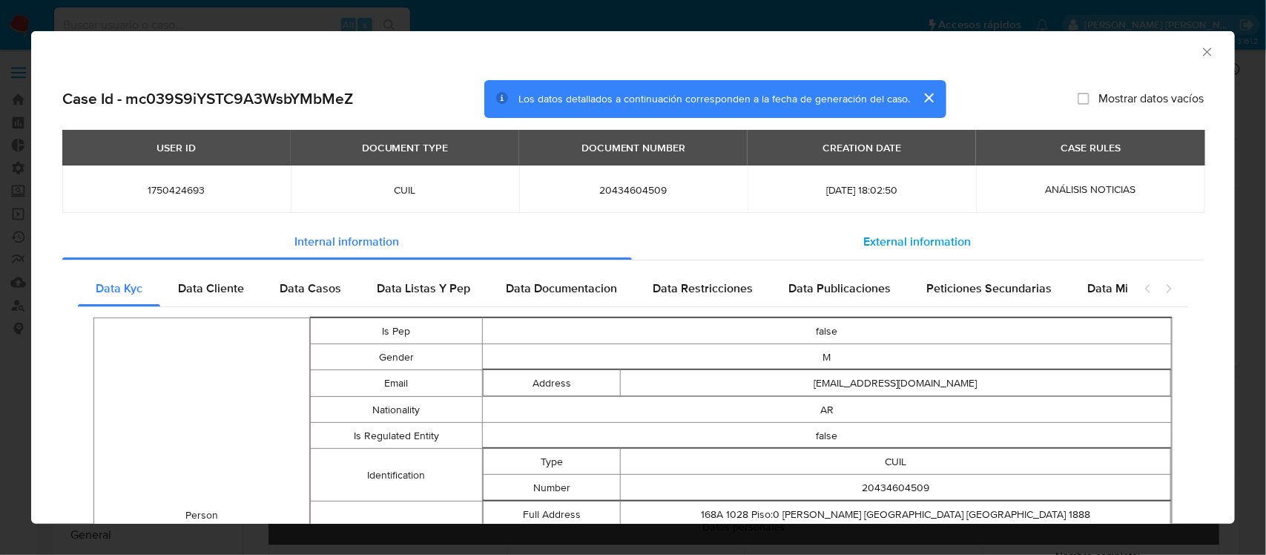
click at [851, 245] on div "External information" at bounding box center [918, 242] width 573 height 36
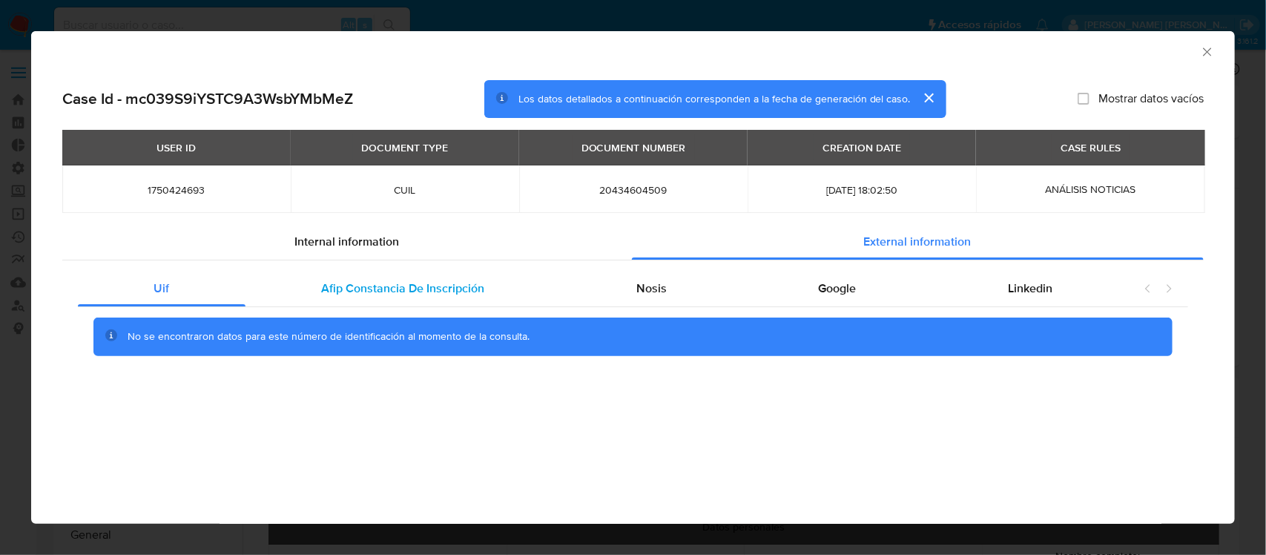
click at [445, 289] on span "Afip Constancia De Inscripción" at bounding box center [402, 288] width 163 height 17
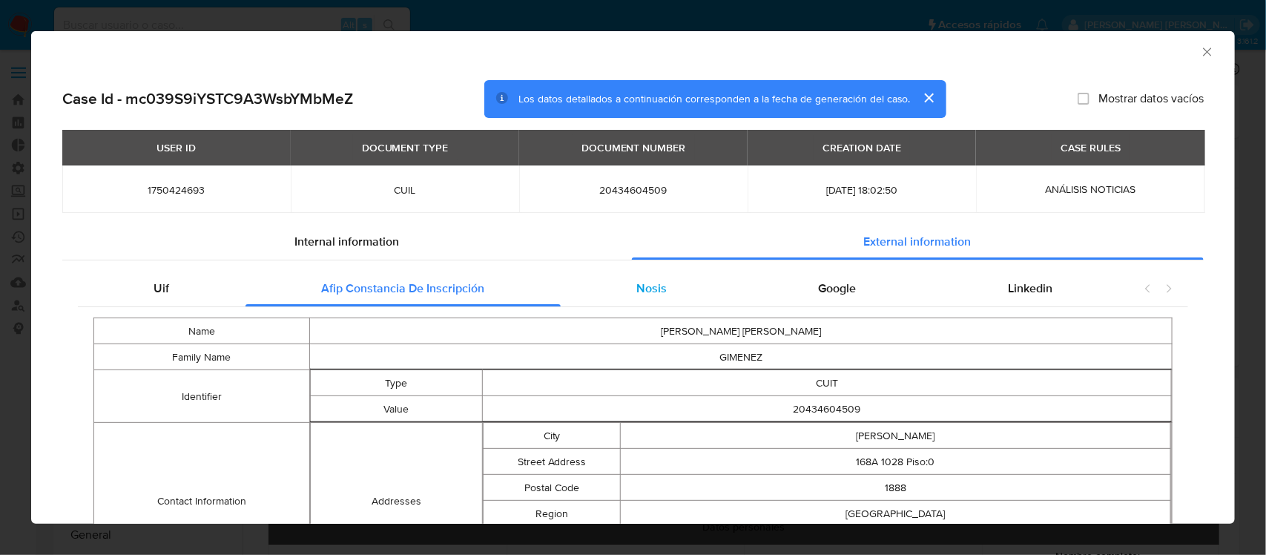
click at [640, 284] on span "Nosis" at bounding box center [651, 288] width 30 height 17
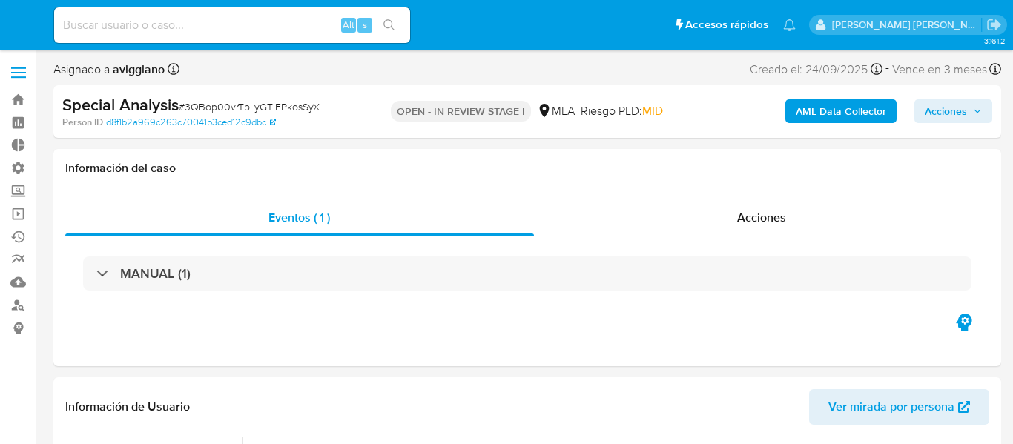
select select "10"
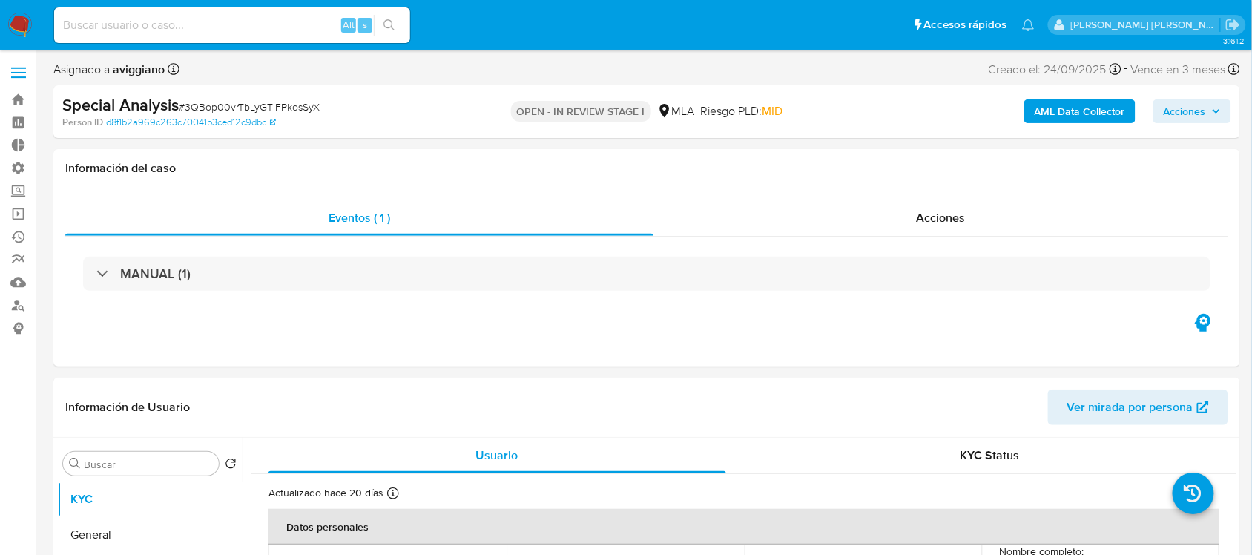
click at [1012, 116] on b "AML Data Collector" at bounding box center [1080, 111] width 90 height 24
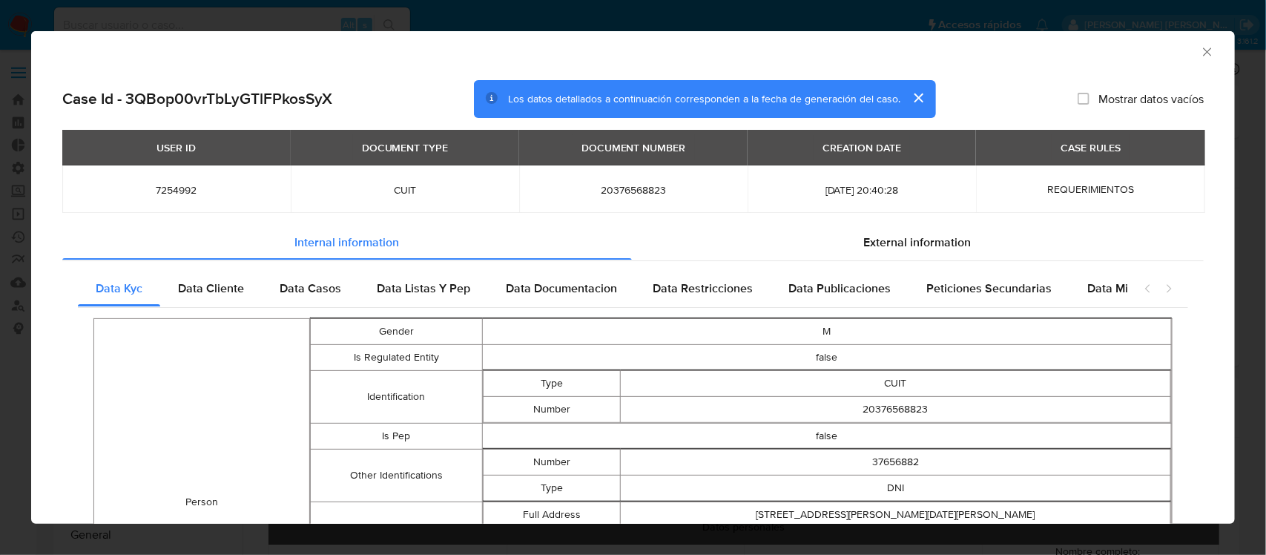
click at [869, 221] on div "USER ID DOCUMENT TYPE DOCUMENT NUMBER CREATION DATE CASE RULES 7254992 CUIT 203…" at bounding box center [632, 177] width 1141 height 94
click at [868, 243] on span "External information" at bounding box center [918, 241] width 108 height 17
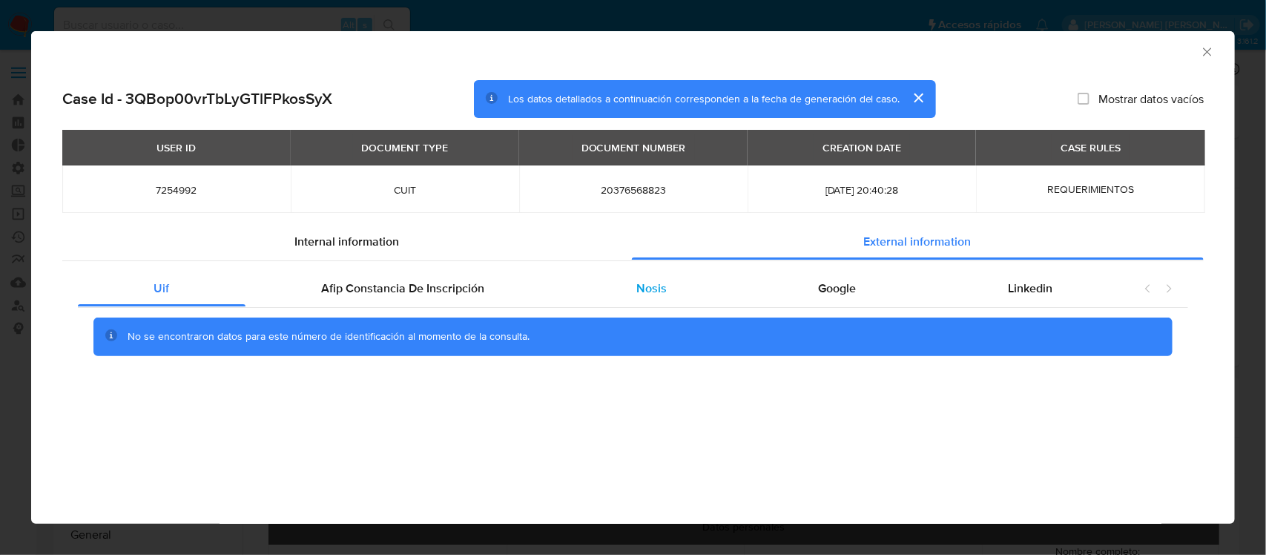
click at [681, 279] on div "Nosis" at bounding box center [652, 289] width 182 height 36
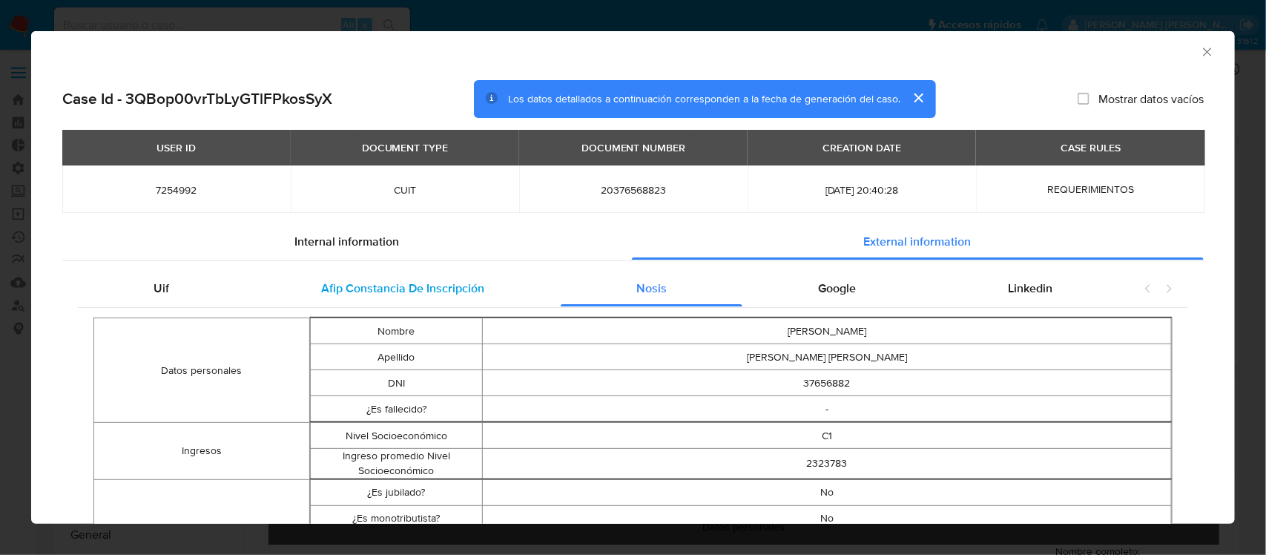
click at [501, 291] on div "Afip Constancia De Inscripción" at bounding box center [402, 289] width 315 height 36
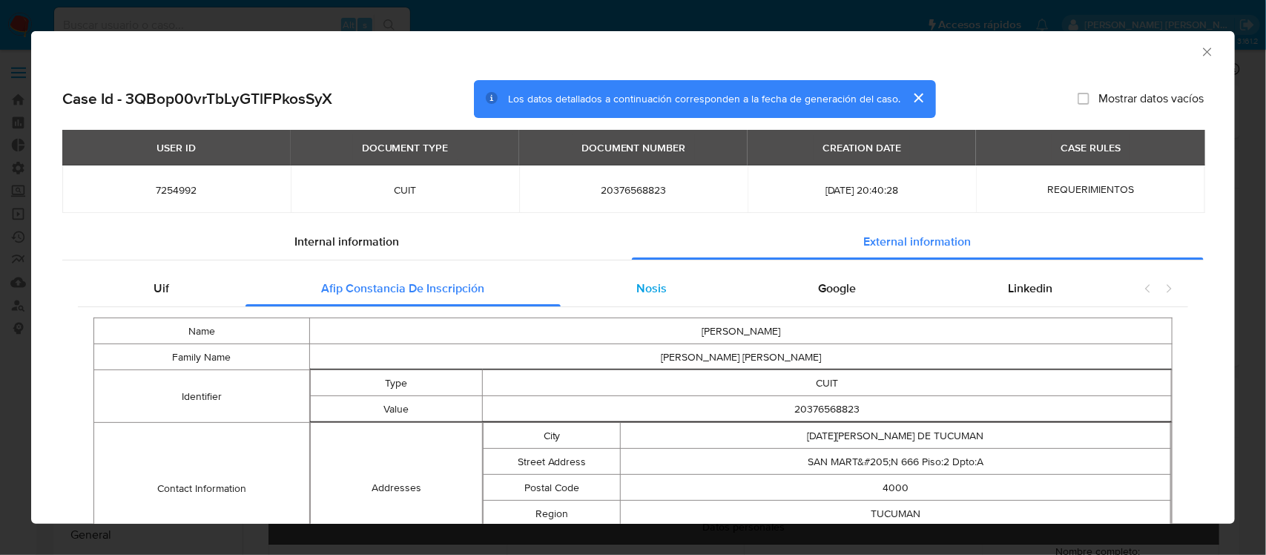
click at [668, 276] on div "Nosis" at bounding box center [652, 289] width 182 height 36
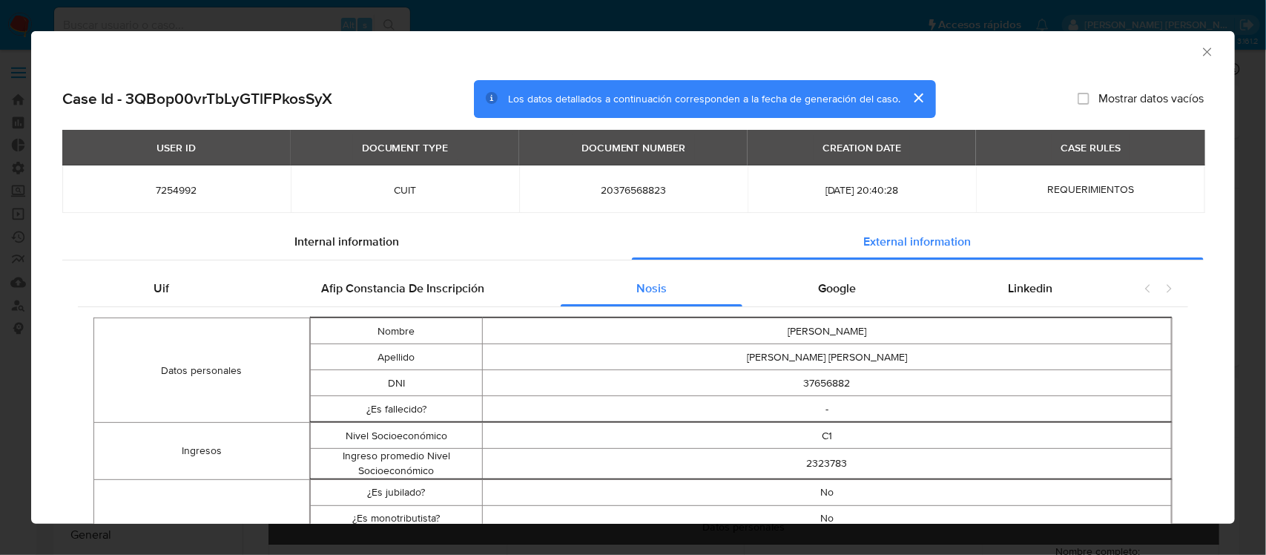
click at [164, 188] on span "7254992" at bounding box center [176, 189] width 193 height 13
copy span "7254992"
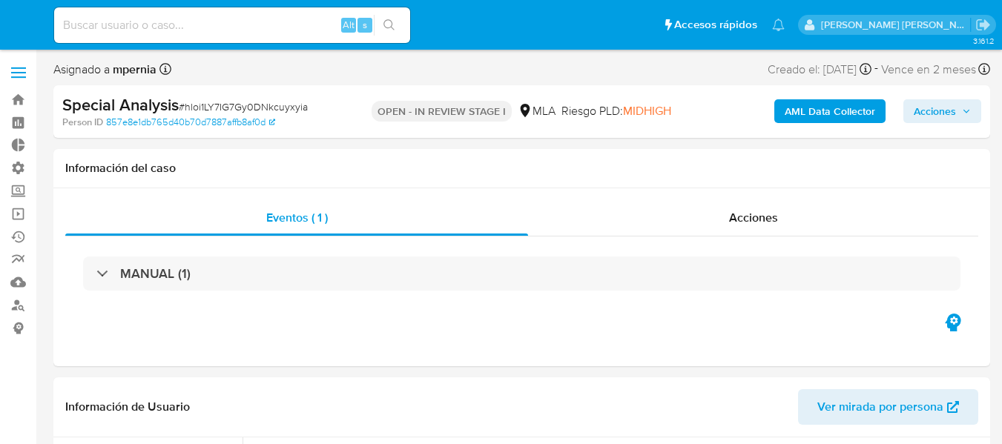
select select "10"
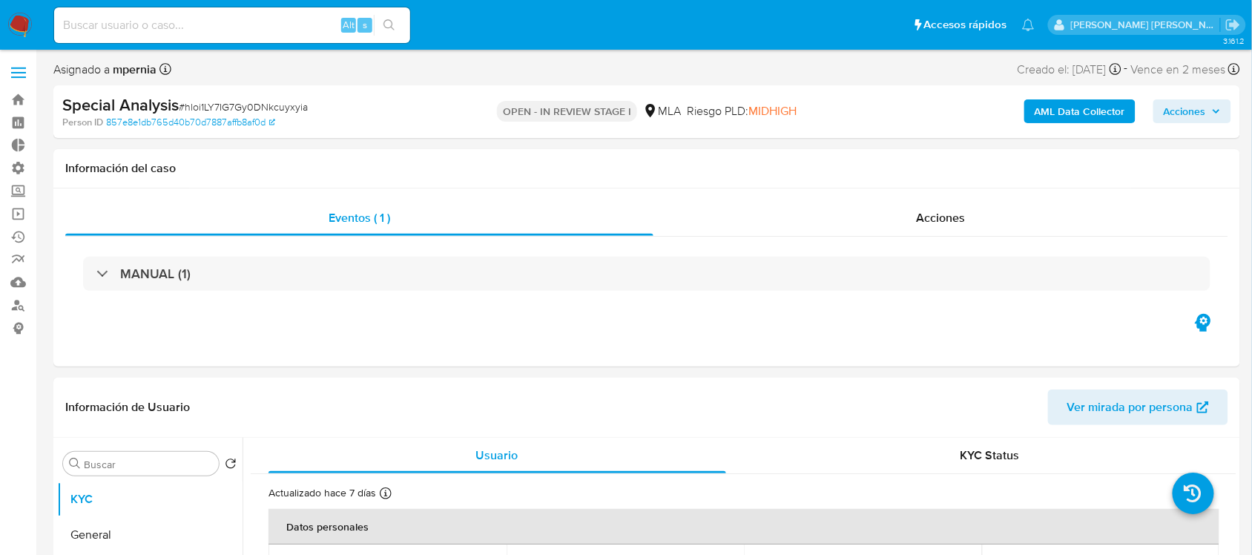
click at [1001, 119] on b "AML Data Collector" at bounding box center [1080, 111] width 90 height 24
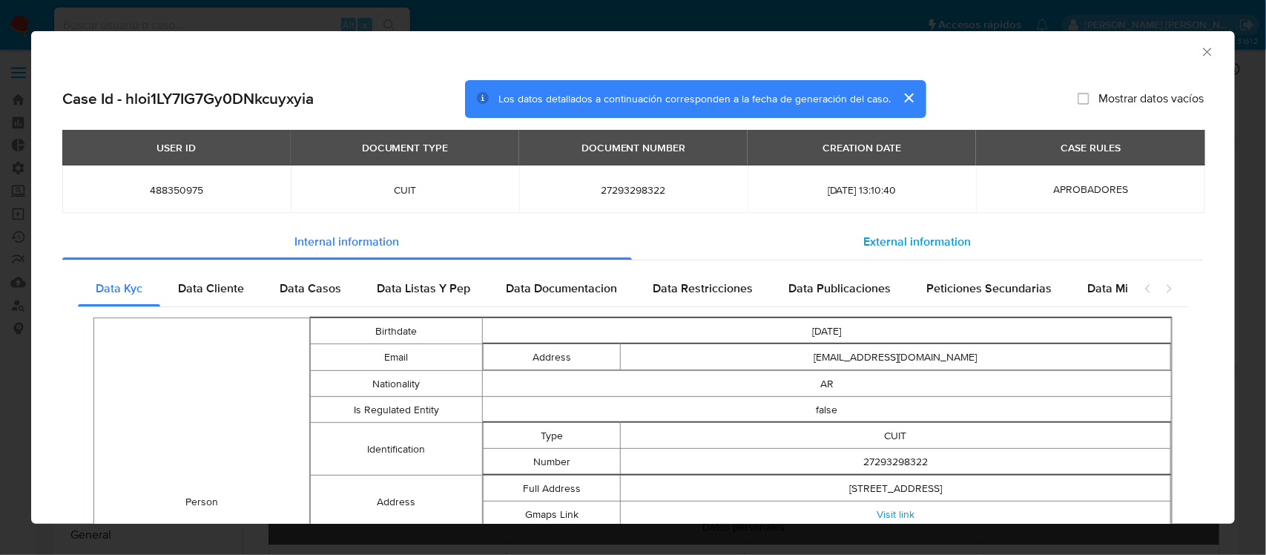
click at [916, 245] on span "External information" at bounding box center [918, 241] width 108 height 17
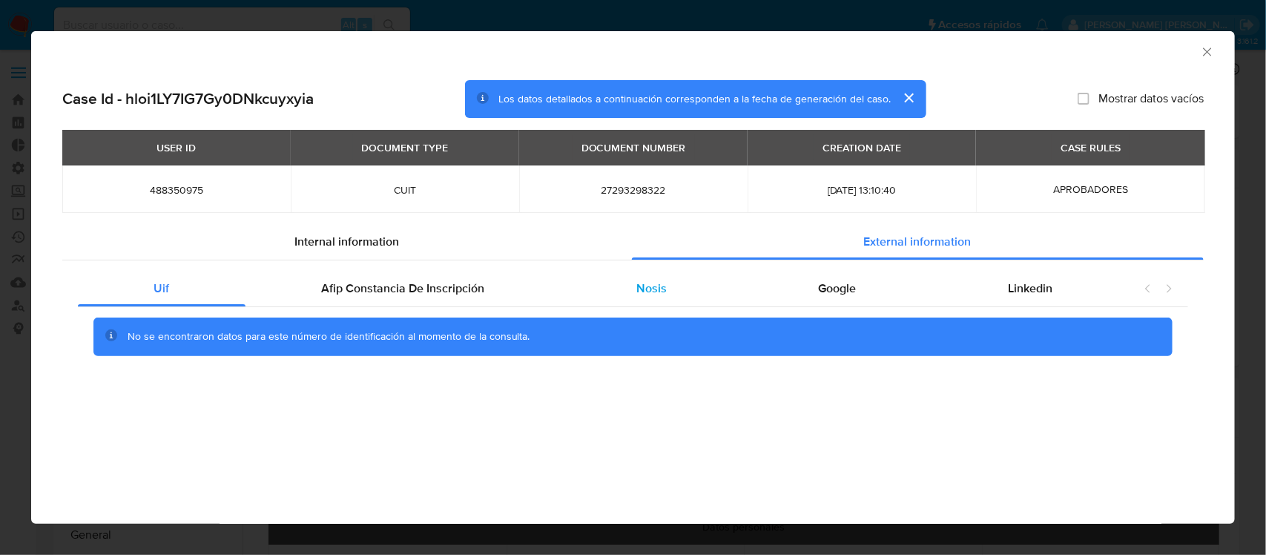
click at [594, 286] on div "Nosis" at bounding box center [652, 289] width 182 height 36
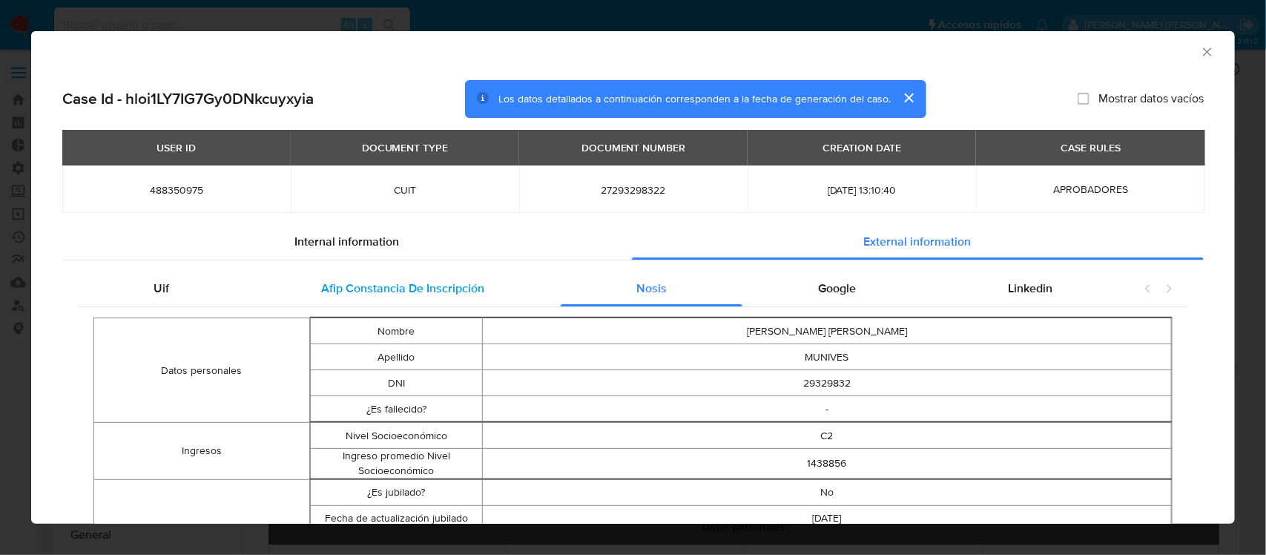
click at [410, 290] on span "Afip Constancia De Inscripción" at bounding box center [402, 288] width 163 height 17
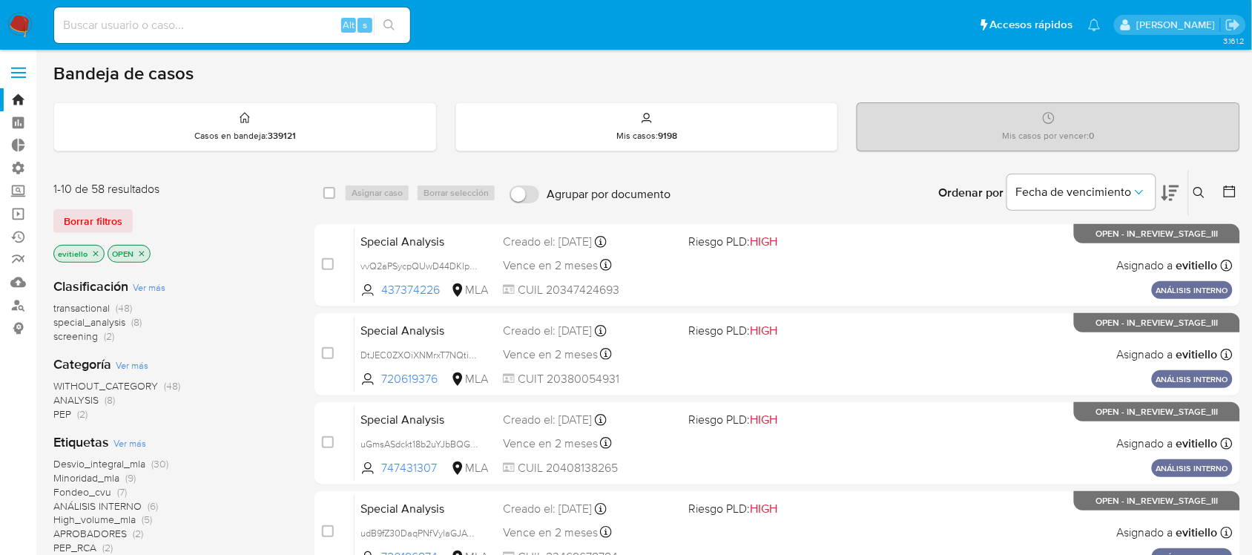
click at [85, 223] on span "Borrar filtros" at bounding box center [93, 221] width 59 height 21
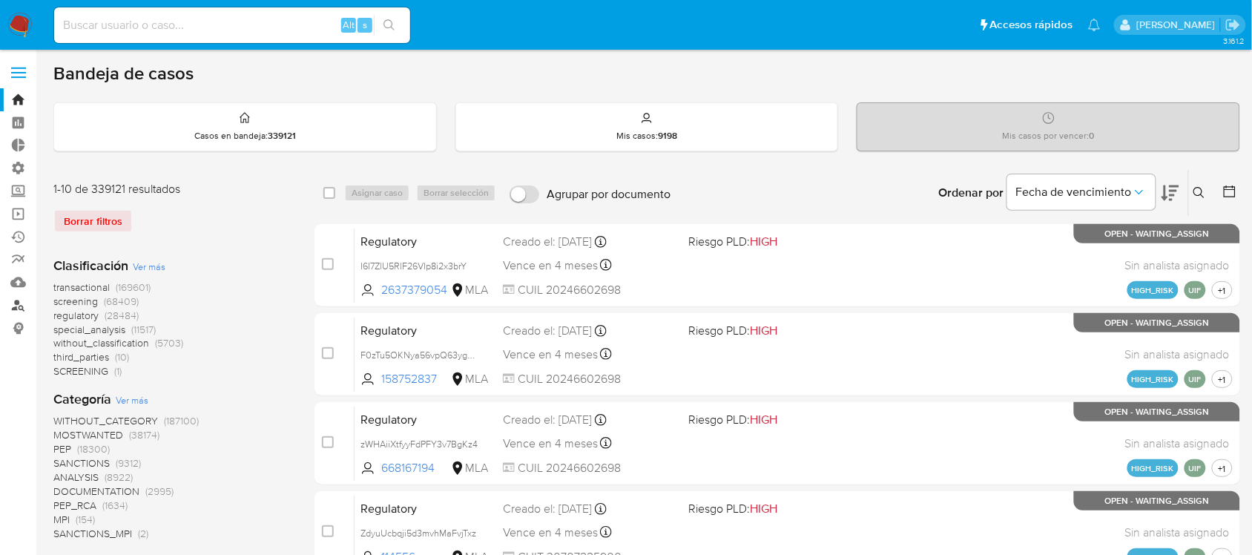
click at [24, 304] on link "Buscador de personas" at bounding box center [88, 305] width 177 height 23
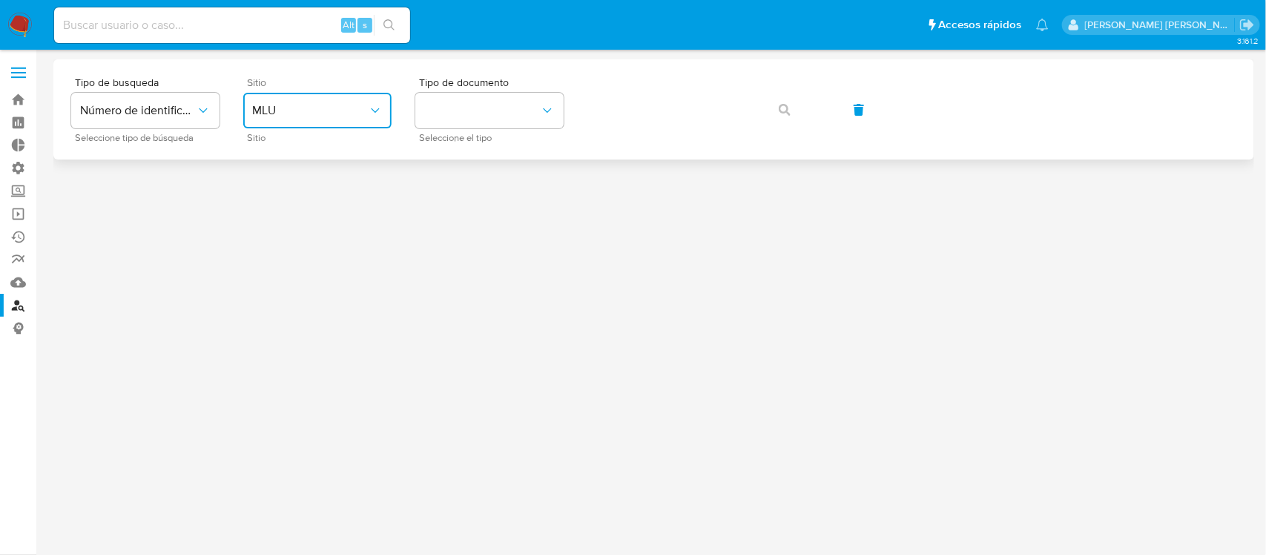
click at [321, 108] on span "MLU" at bounding box center [310, 110] width 116 height 15
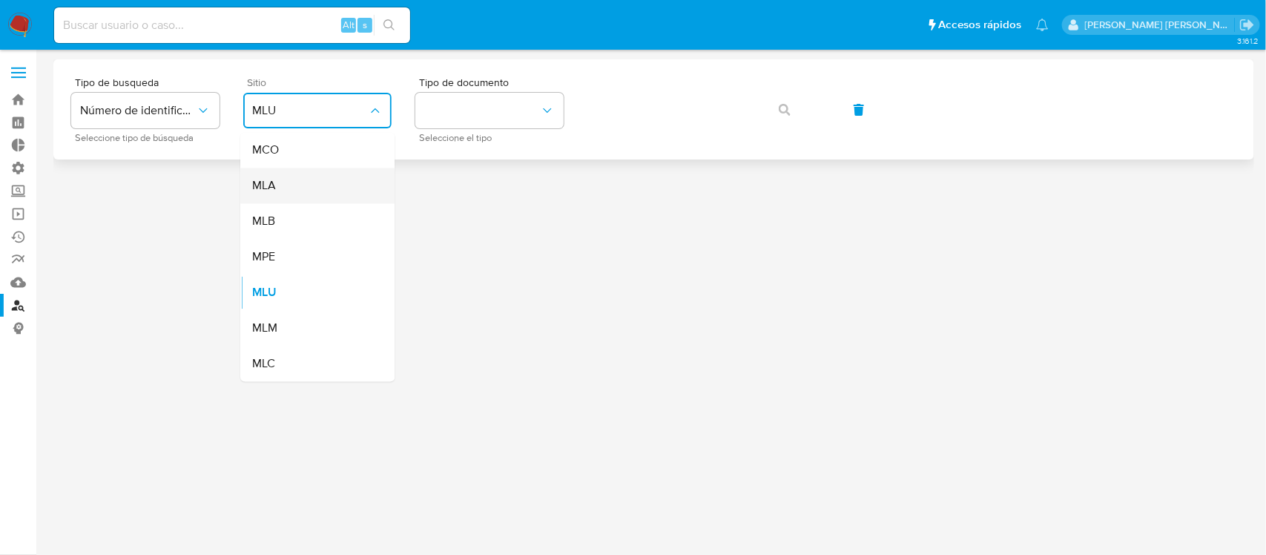
click at [320, 197] on div "MLA" at bounding box center [313, 186] width 122 height 36
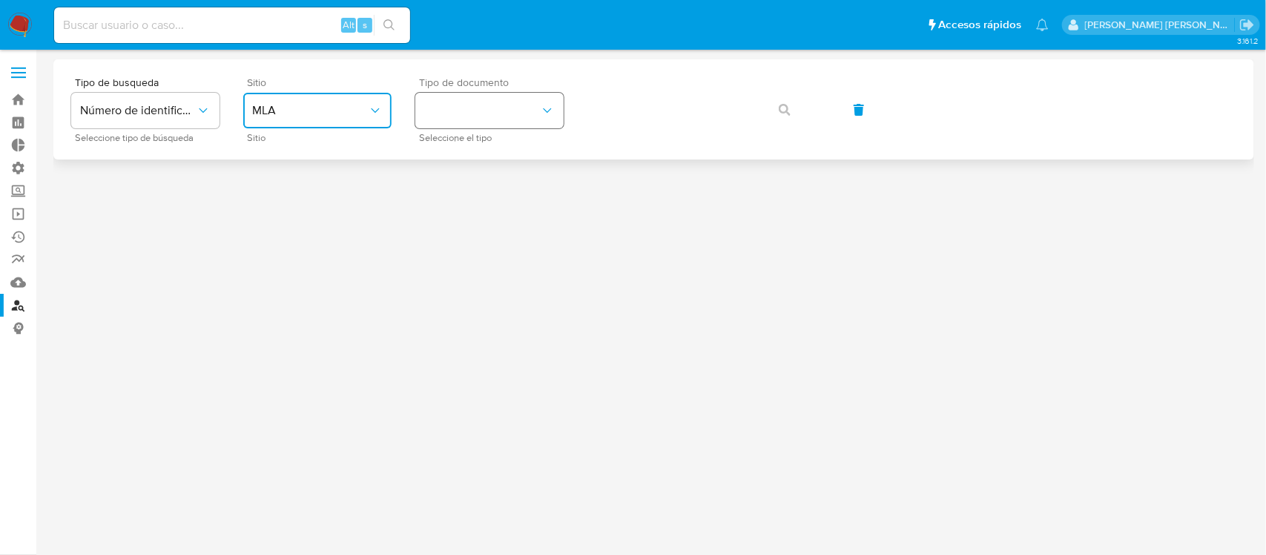
click at [476, 126] on button "identificationType" at bounding box center [489, 111] width 148 height 36
click at [15, 274] on link "Mulan" at bounding box center [88, 282] width 177 height 23
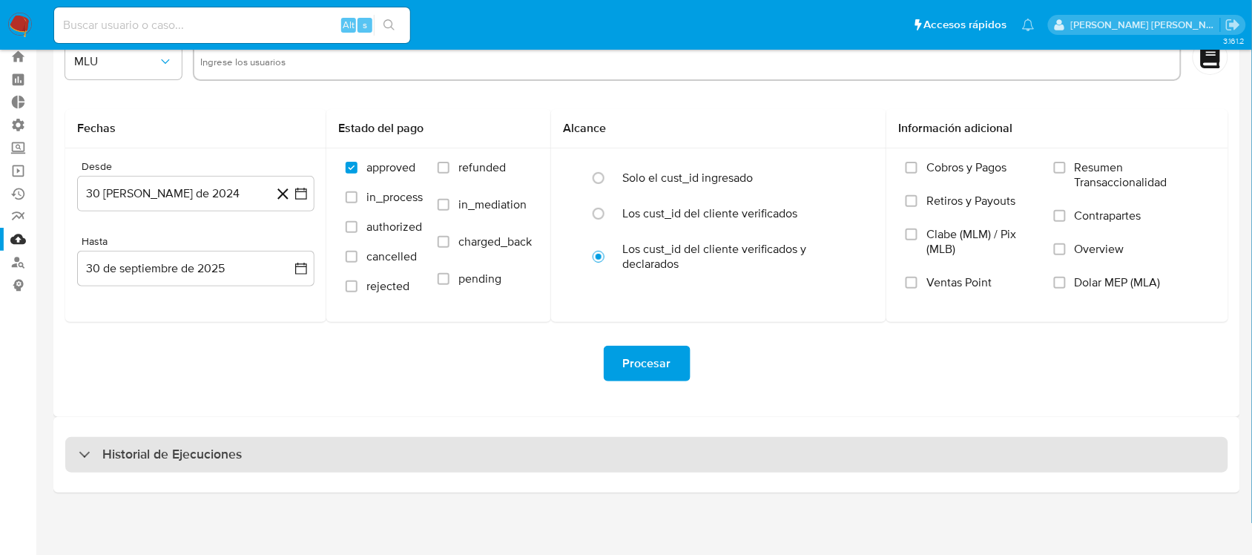
click at [199, 456] on h3 "Historial de Ejecuciones" at bounding box center [171, 455] width 139 height 18
select select "10"
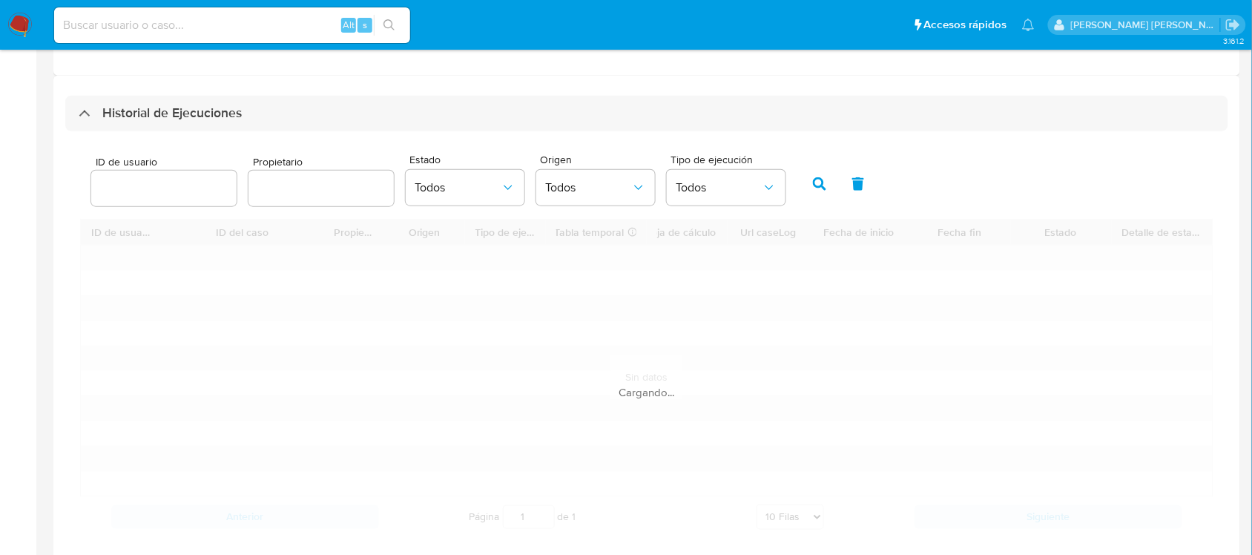
scroll to position [414, 0]
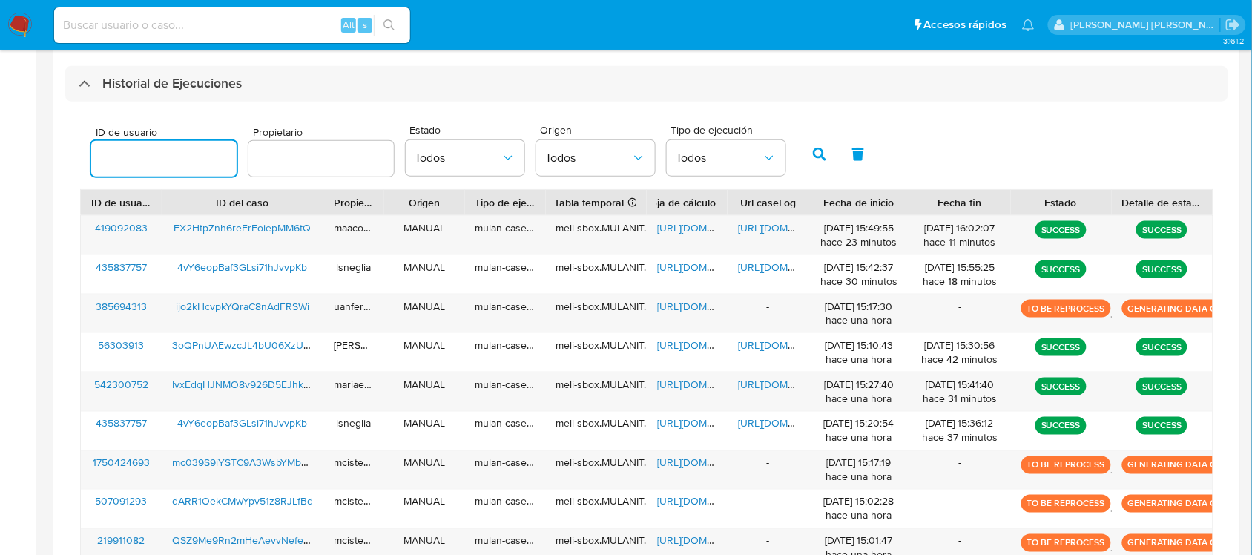
click at [150, 156] on input "number" at bounding box center [163, 158] width 145 height 19
type input "7254992"
click at [802, 154] on button "button" at bounding box center [819, 154] width 39 height 36
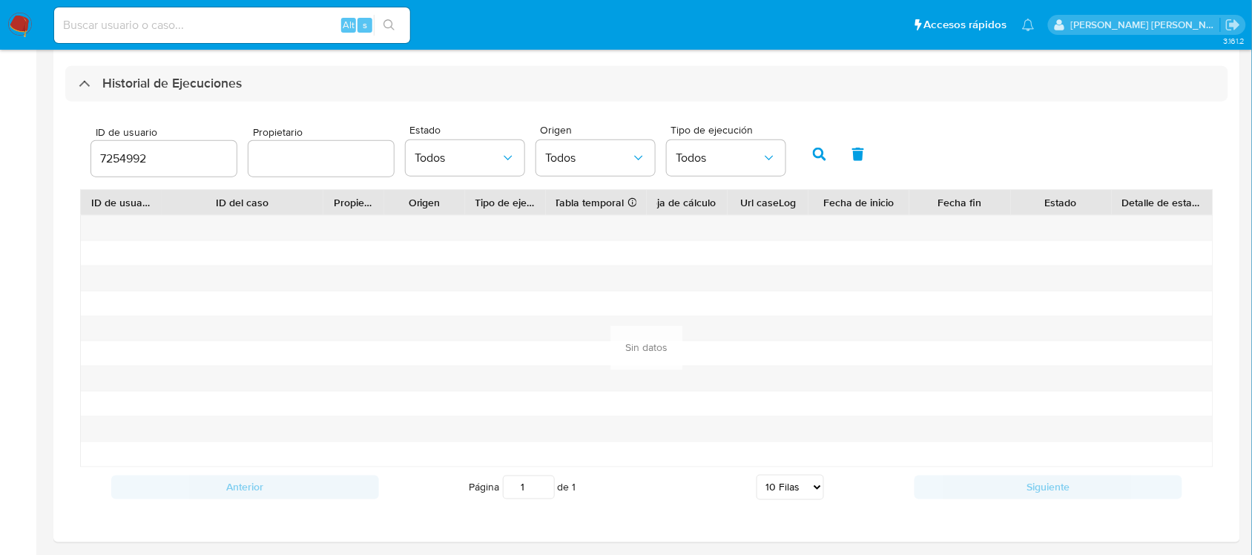
click at [186, 157] on input "7254992" at bounding box center [163, 158] width 145 height 19
click at [817, 152] on icon "button" at bounding box center [819, 154] width 13 height 13
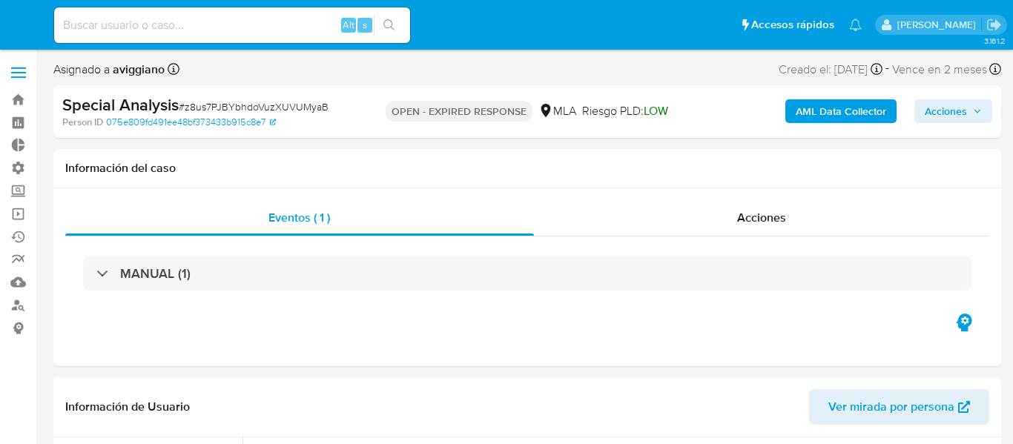
select select "10"
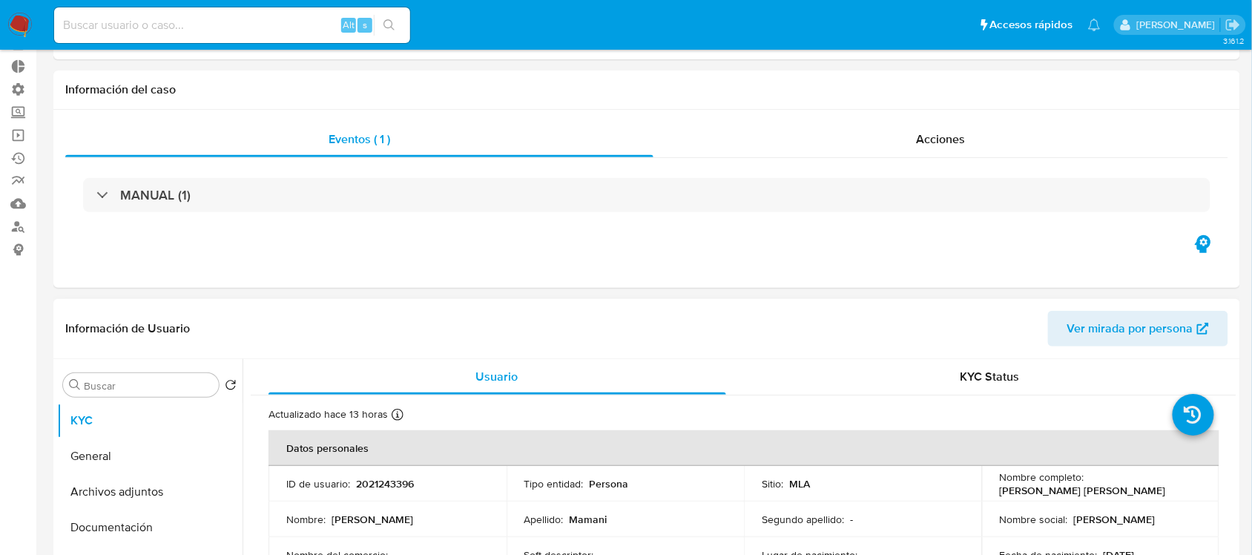
scroll to position [185, 0]
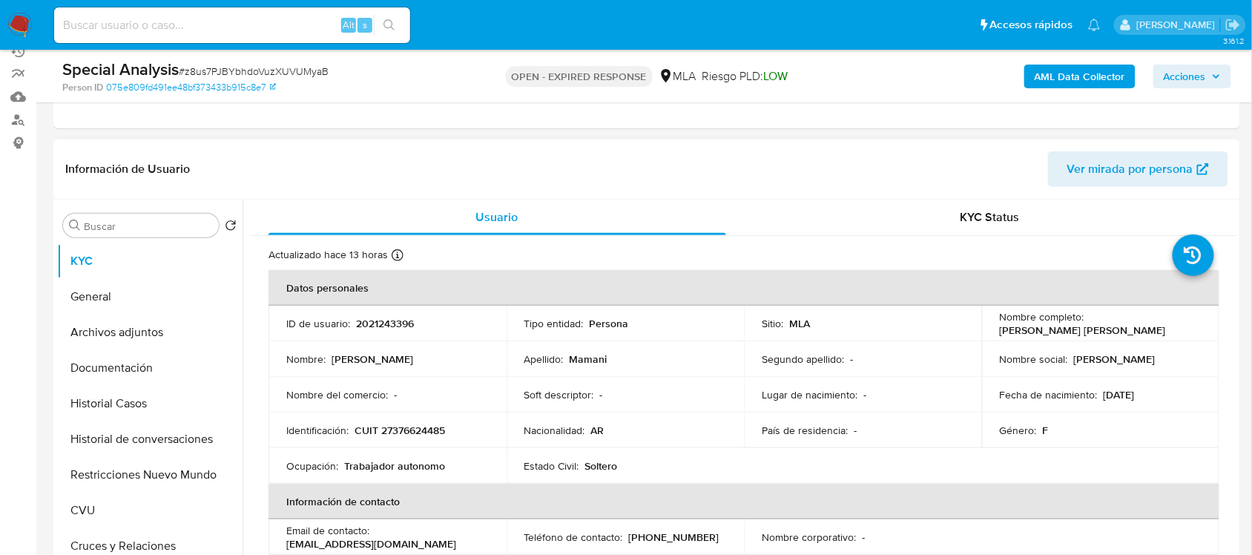
click at [378, 327] on p "2021243396" at bounding box center [385, 323] width 58 height 13
copy p "2021243396"
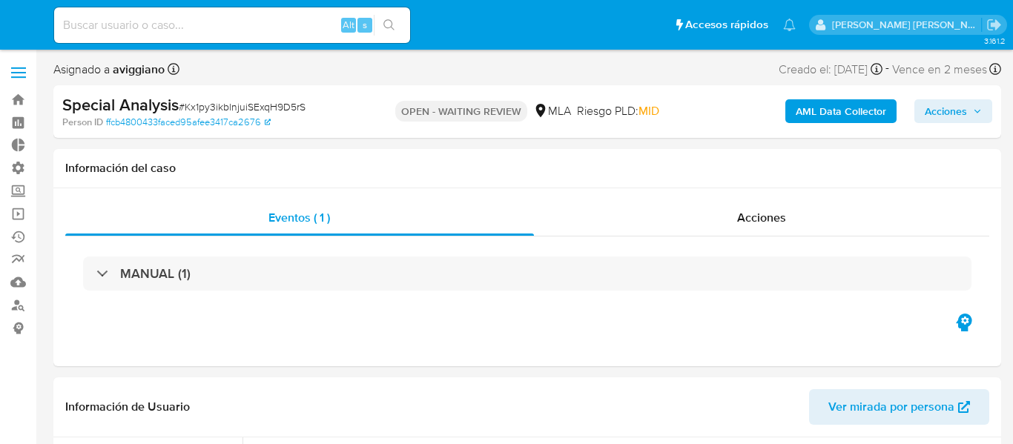
select select "10"
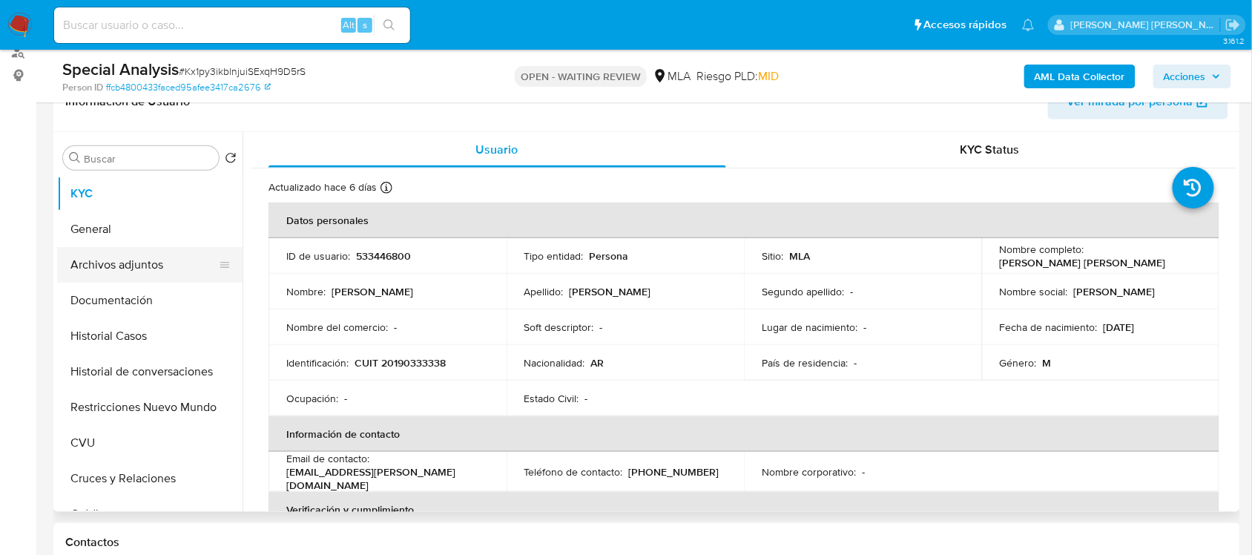
scroll to position [278, 0]
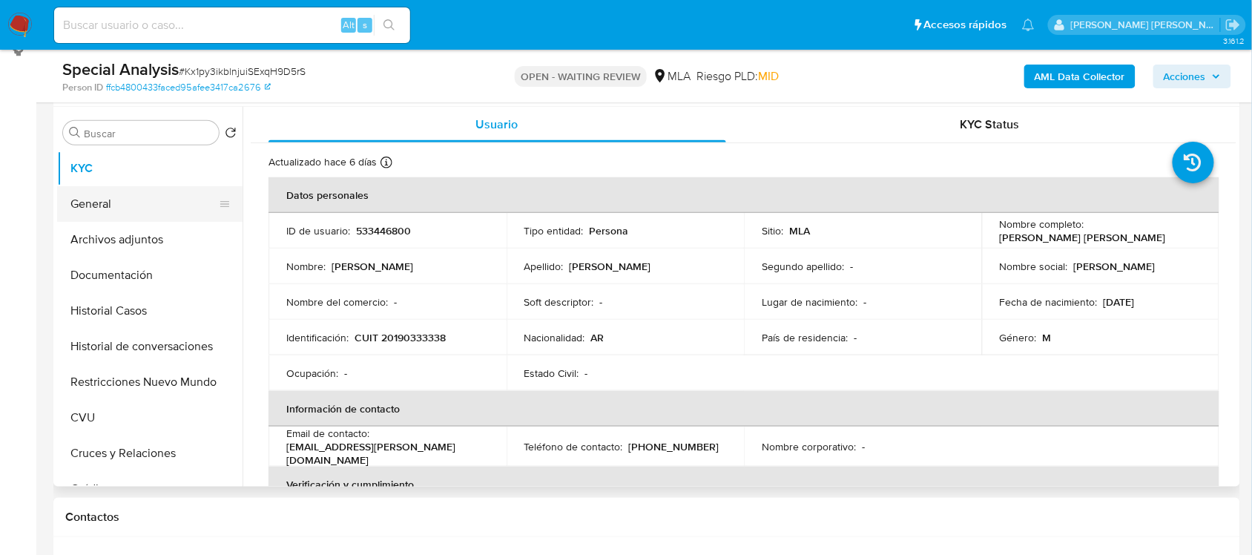
click at [174, 208] on button "General" at bounding box center [144, 204] width 174 height 36
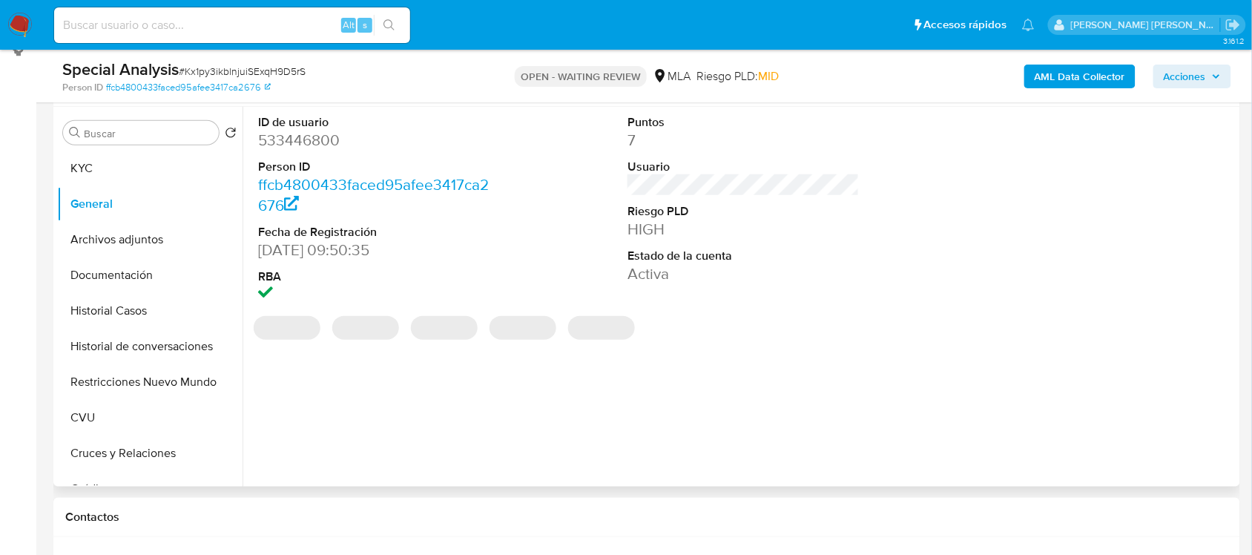
click at [323, 137] on dd "533446800" at bounding box center [373, 140] width 231 height 21
copy dd "533446800"
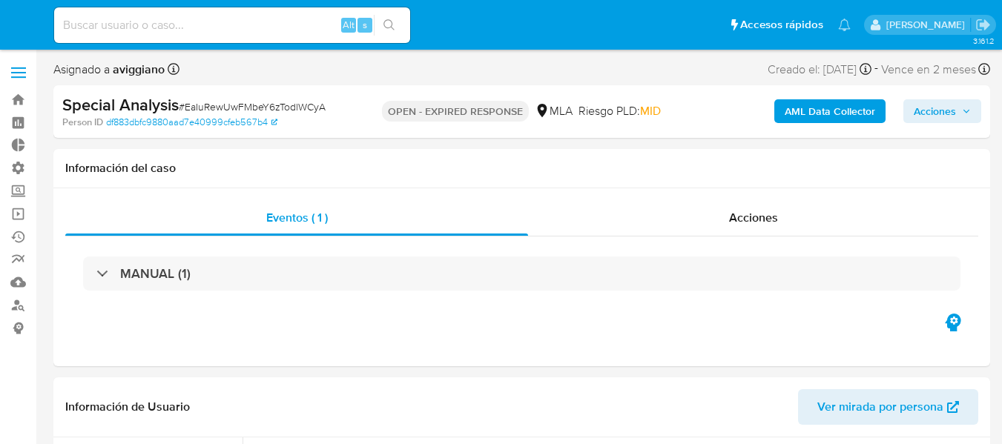
select select "10"
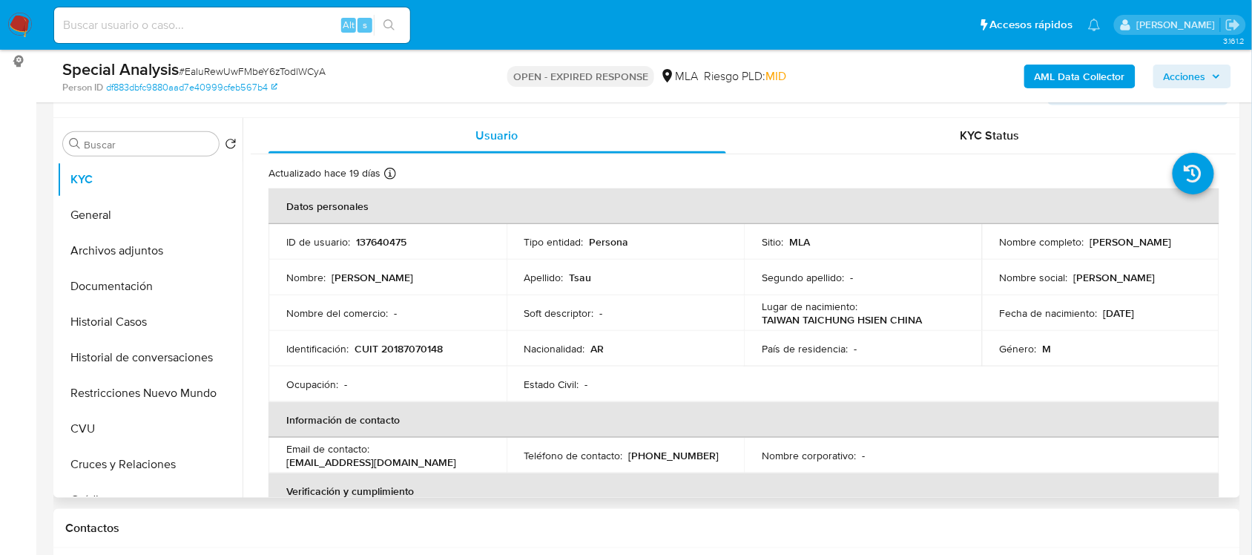
scroll to position [278, 0]
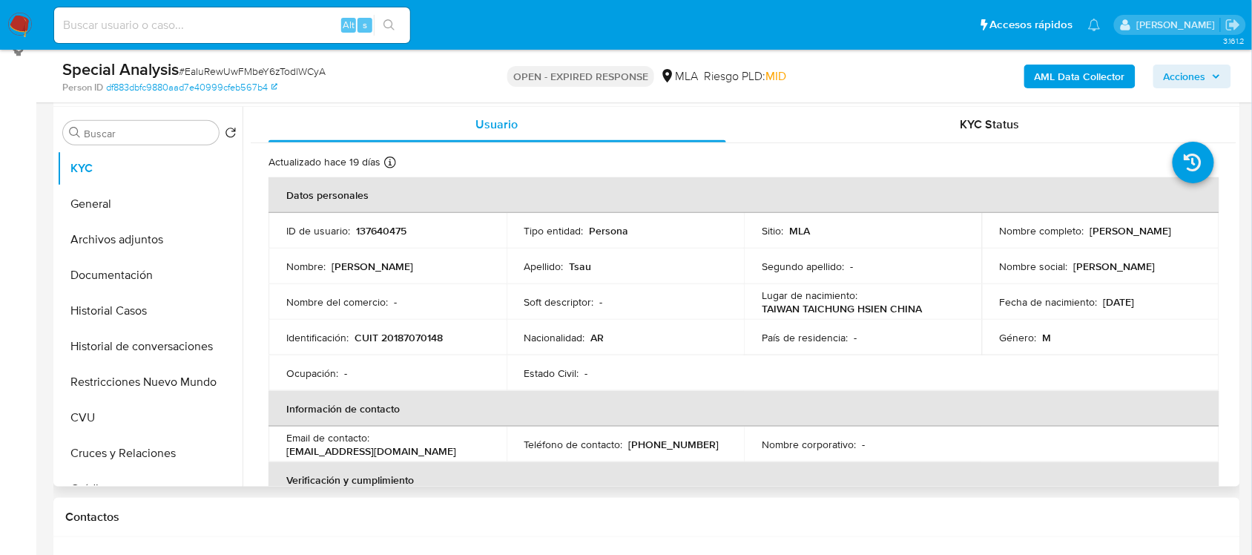
click at [390, 227] on p "137640475" at bounding box center [381, 230] width 50 height 13
copy p "137640475"
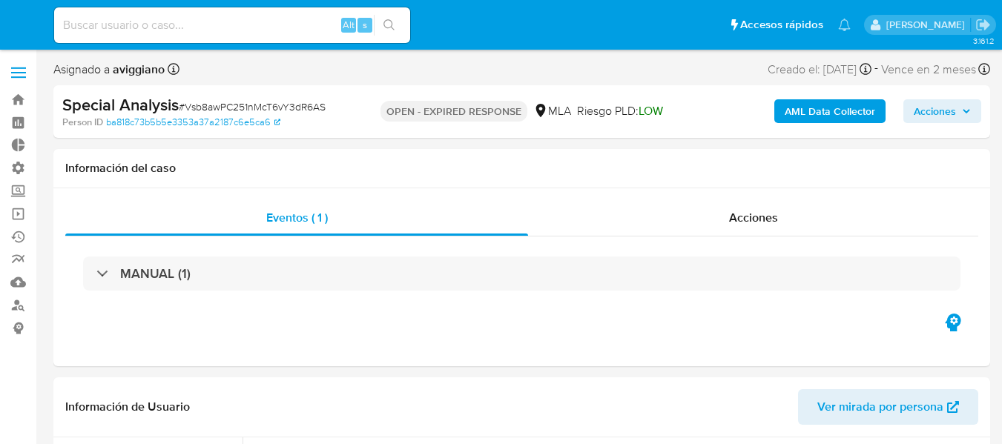
select select "10"
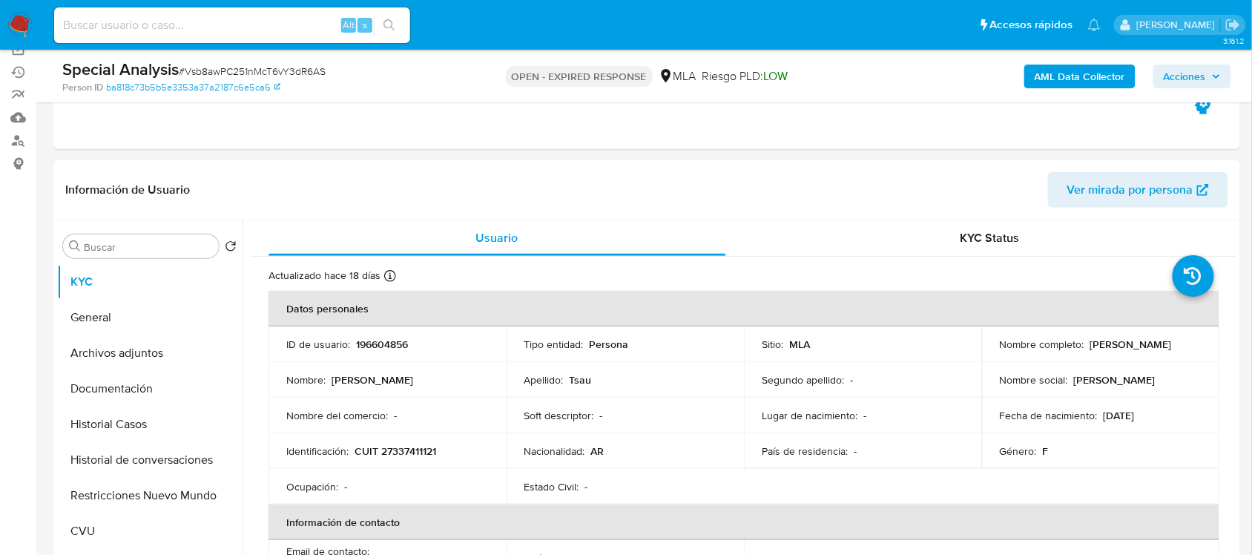
scroll to position [185, 0]
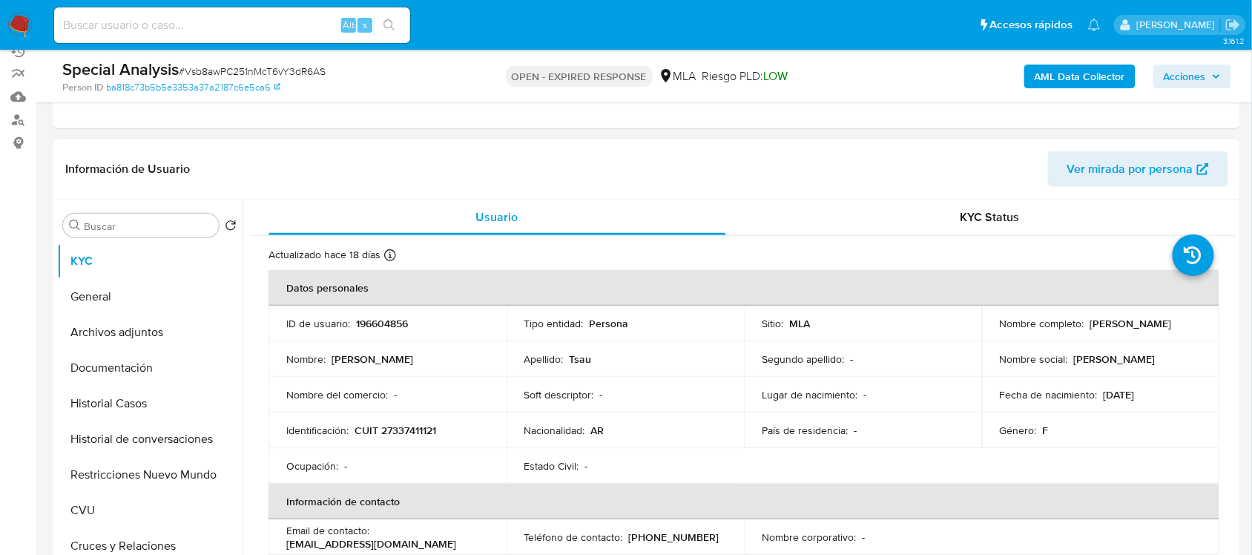
click at [369, 320] on p "196604856" at bounding box center [382, 323] width 52 height 13
copy p "196604856"
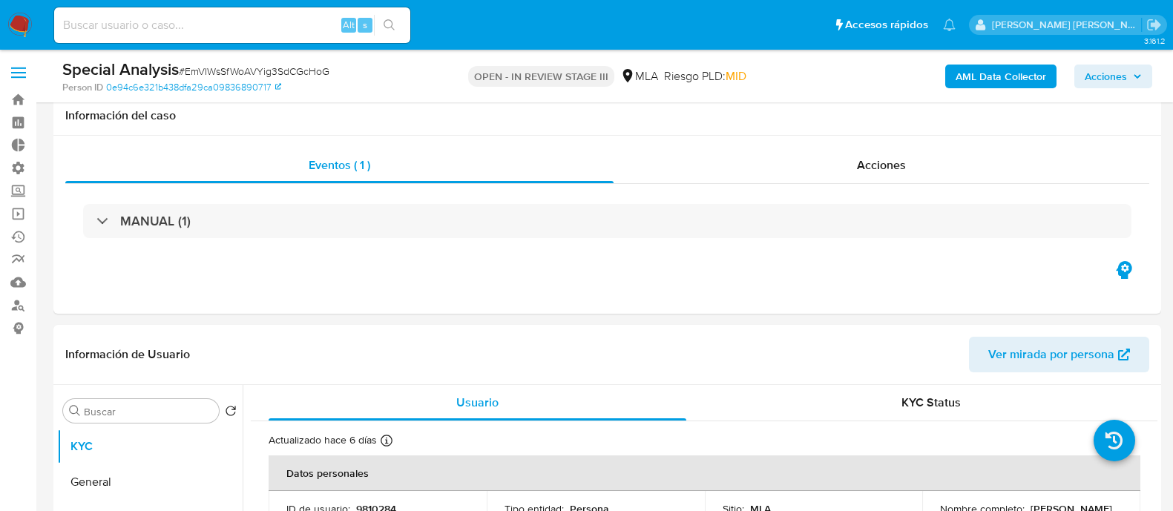
select select "10"
click at [124, 21] on input at bounding box center [232, 25] width 356 height 19
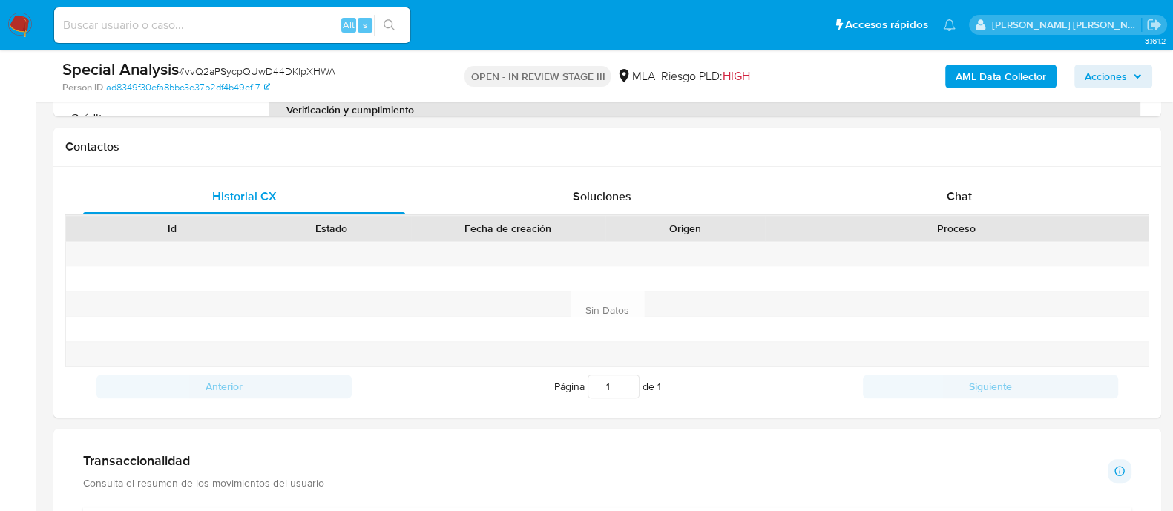
paste input "2235236073"
type input "2235236073"
click at [385, 36] on div "2235236073 Alt s" at bounding box center [232, 25] width 356 height 36
click at [389, 27] on icon "search-icon" at bounding box center [389, 25] width 12 height 12
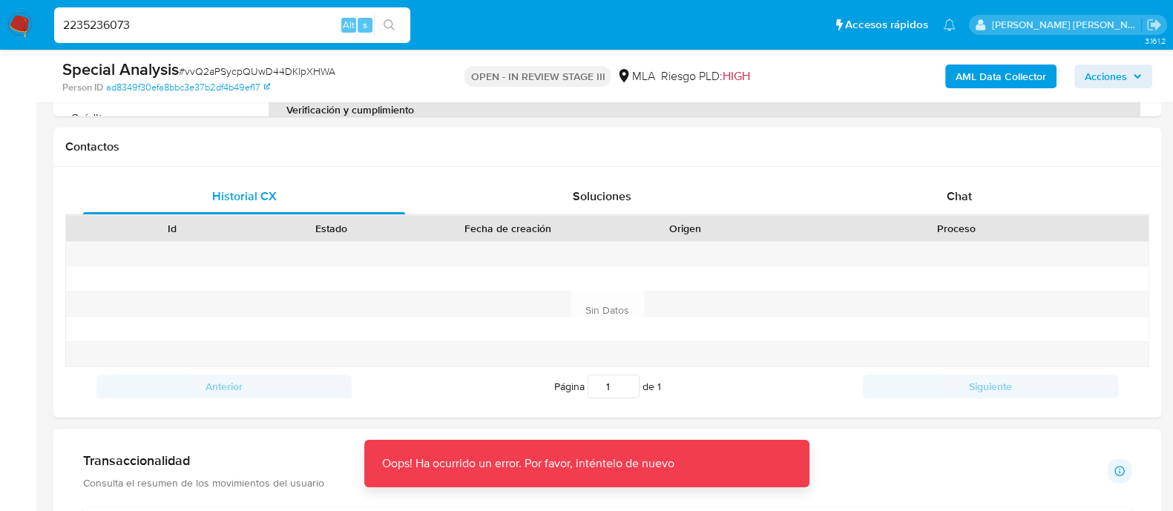
click at [286, 22] on input "2235236073" at bounding box center [232, 25] width 356 height 19
click at [393, 24] on icon "search-icon" at bounding box center [389, 25] width 12 height 12
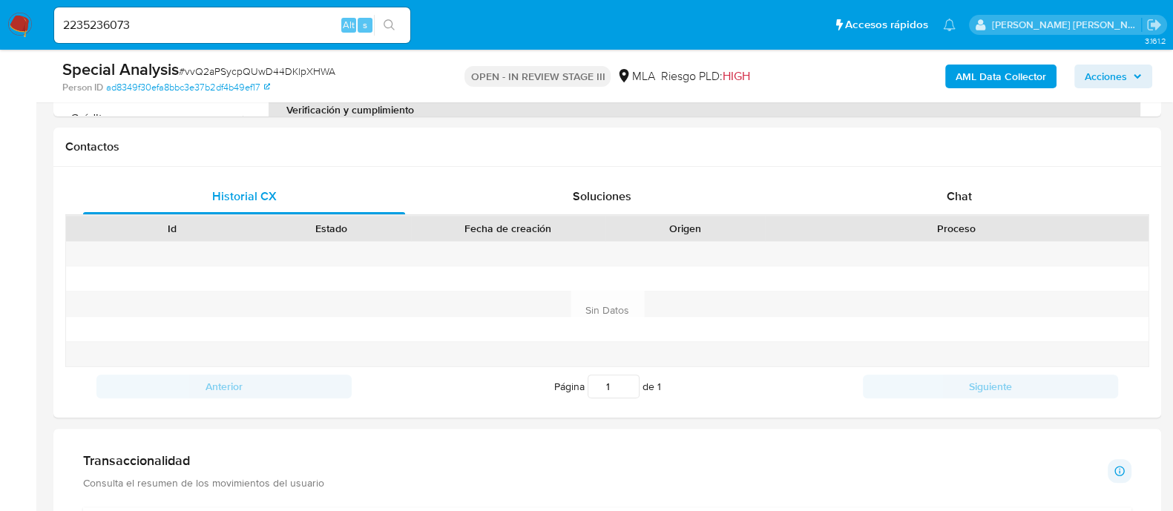
click at [22, 22] on img at bounding box center [19, 25] width 25 height 25
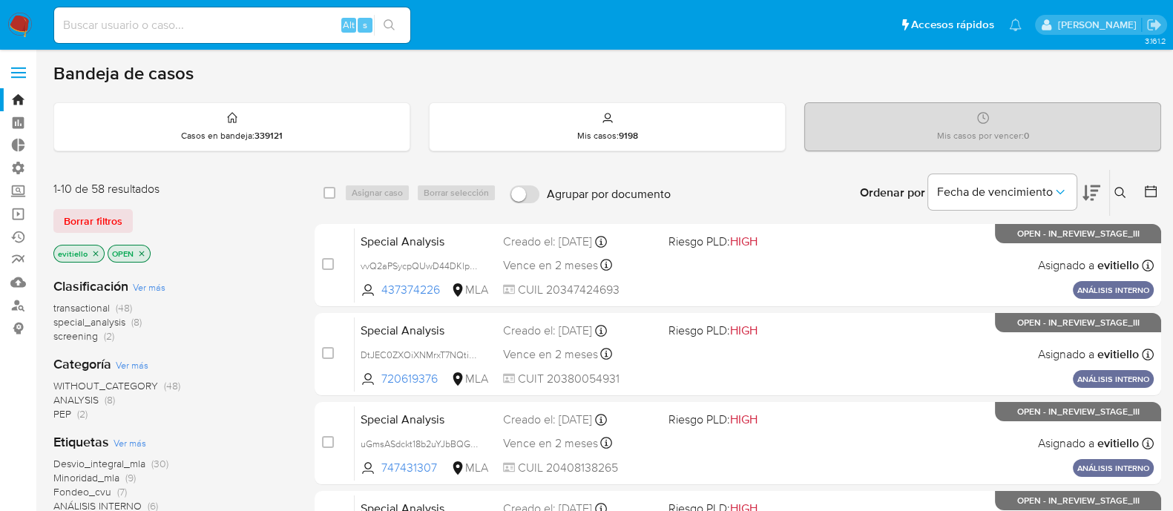
click at [233, 24] on input at bounding box center [232, 25] width 356 height 19
paste input "2235236073"
type input "2235236073"
click at [390, 28] on icon "search-icon" at bounding box center [389, 25] width 12 height 12
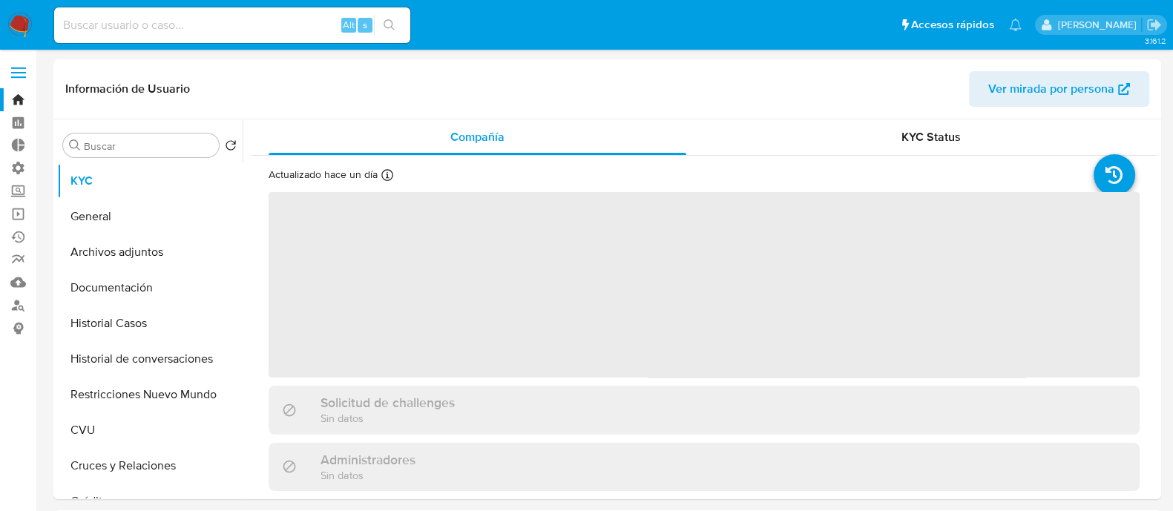
select select "10"
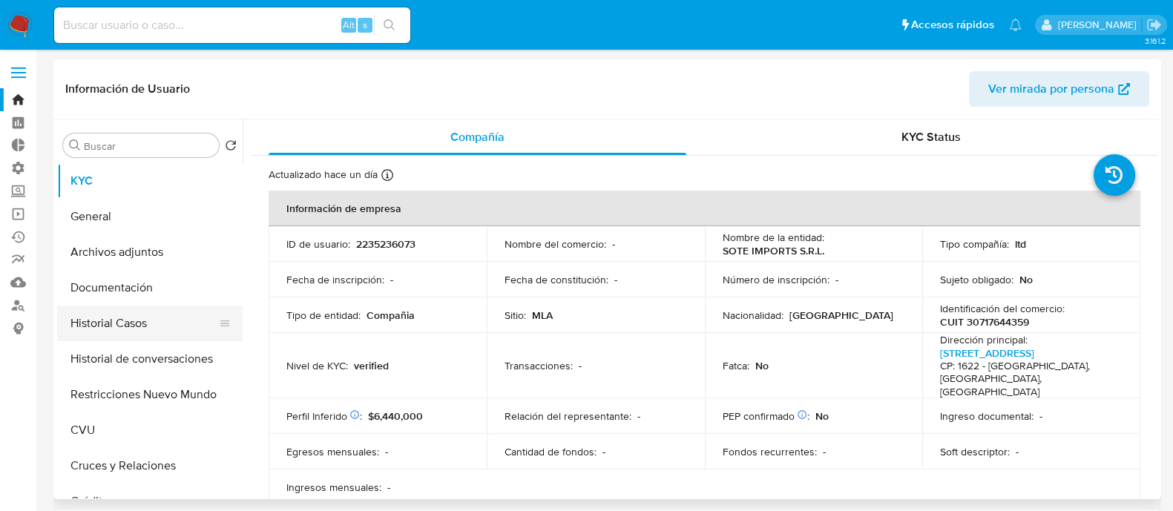
click at [170, 343] on button "Historial de conversaciones" at bounding box center [149, 359] width 185 height 36
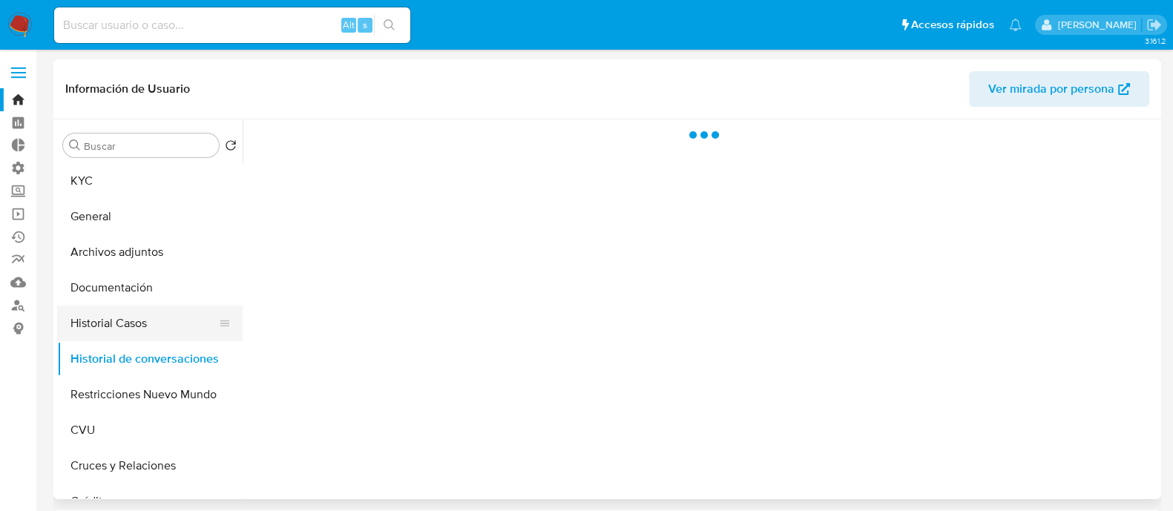
click at [164, 324] on button "Historial Casos" at bounding box center [144, 324] width 174 height 36
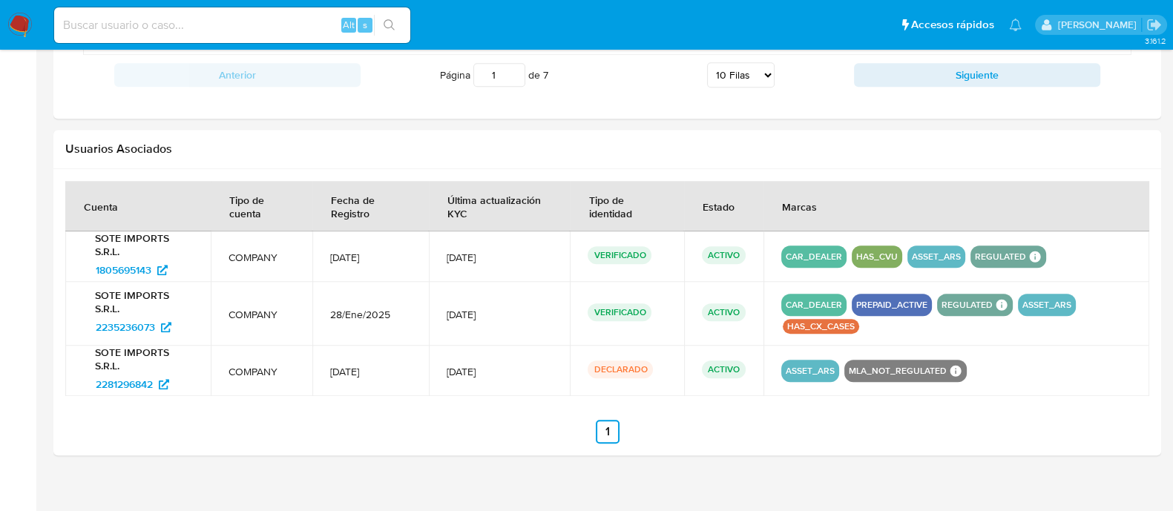
scroll to position [1471, 0]
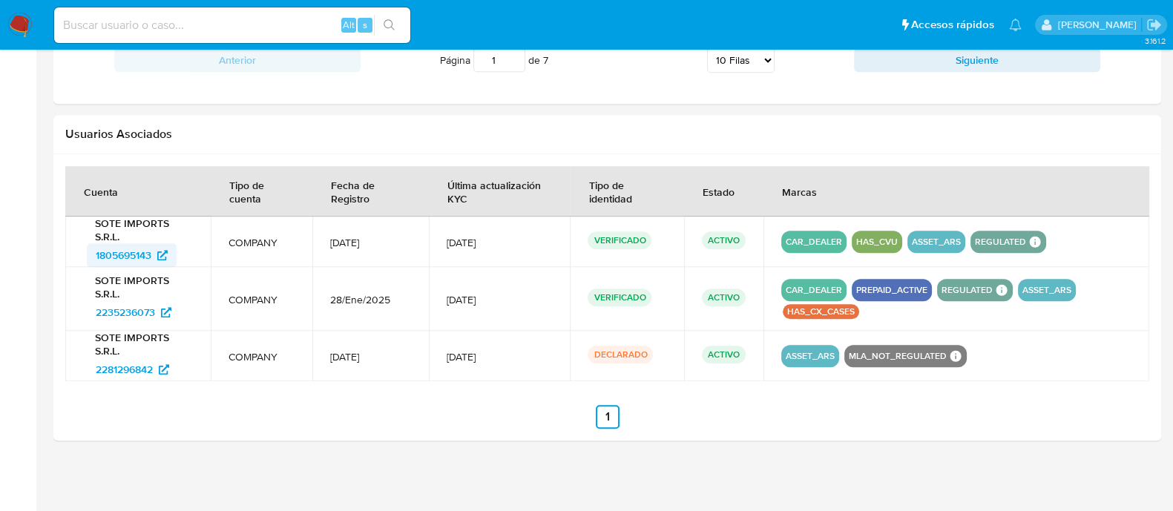
click at [141, 251] on span "1805695143" at bounding box center [124, 255] width 56 height 24
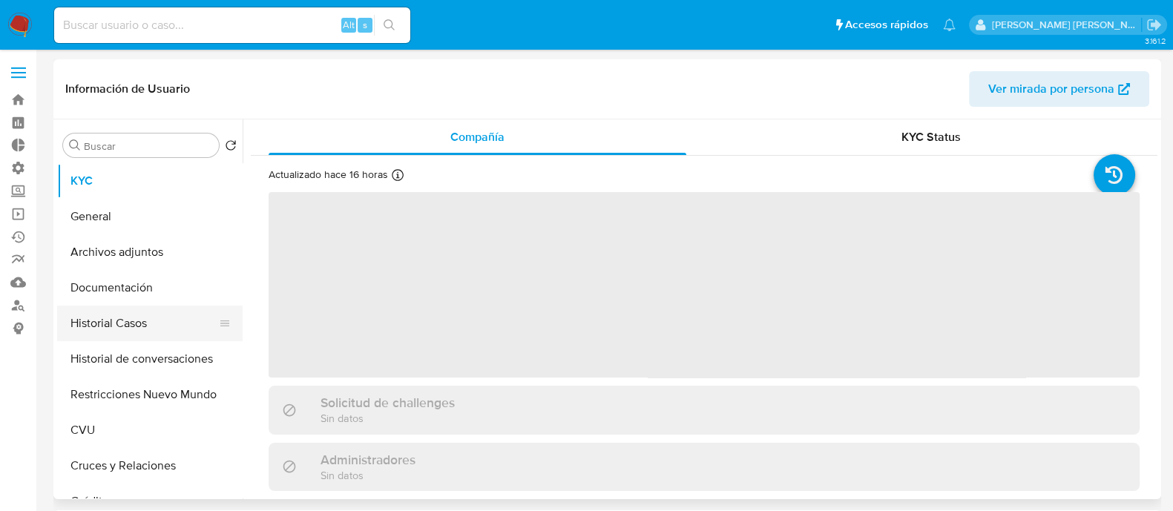
click at [139, 335] on button "Historial Casos" at bounding box center [144, 324] width 174 height 36
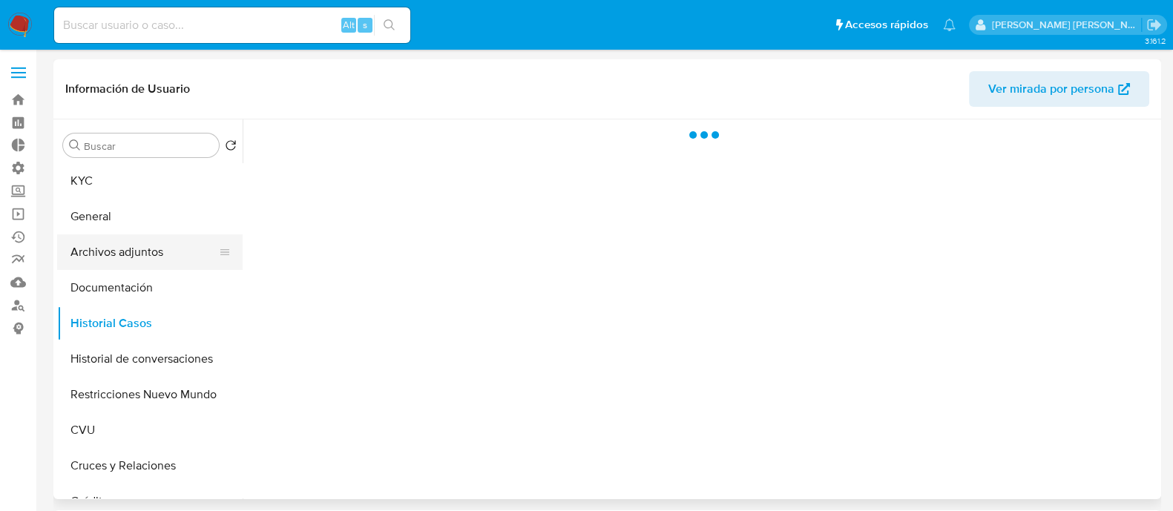
select select "10"
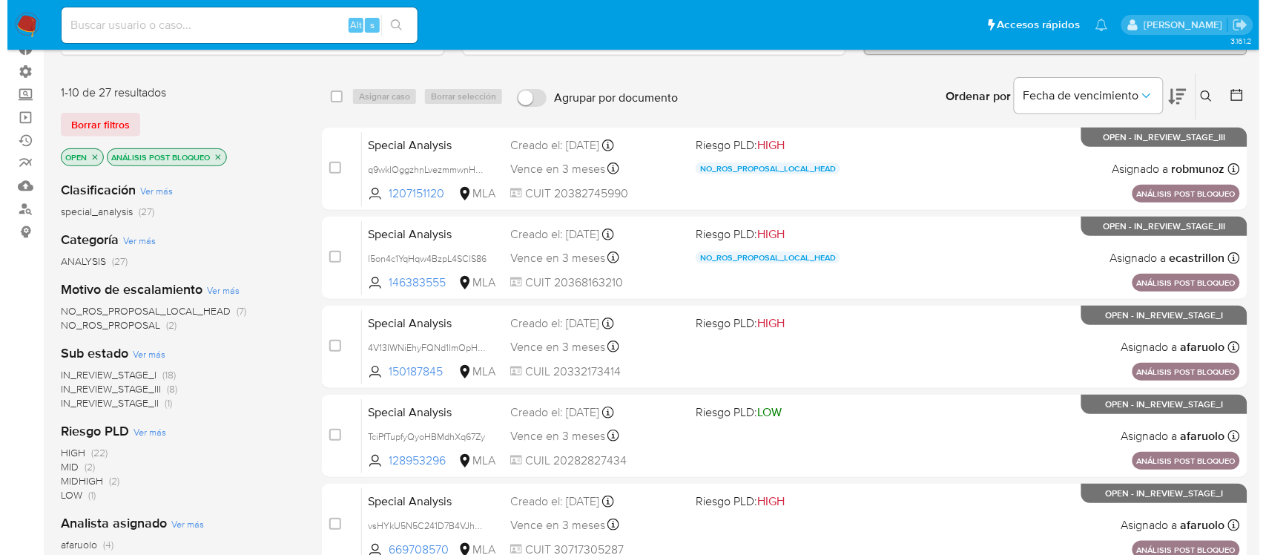
scroll to position [185, 0]
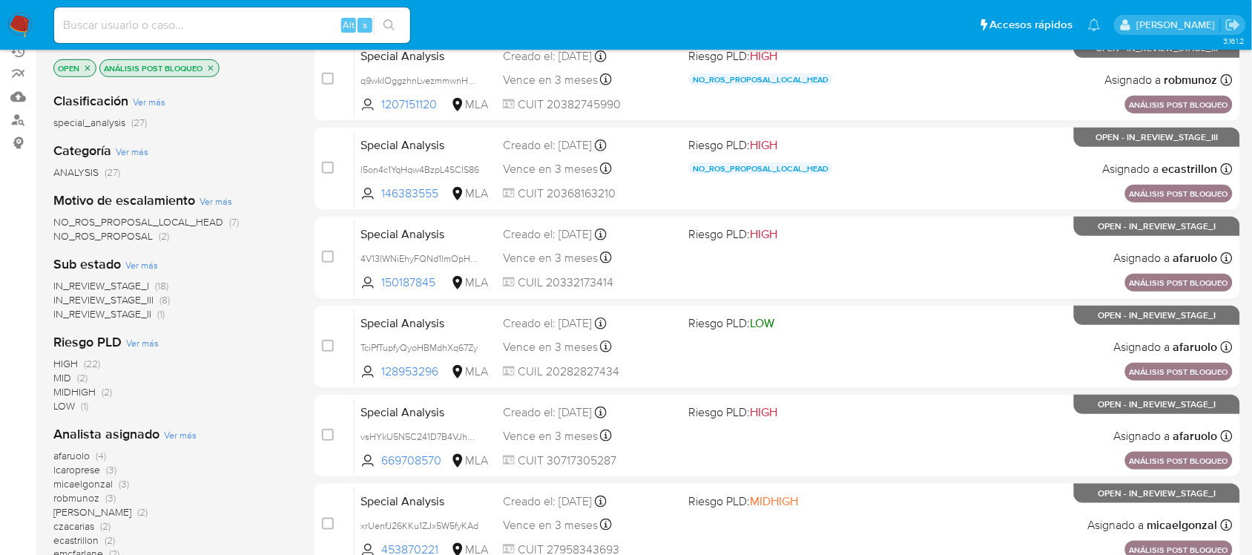
click at [211, 67] on icon "close-filter" at bounding box center [210, 68] width 9 height 9
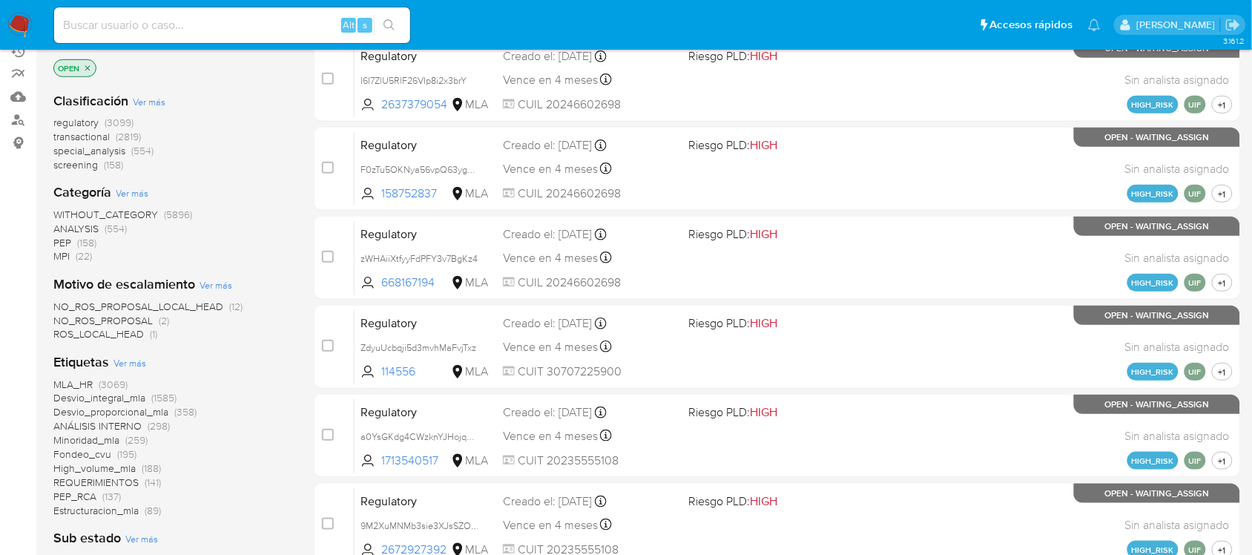
click at [127, 363] on span "Ver más" at bounding box center [129, 362] width 33 height 13
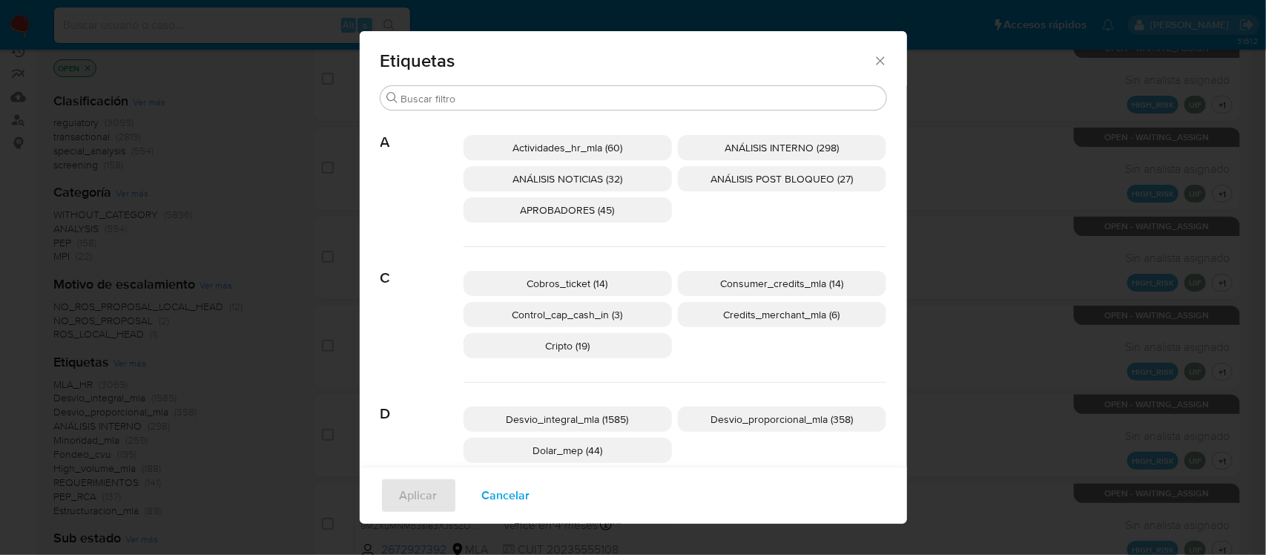
click at [599, 182] on span "ANÁLISIS NOTICIAS (32)" at bounding box center [567, 178] width 110 height 15
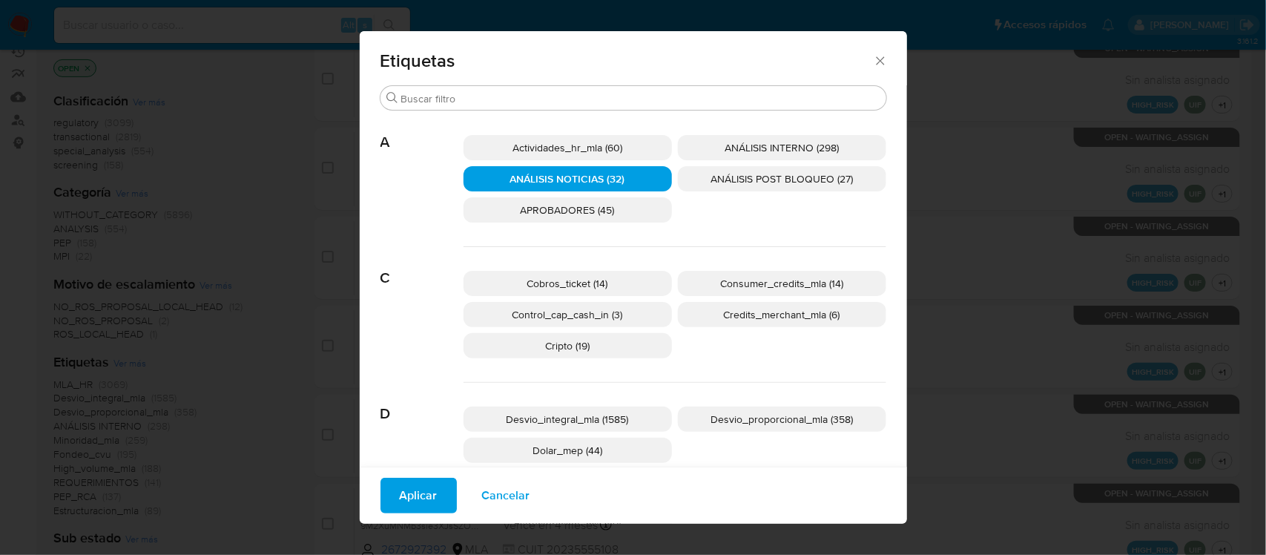
click at [415, 498] on span "Aplicar" at bounding box center [419, 495] width 38 height 33
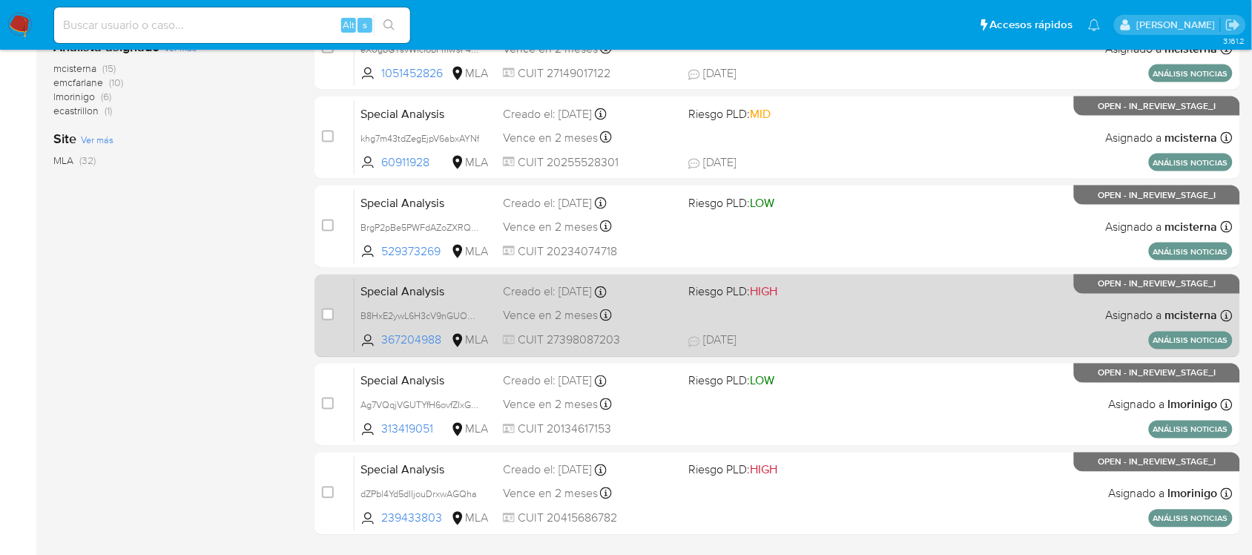
scroll to position [668, 0]
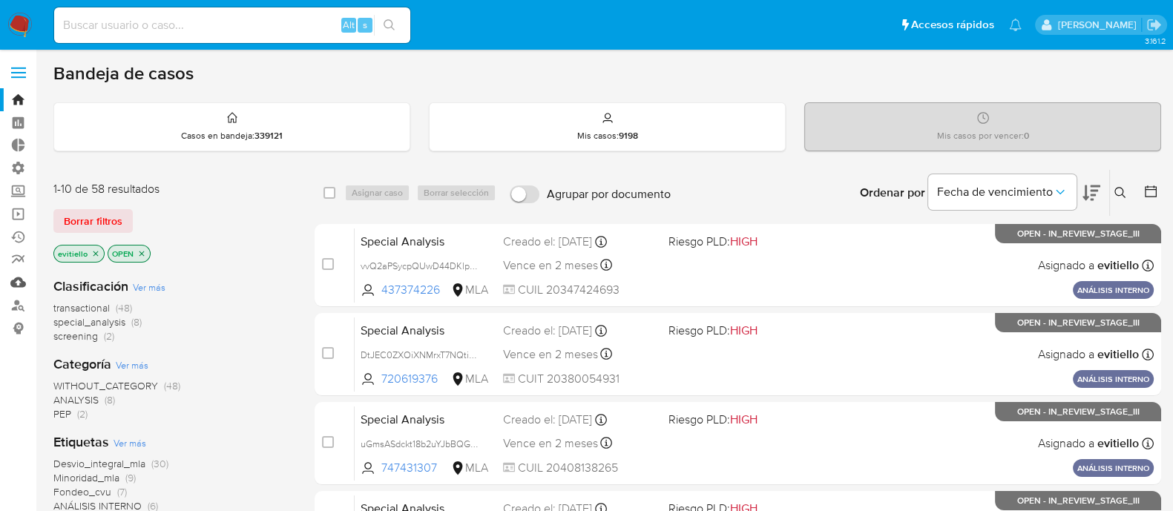
click at [22, 283] on link "Mulan" at bounding box center [88, 282] width 177 height 23
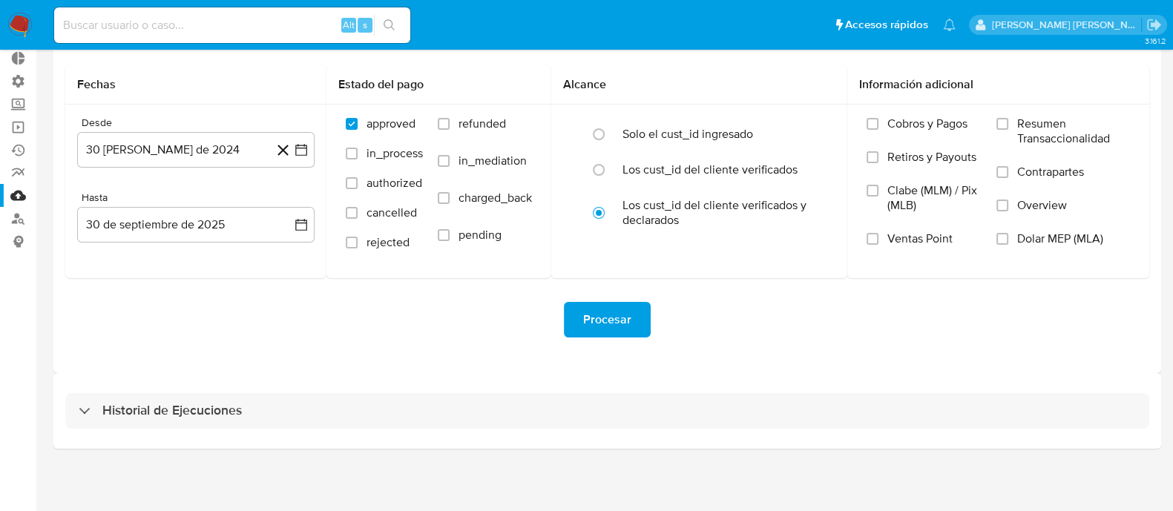
click at [181, 391] on div "Historial de Ejecuciones" at bounding box center [606, 411] width 1107 height 76
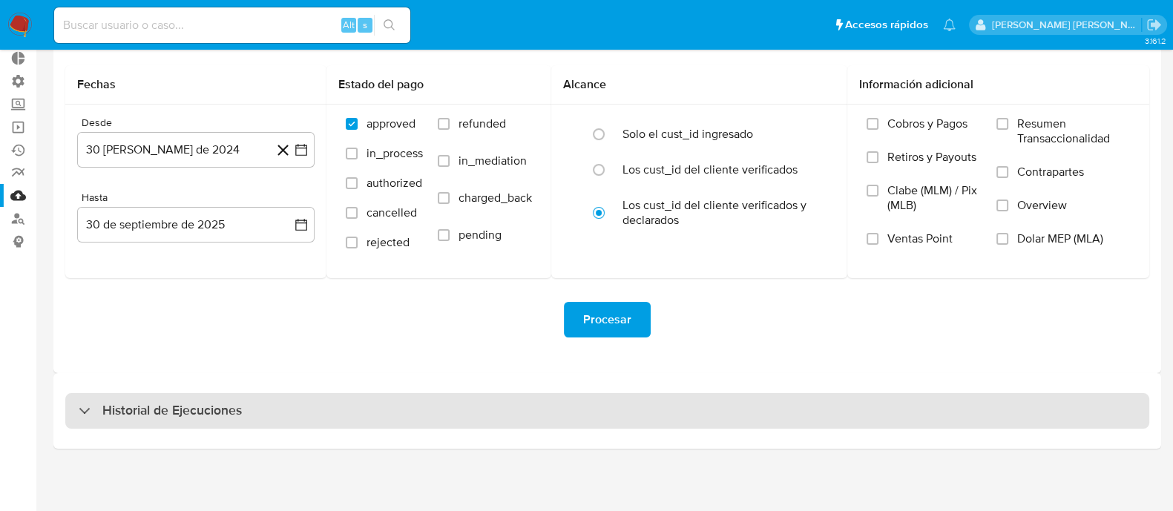
click at [184, 409] on h3 "Historial de Ejecuciones" at bounding box center [171, 411] width 139 height 18
select select "10"
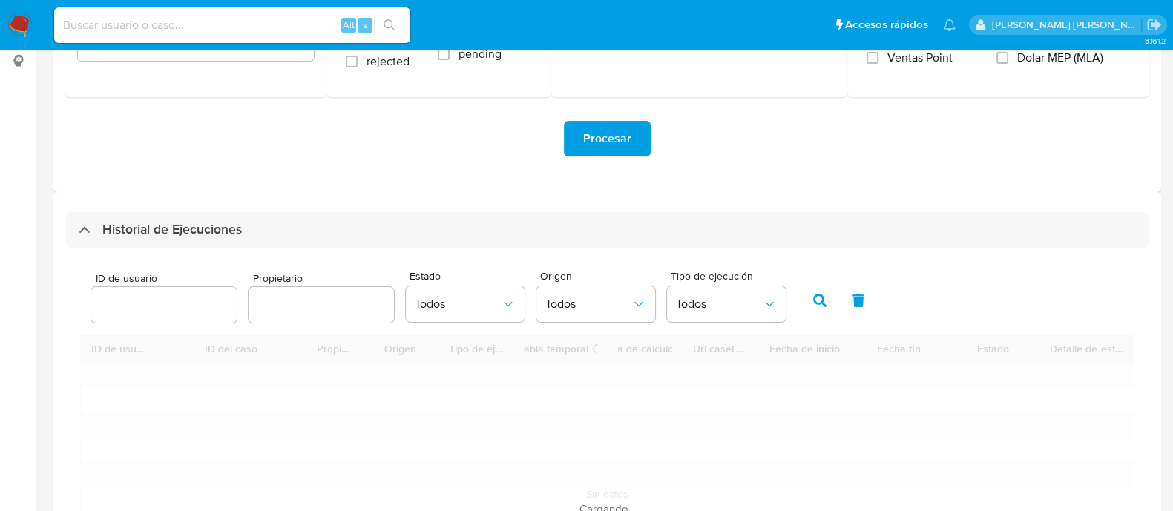
scroll to position [272, 0]
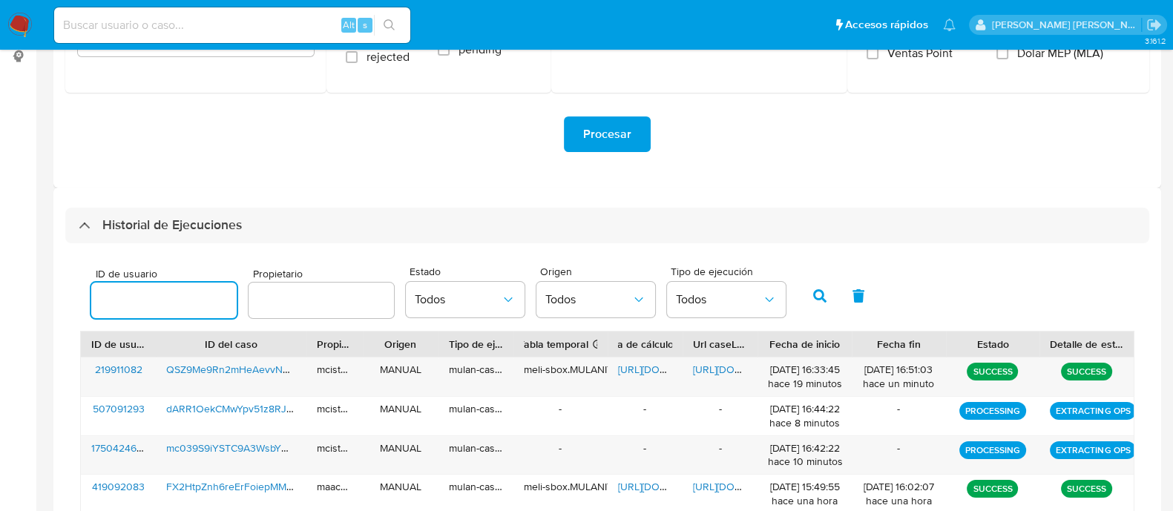
click at [168, 308] on input "number" at bounding box center [163, 300] width 145 height 19
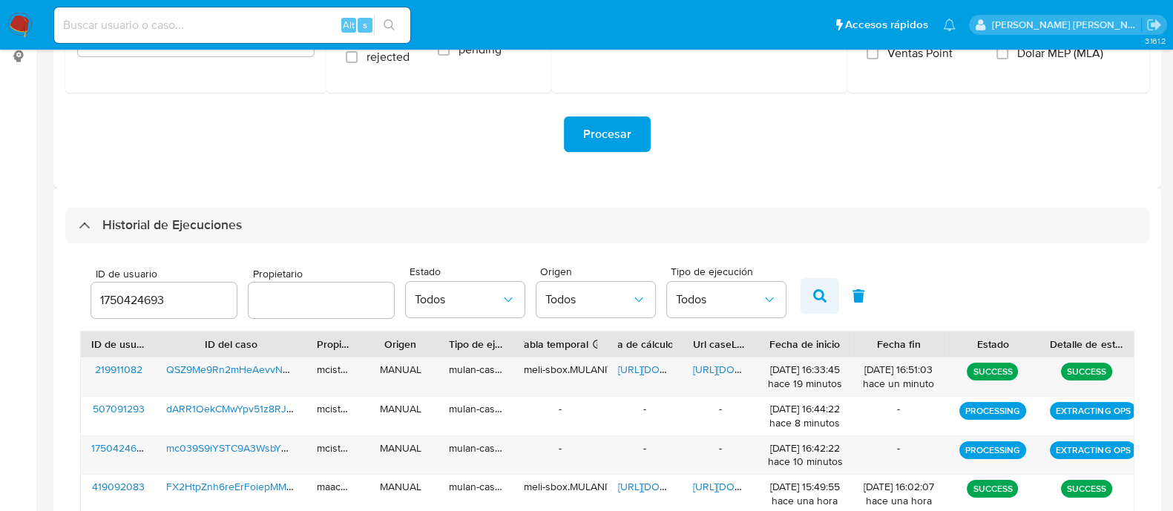
click at [817, 302] on button "button" at bounding box center [819, 296] width 39 height 36
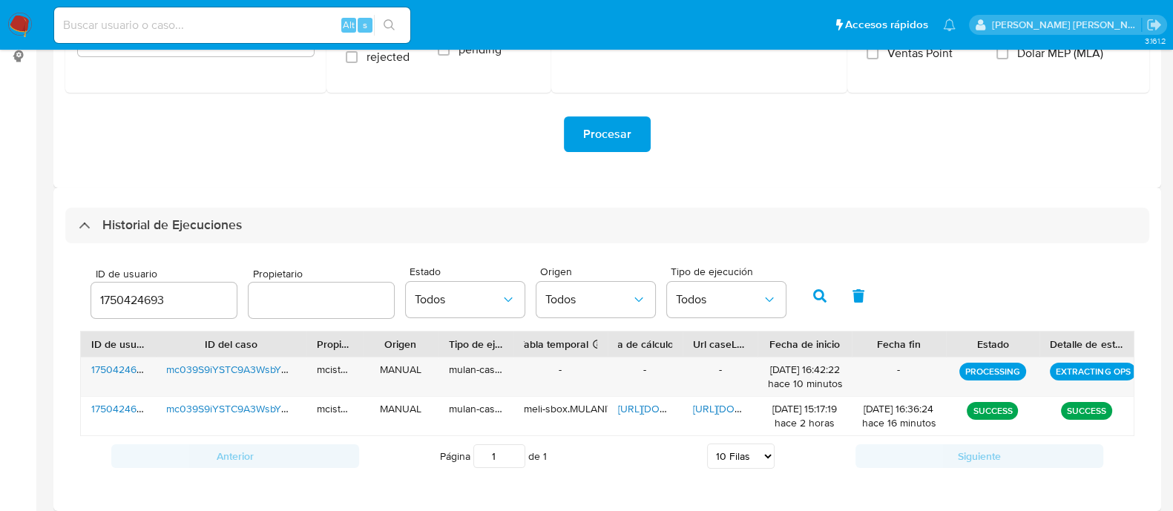
click at [112, 302] on input "1750424693" at bounding box center [163, 300] width 145 height 19
click at [200, 302] on input "1750424693" at bounding box center [163, 300] width 145 height 19
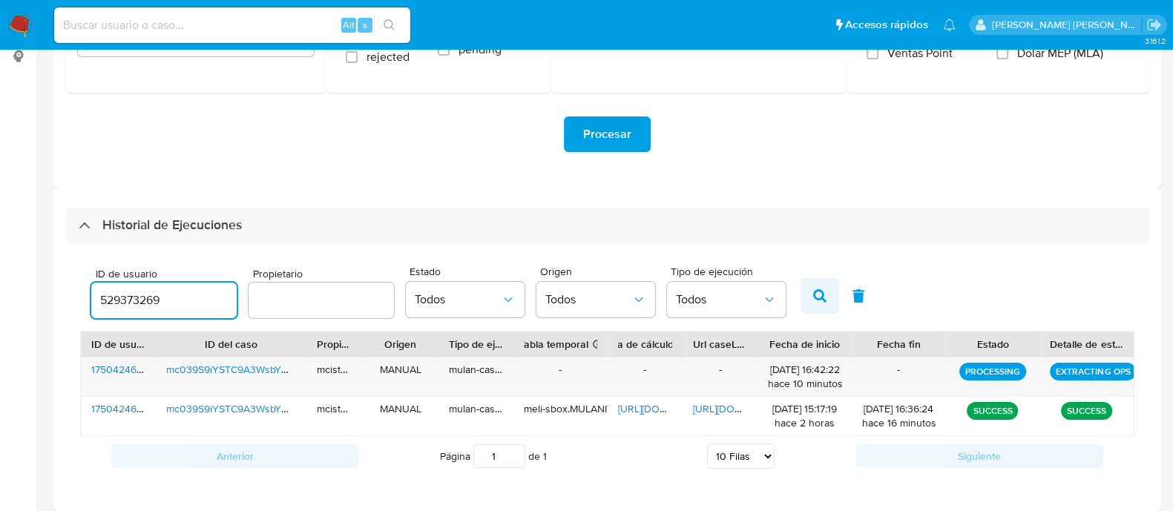
click at [820, 296] on button "button" at bounding box center [819, 296] width 39 height 36
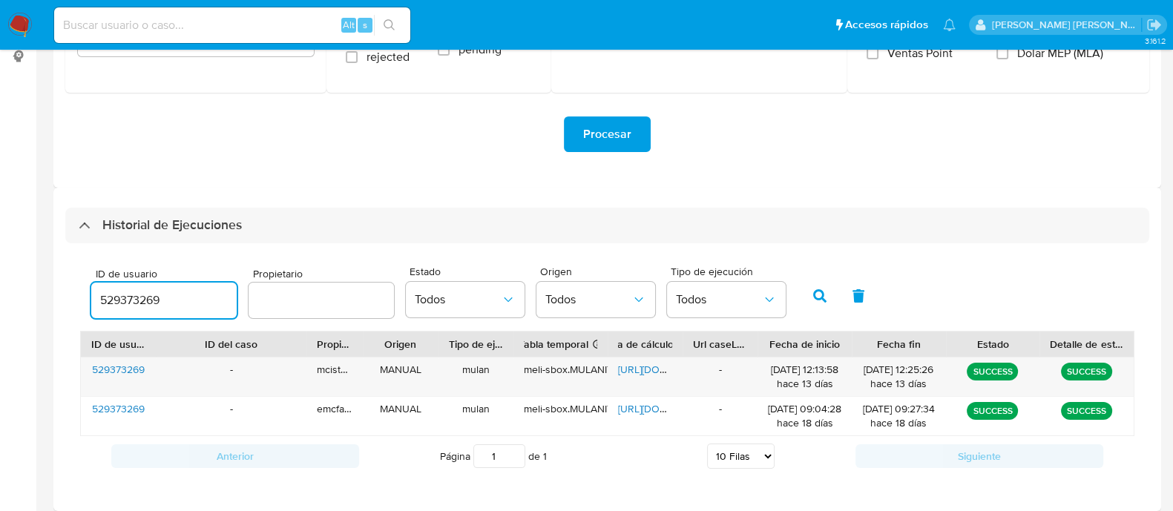
click at [115, 294] on input "529373269" at bounding box center [163, 300] width 145 height 19
click at [804, 290] on button "button" at bounding box center [819, 296] width 39 height 36
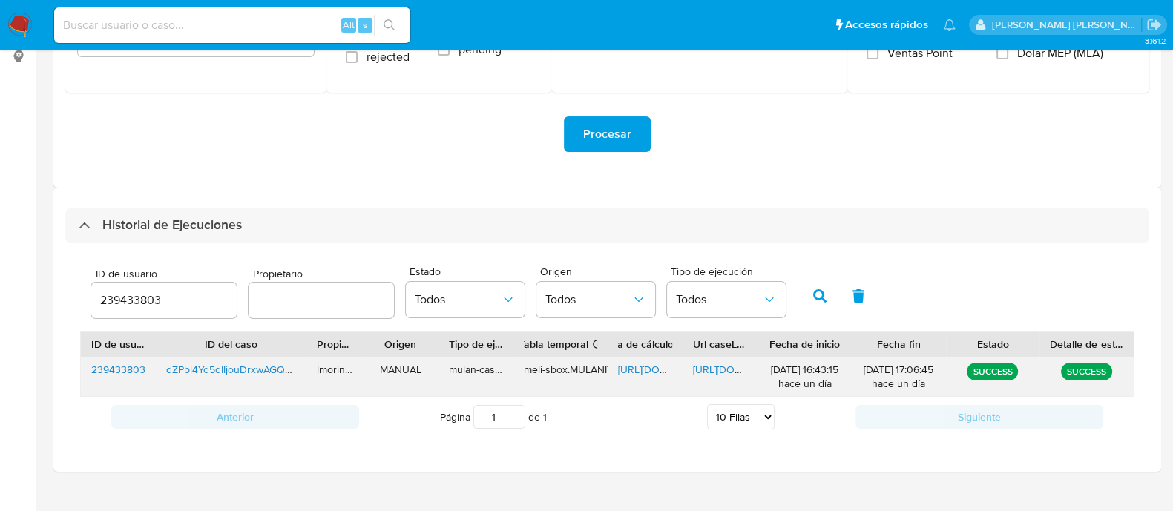
click at [731, 364] on span "https://docs.google.com/document/d/16_GZZ9eJ0CRI8uoLWYmo4cxq7dtpNimXXWckZpjtEW4…" at bounding box center [744, 369] width 102 height 15
click at [142, 294] on input "239433803" at bounding box center [163, 300] width 145 height 19
click at [156, 294] on input "239433803" at bounding box center [163, 300] width 145 height 19
click at [158, 294] on input "239433803" at bounding box center [163, 300] width 145 height 19
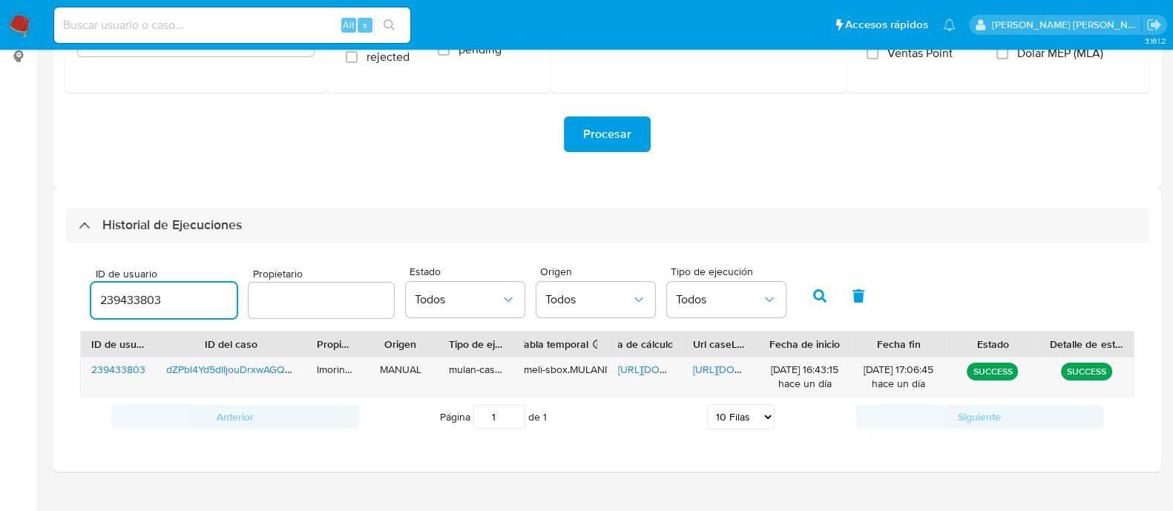
drag, startPoint x: 184, startPoint y: 291, endPoint x: 22, endPoint y: 284, distance: 161.9
click at [24, 284] on section "Bandeja Tablero Tablero Externo Administración Reglas Roles Usuarios Equipos Co…" at bounding box center [586, 131] width 1173 height 807
paste input "175042469"
type input "1750424693"
click at [813, 297] on icon "button" at bounding box center [819, 295] width 13 height 13
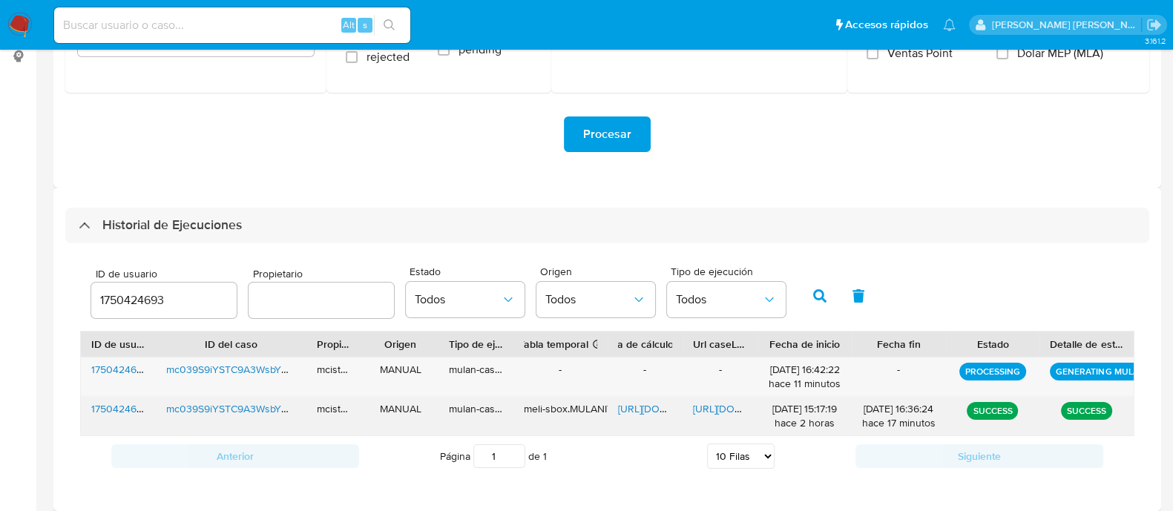
click at [725, 404] on span "https://docs.google.com/document/d/1ejESn2H4t11mDFObnu5Xfl7JEbsMAqUNcnrFA-oKOVw…" at bounding box center [744, 408] width 102 height 15
